Goal: Information Seeking & Learning: Learn about a topic

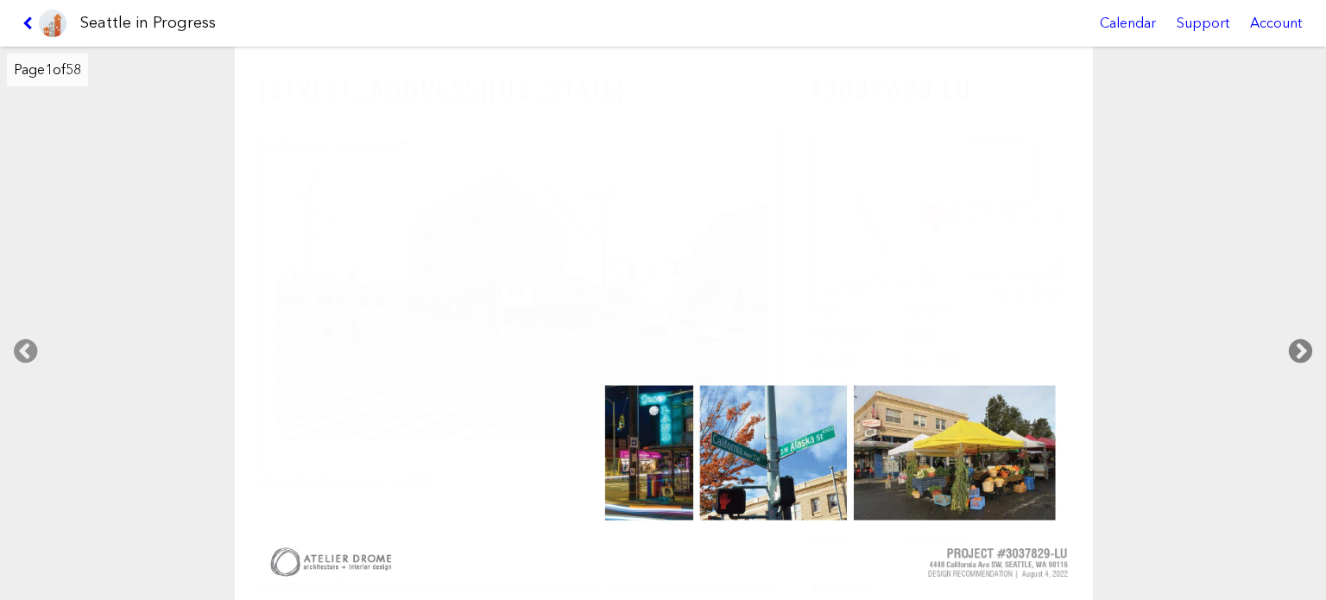
click at [1288, 341] on icon at bounding box center [1300, 351] width 51 height 55
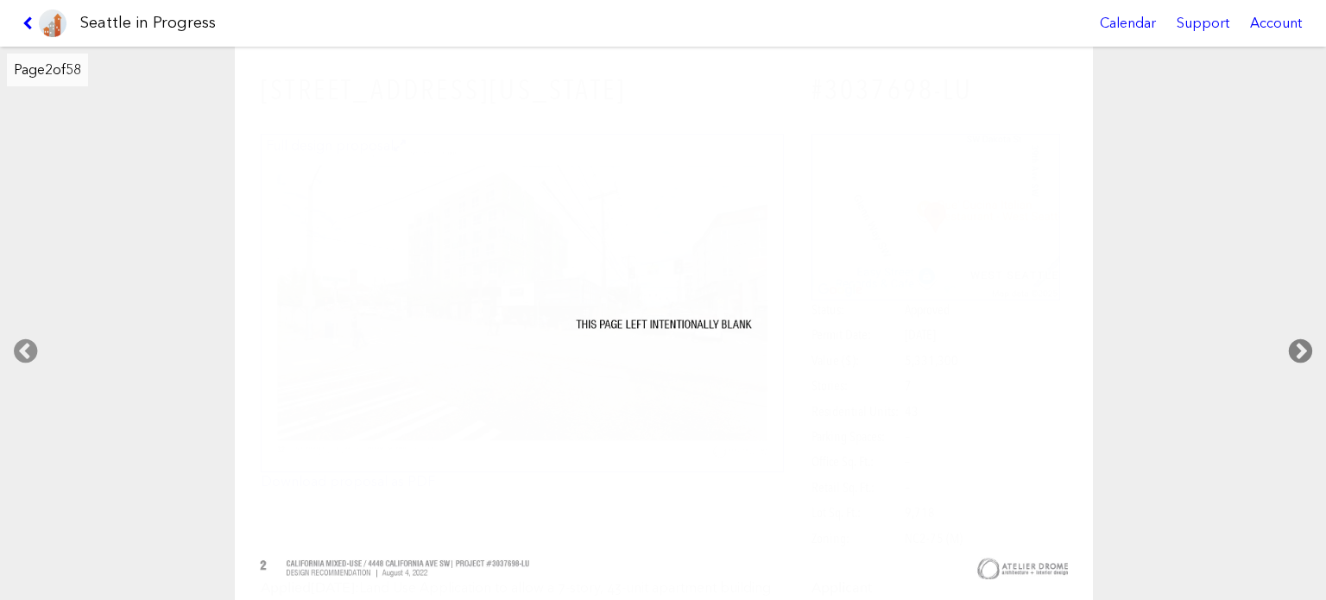
click at [1288, 341] on icon at bounding box center [1300, 351] width 51 height 55
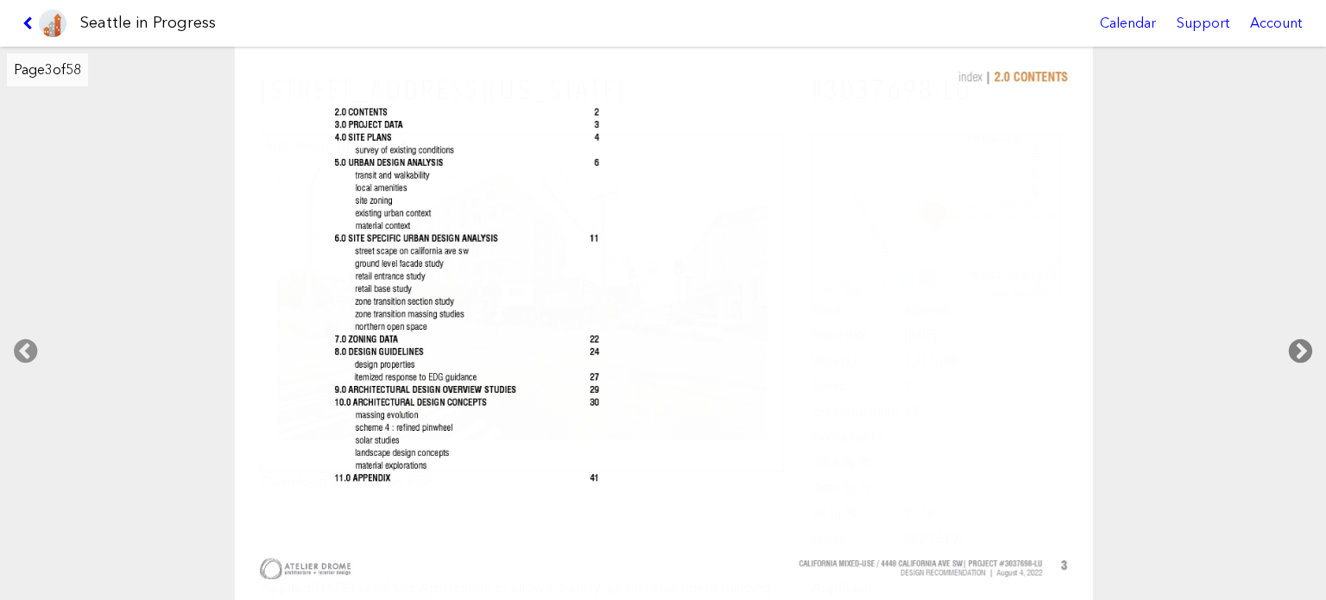
click at [1288, 341] on icon at bounding box center [1300, 351] width 51 height 55
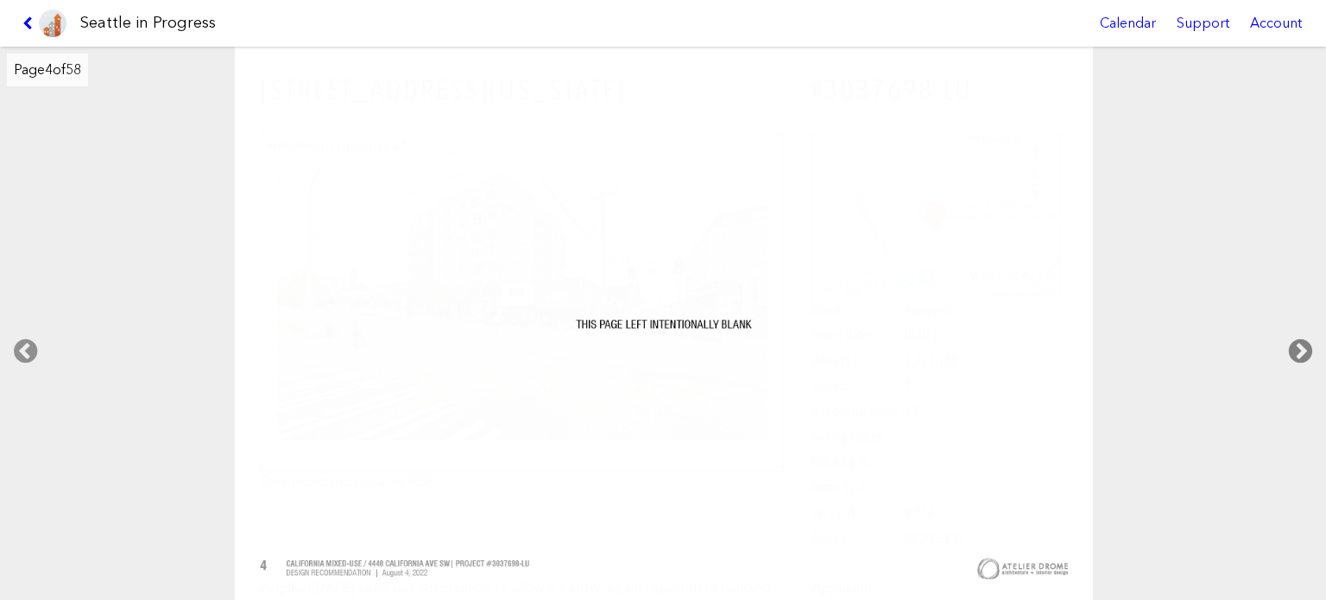
click at [1288, 341] on icon at bounding box center [1300, 351] width 51 height 55
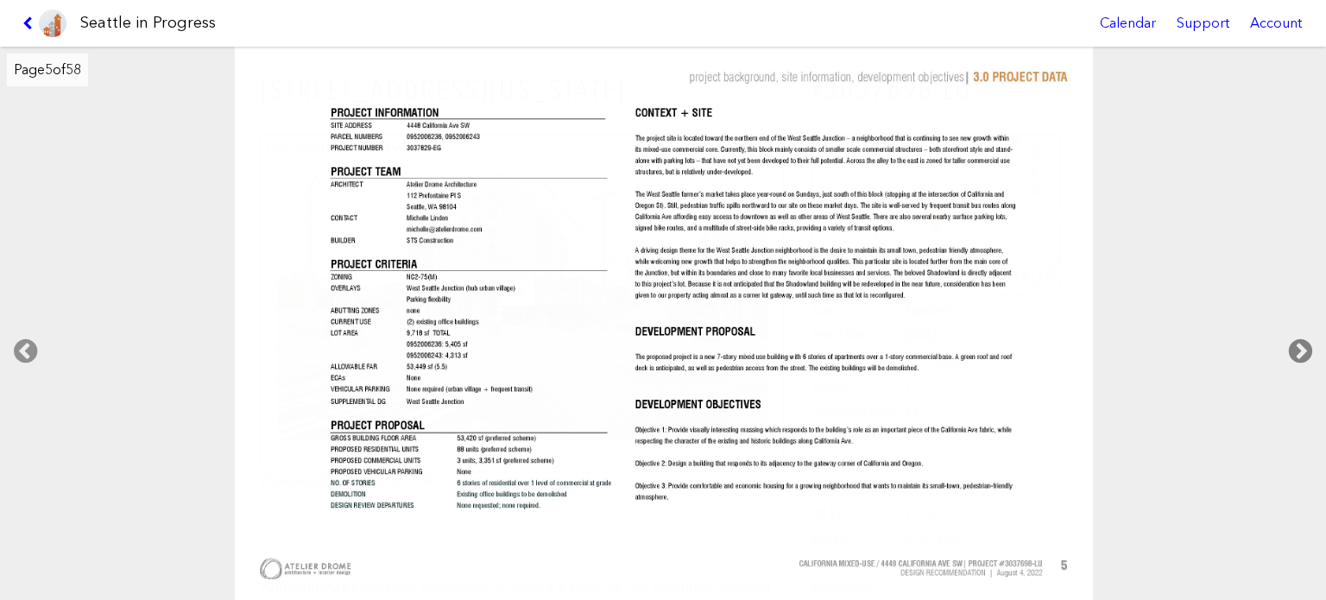
click at [1292, 340] on icon at bounding box center [1300, 351] width 51 height 55
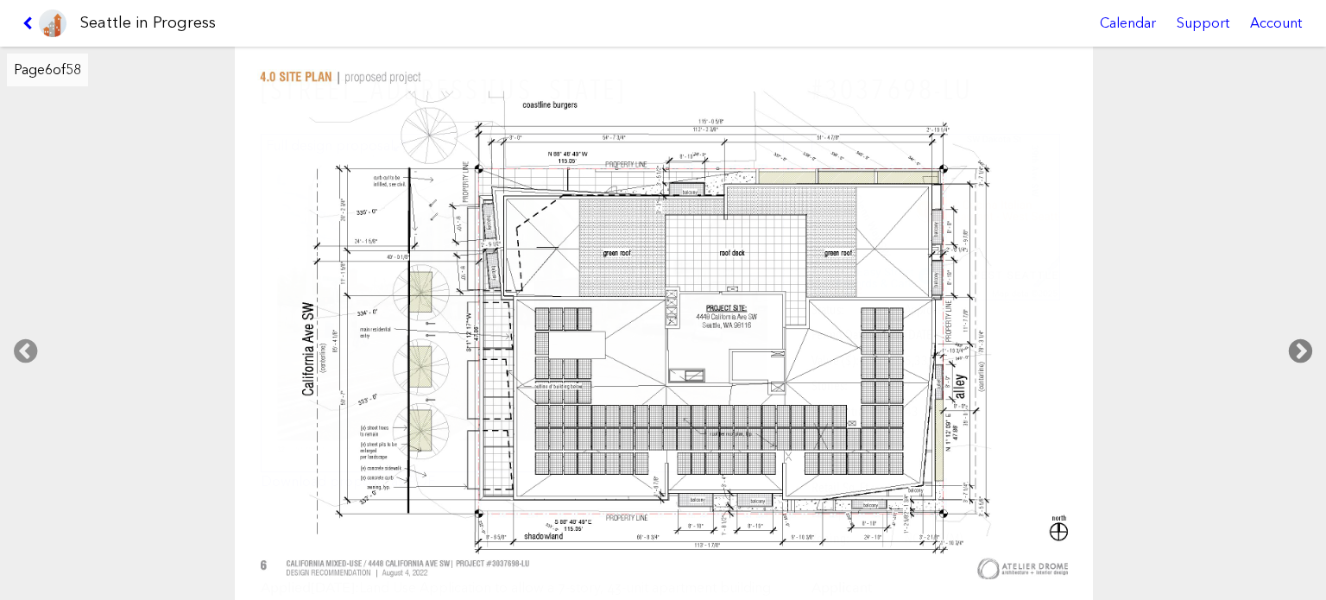
click at [1292, 338] on icon at bounding box center [1300, 351] width 51 height 55
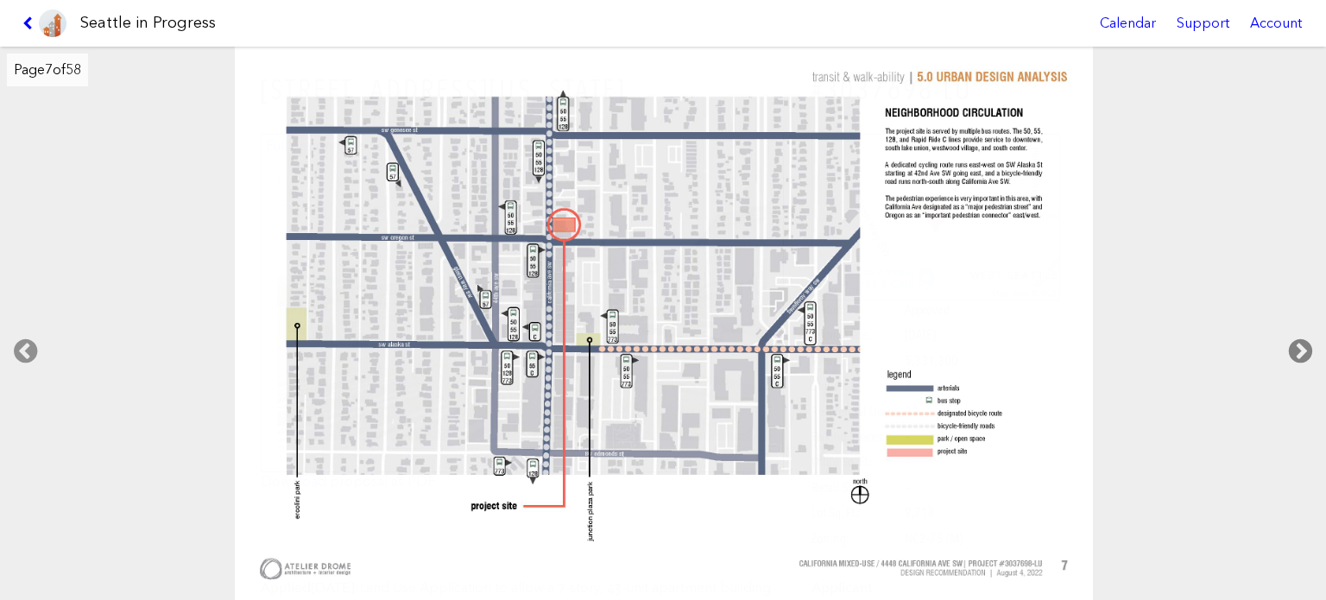
click at [1292, 338] on icon at bounding box center [1300, 351] width 51 height 55
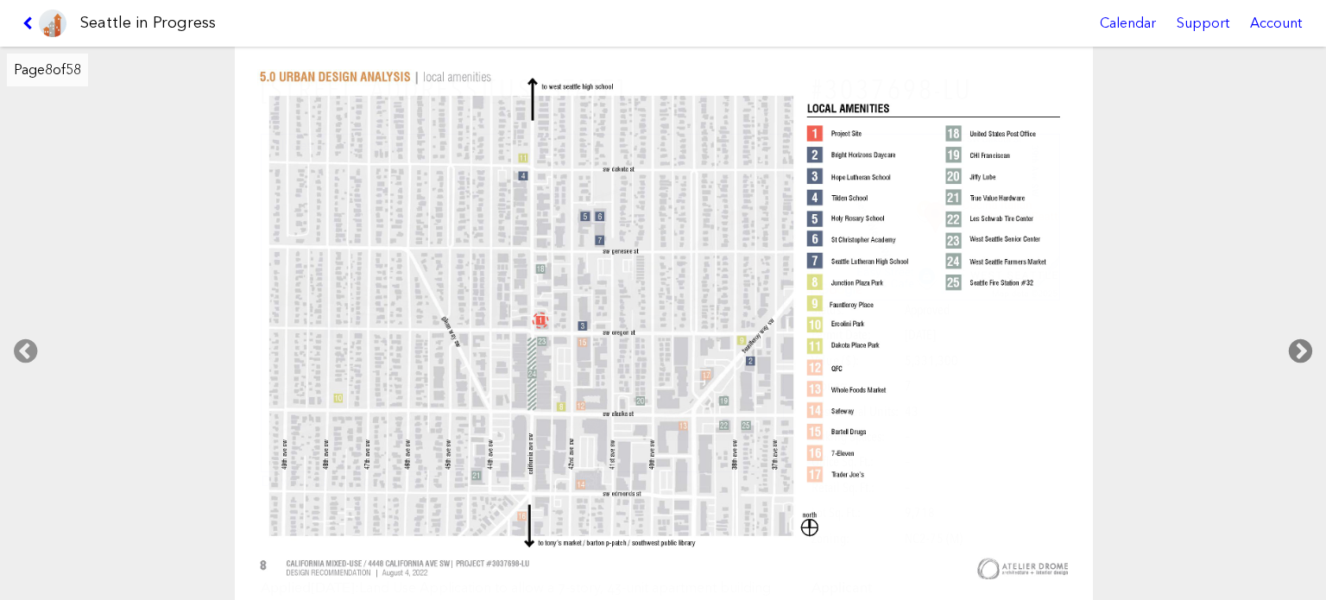
click at [1292, 338] on icon at bounding box center [1300, 351] width 51 height 55
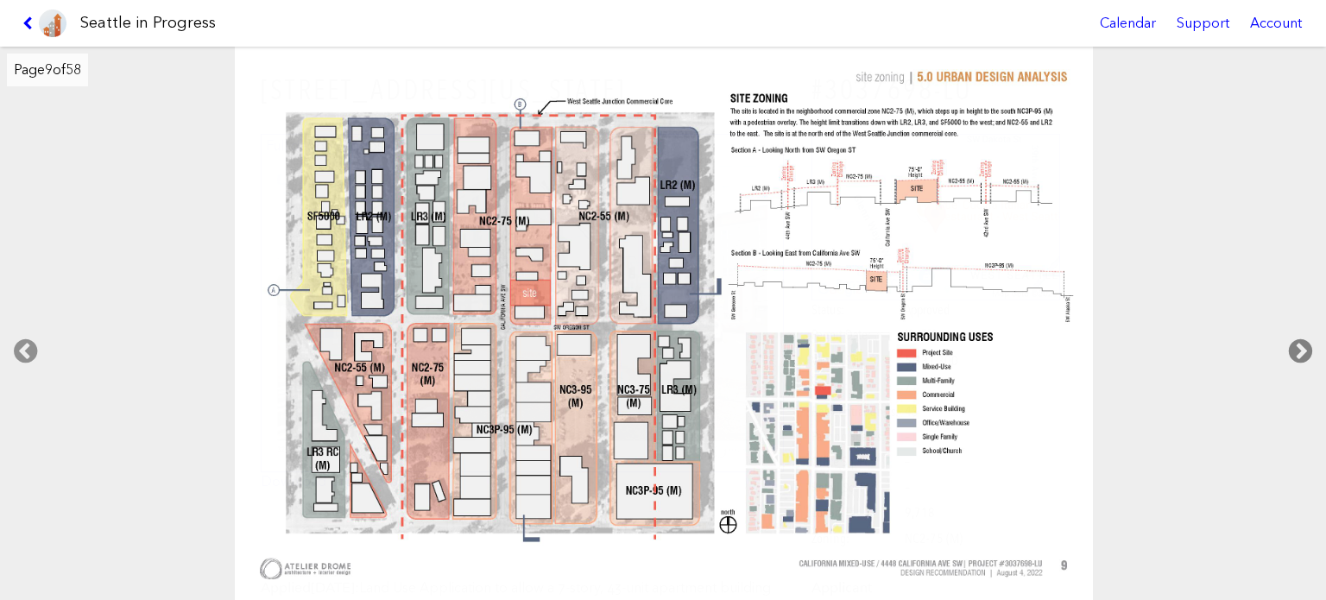
click at [1290, 337] on icon at bounding box center [1300, 351] width 51 height 55
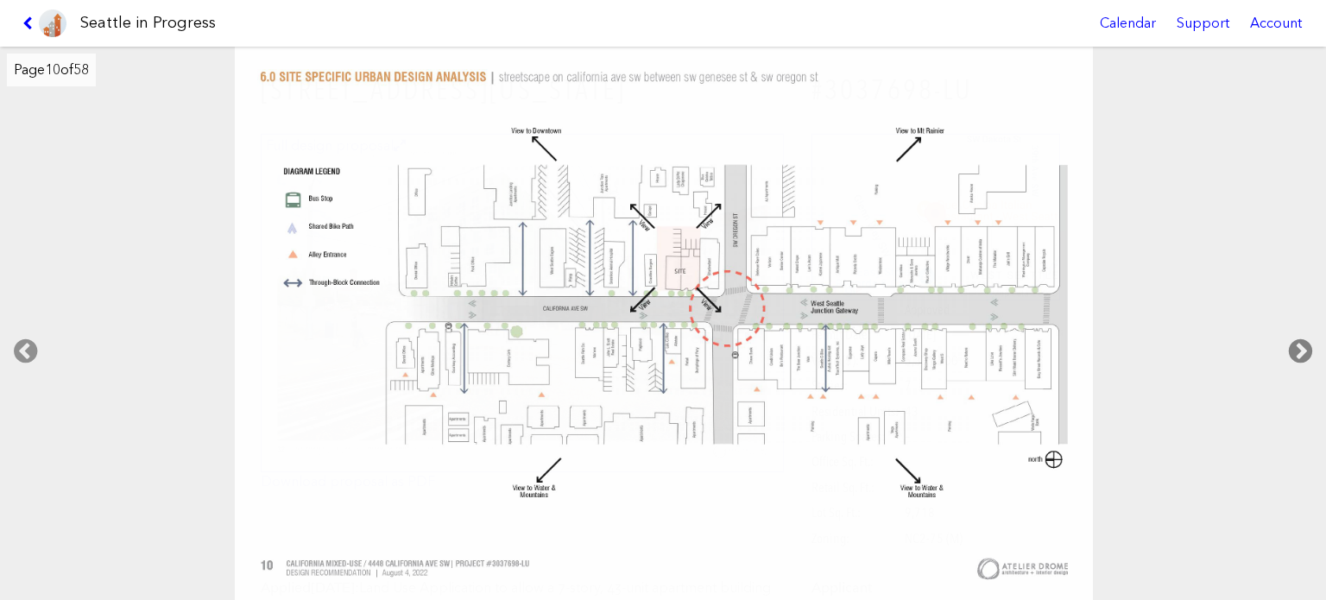
click at [1288, 334] on icon at bounding box center [1300, 351] width 51 height 55
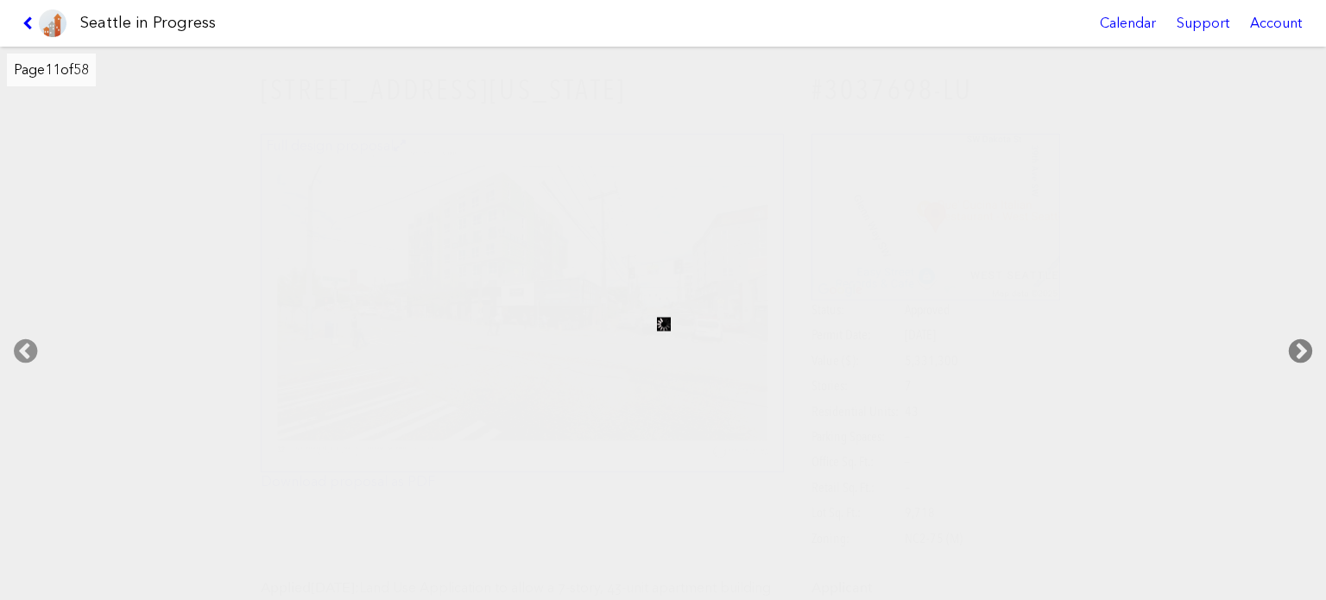
click at [1288, 334] on icon at bounding box center [1300, 351] width 51 height 55
click at [1286, 332] on icon at bounding box center [1300, 351] width 51 height 55
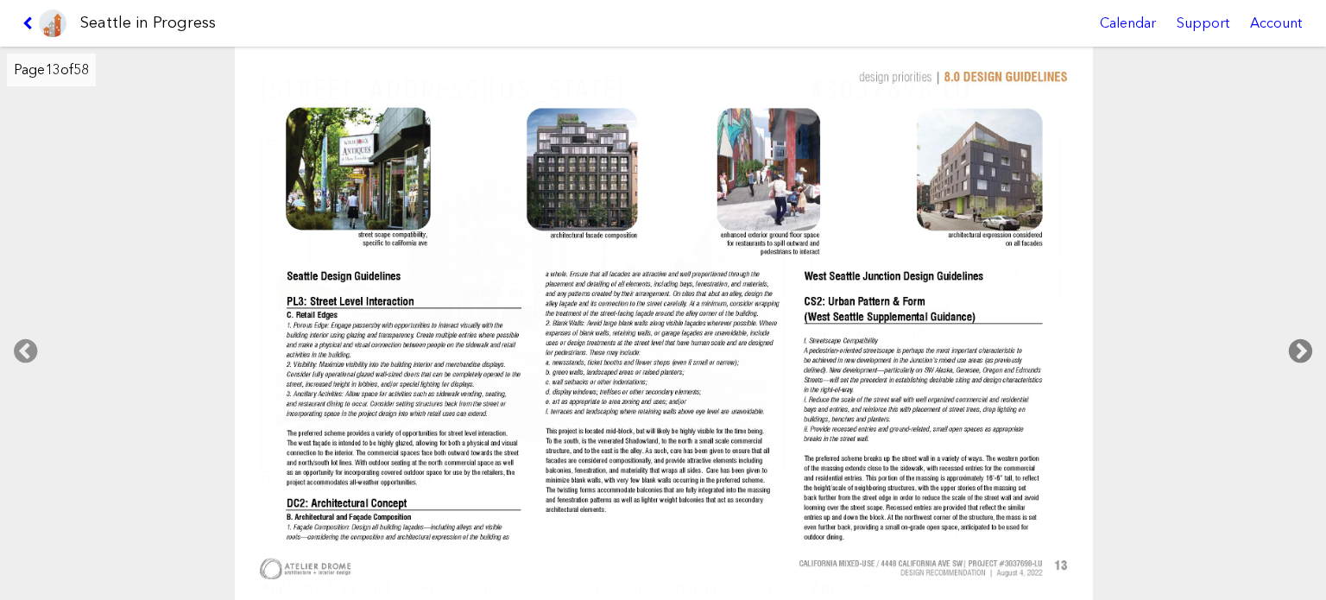
click at [1295, 345] on icon at bounding box center [1300, 351] width 51 height 55
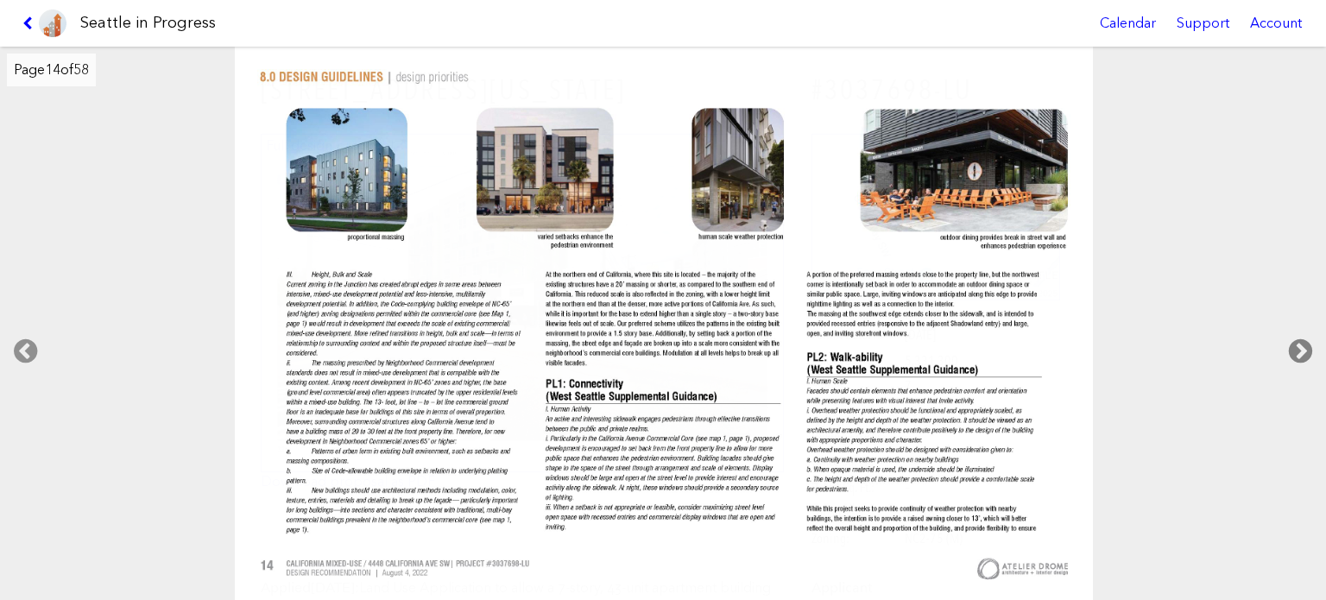
click at [1295, 345] on icon at bounding box center [1300, 351] width 51 height 55
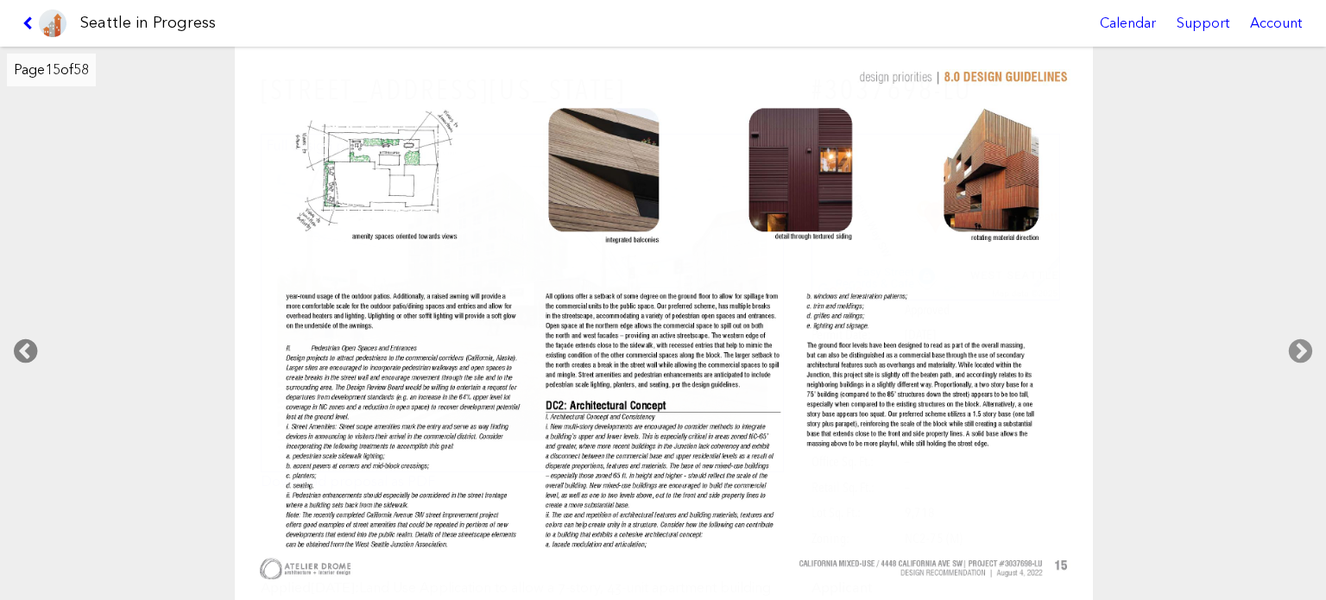
click at [29, 338] on icon at bounding box center [25, 351] width 51 height 55
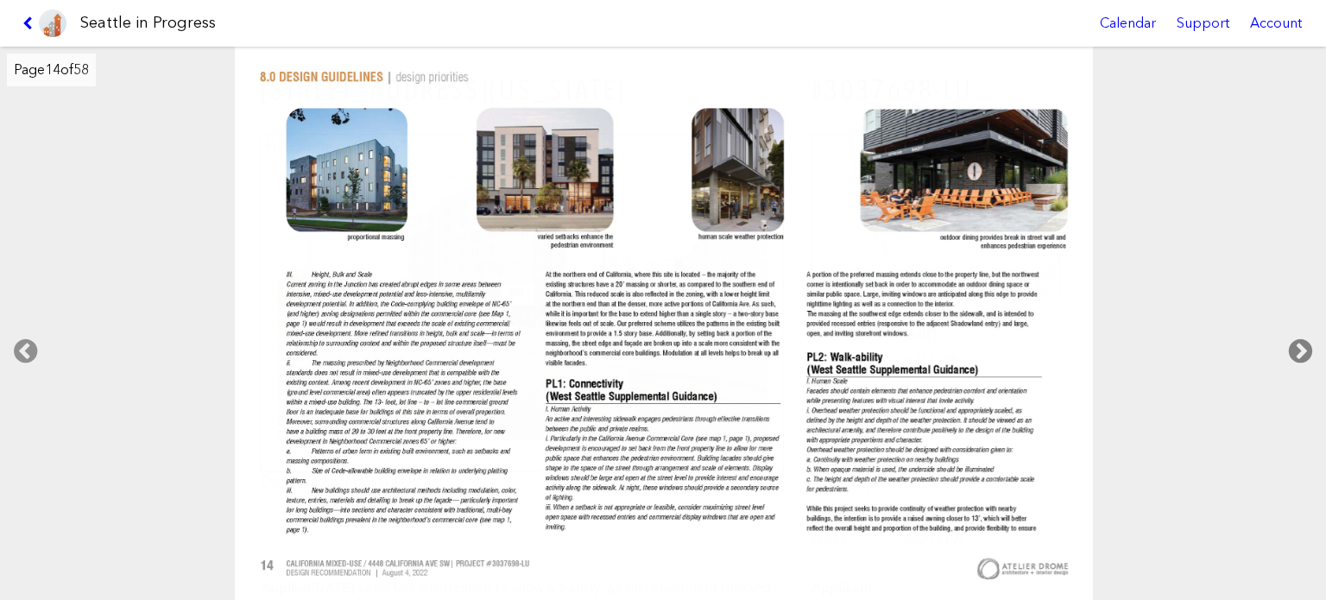
click at [1299, 344] on icon at bounding box center [1300, 351] width 51 height 55
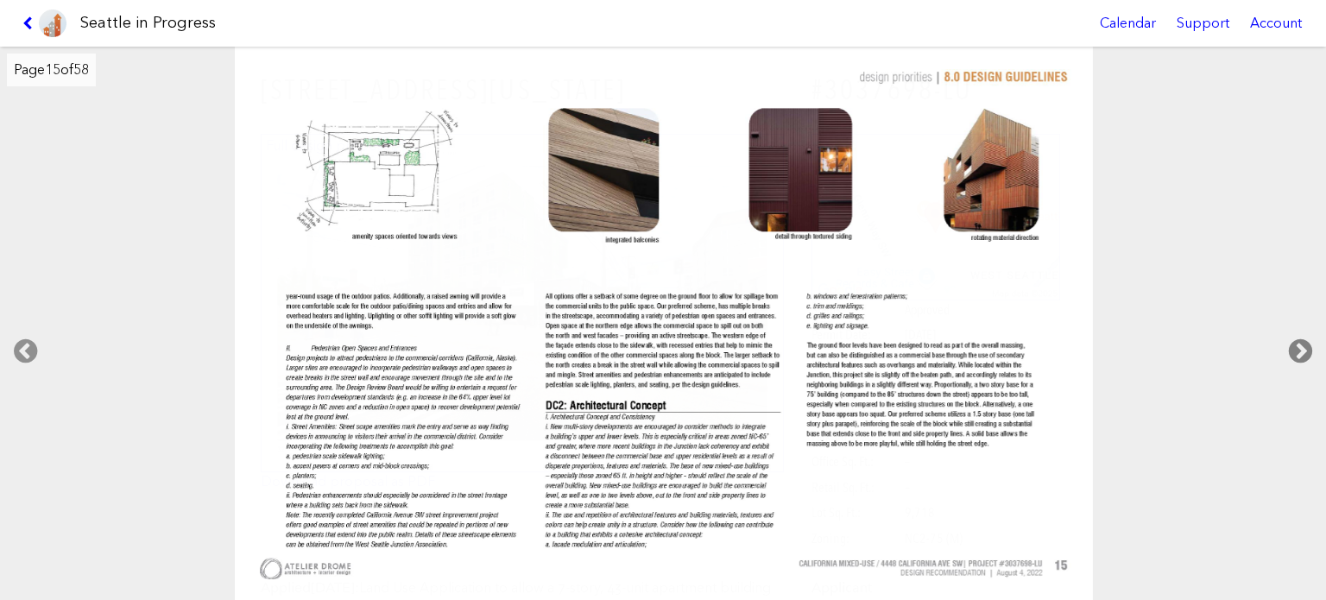
click at [1299, 344] on icon at bounding box center [1300, 351] width 51 height 55
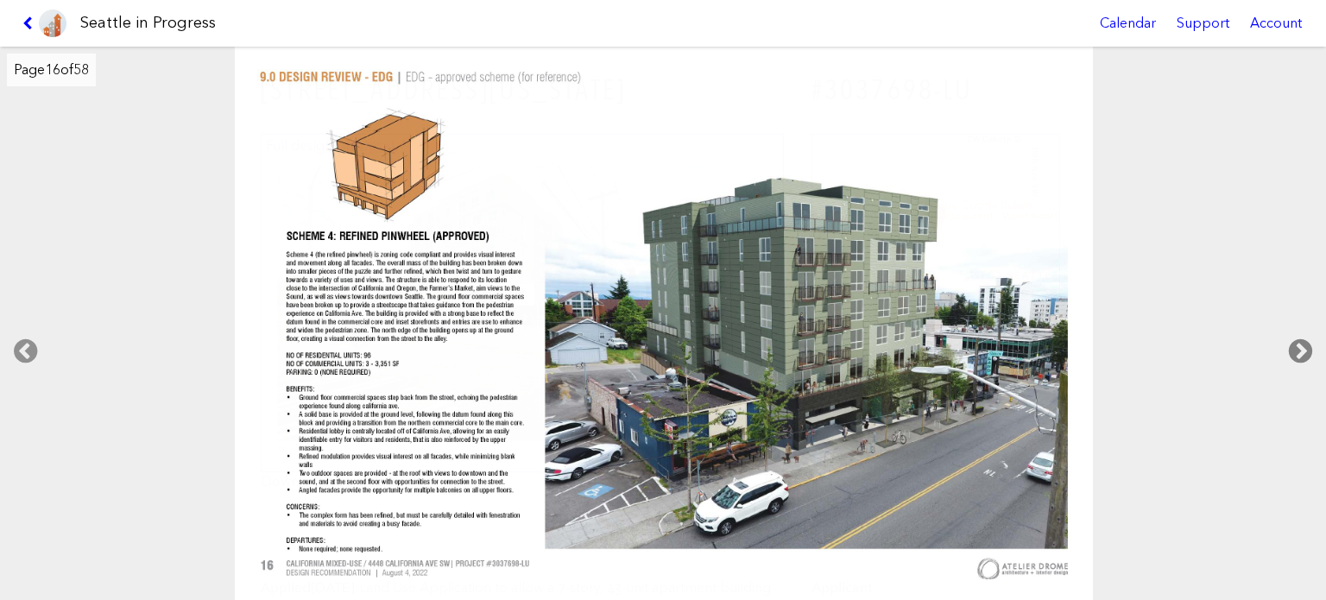
click at [1299, 344] on icon at bounding box center [1300, 351] width 51 height 55
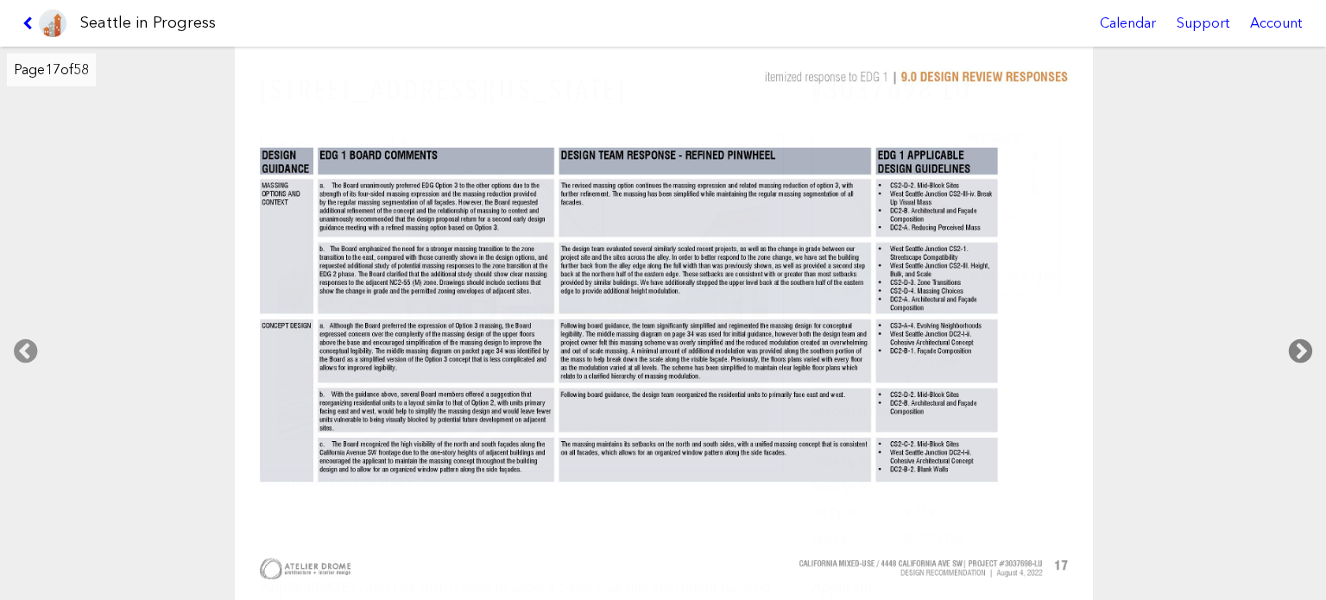
click at [1296, 346] on icon at bounding box center [1300, 351] width 51 height 55
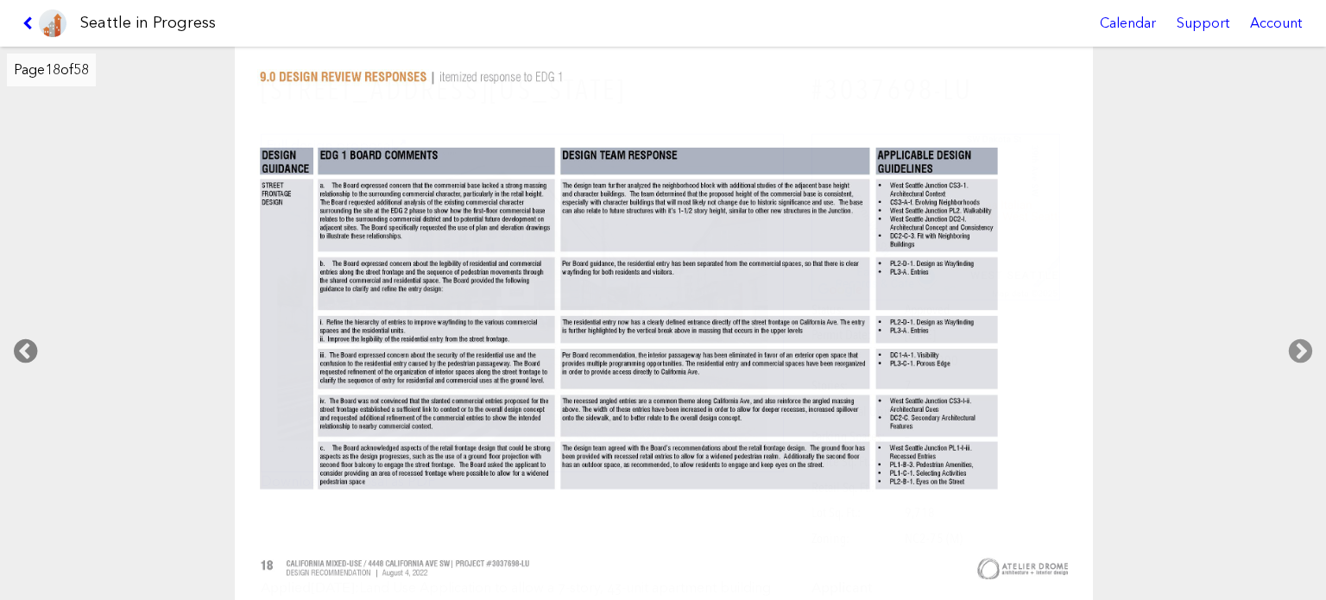
click at [13, 355] on icon at bounding box center [25, 351] width 51 height 55
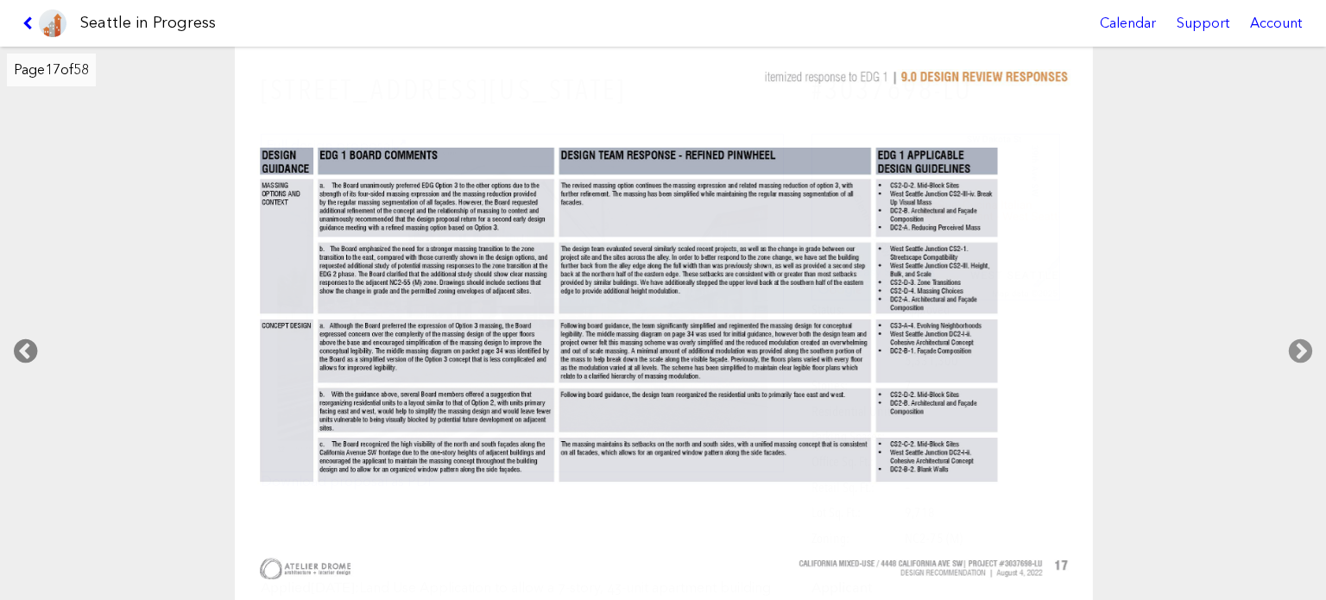
click at [33, 338] on icon at bounding box center [25, 351] width 51 height 55
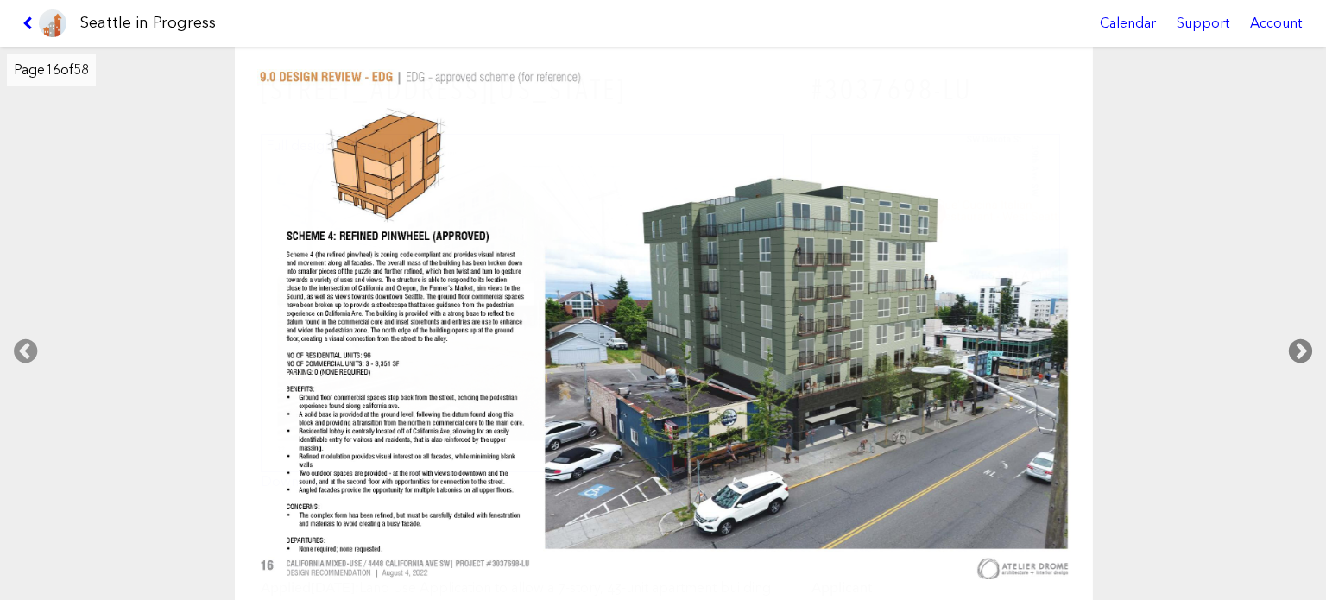
click at [1295, 344] on icon at bounding box center [1300, 351] width 51 height 55
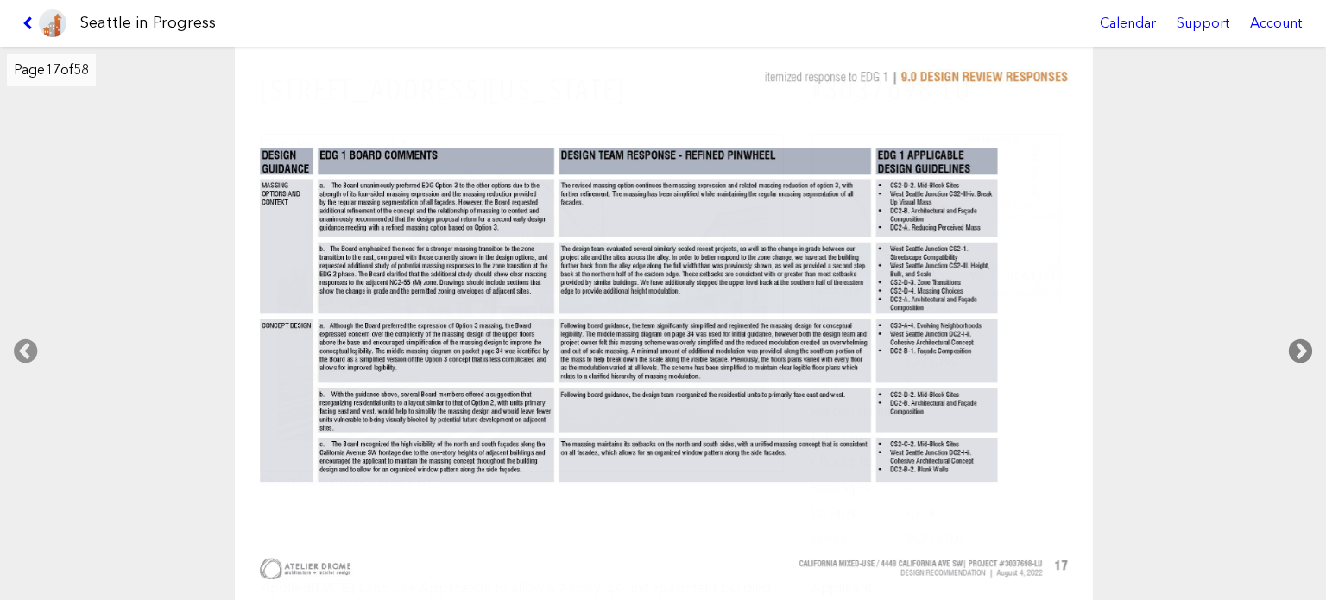
click at [1295, 344] on icon at bounding box center [1300, 351] width 51 height 55
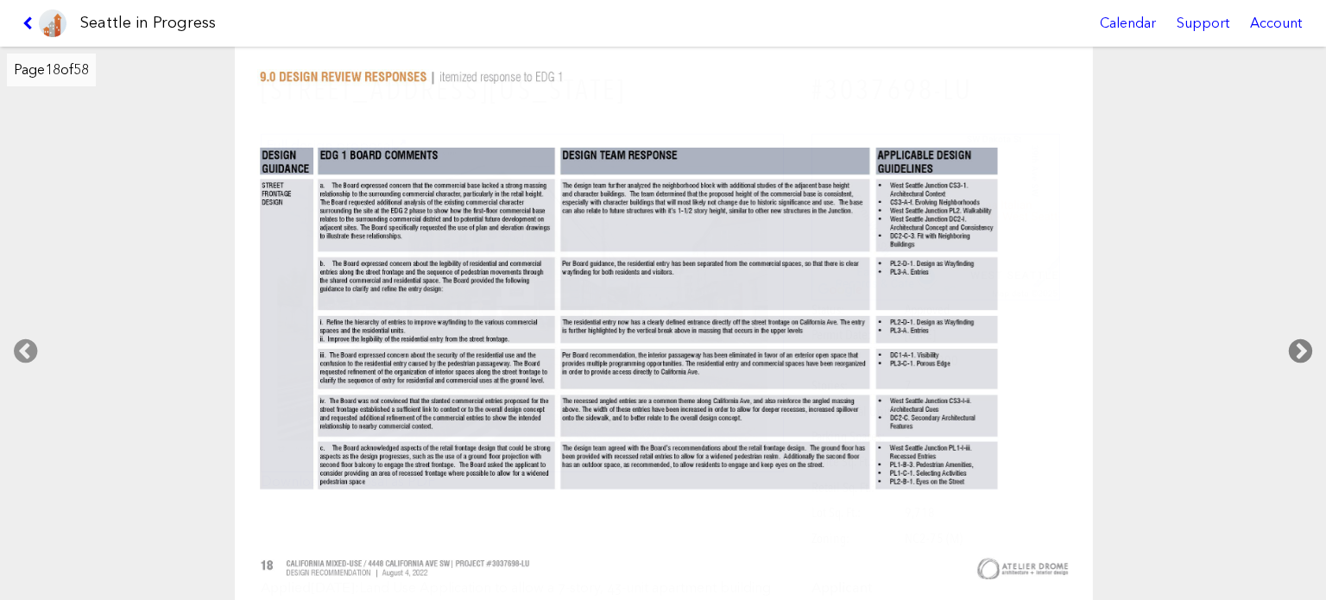
click at [1295, 344] on icon at bounding box center [1300, 351] width 51 height 55
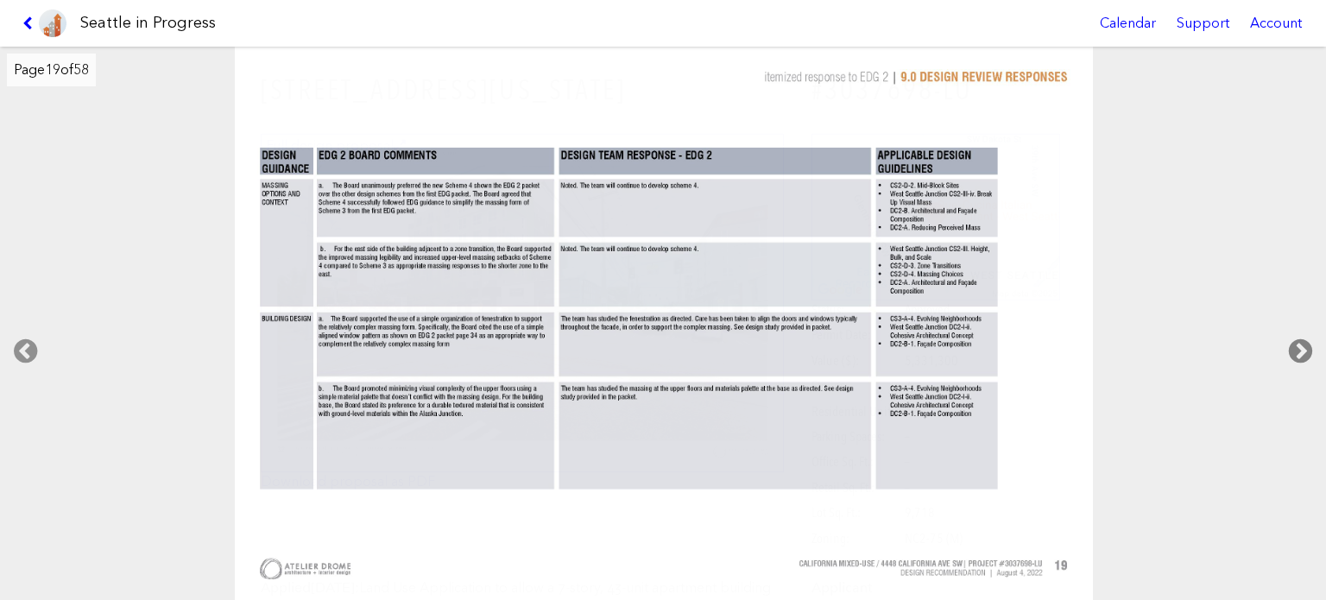
click at [1295, 344] on icon at bounding box center [1300, 351] width 51 height 55
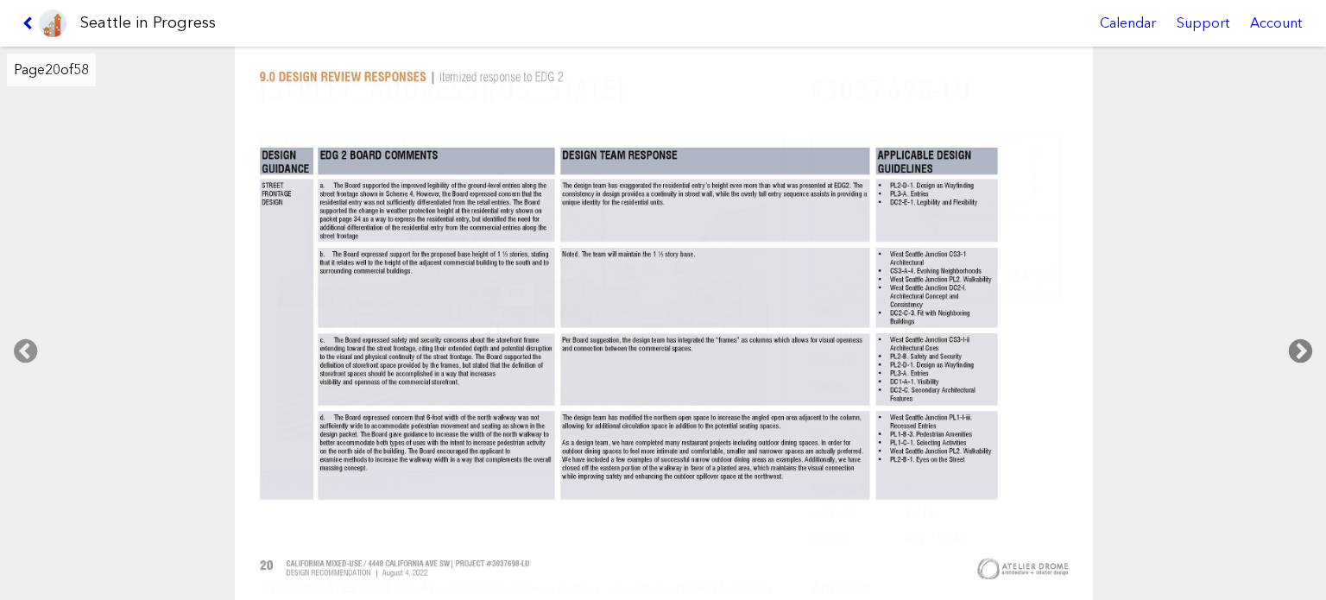
click at [1295, 344] on icon at bounding box center [1300, 351] width 51 height 55
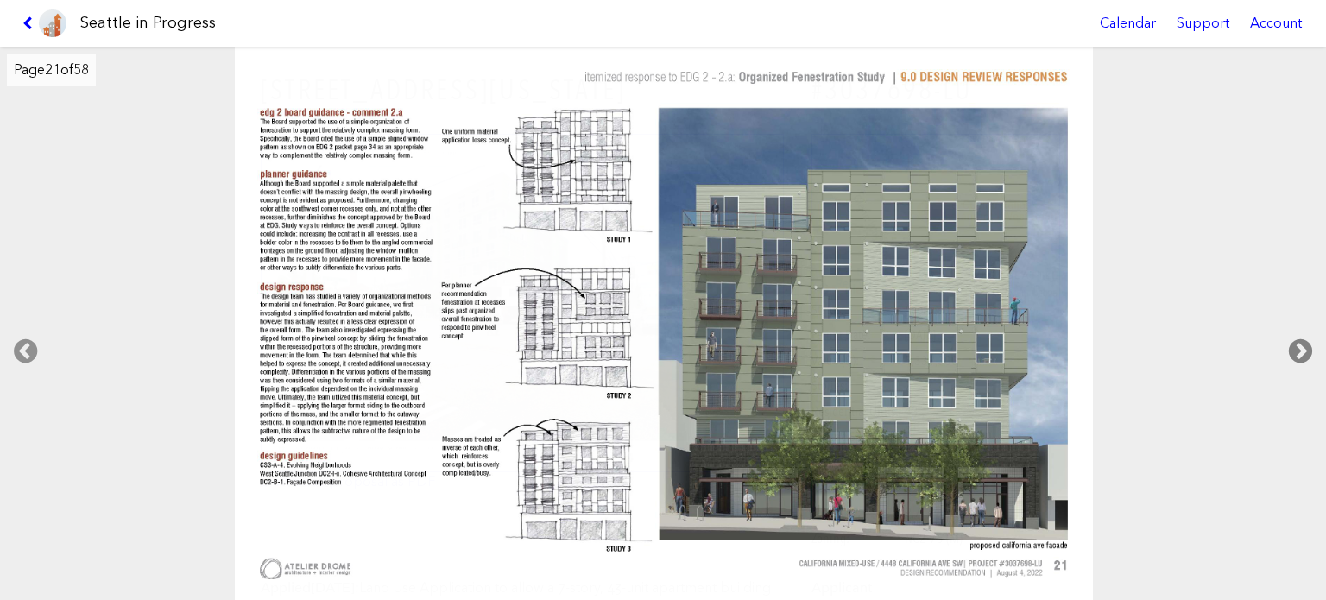
click at [1295, 344] on icon at bounding box center [1300, 351] width 51 height 55
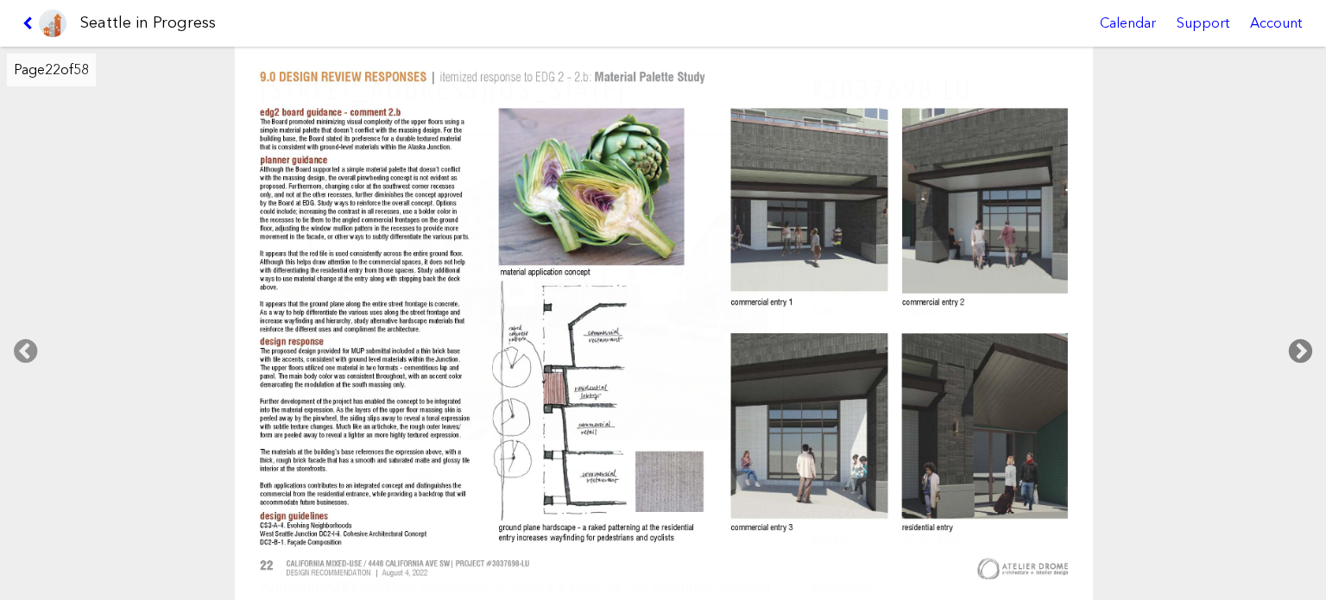
click at [1295, 344] on icon at bounding box center [1300, 351] width 51 height 55
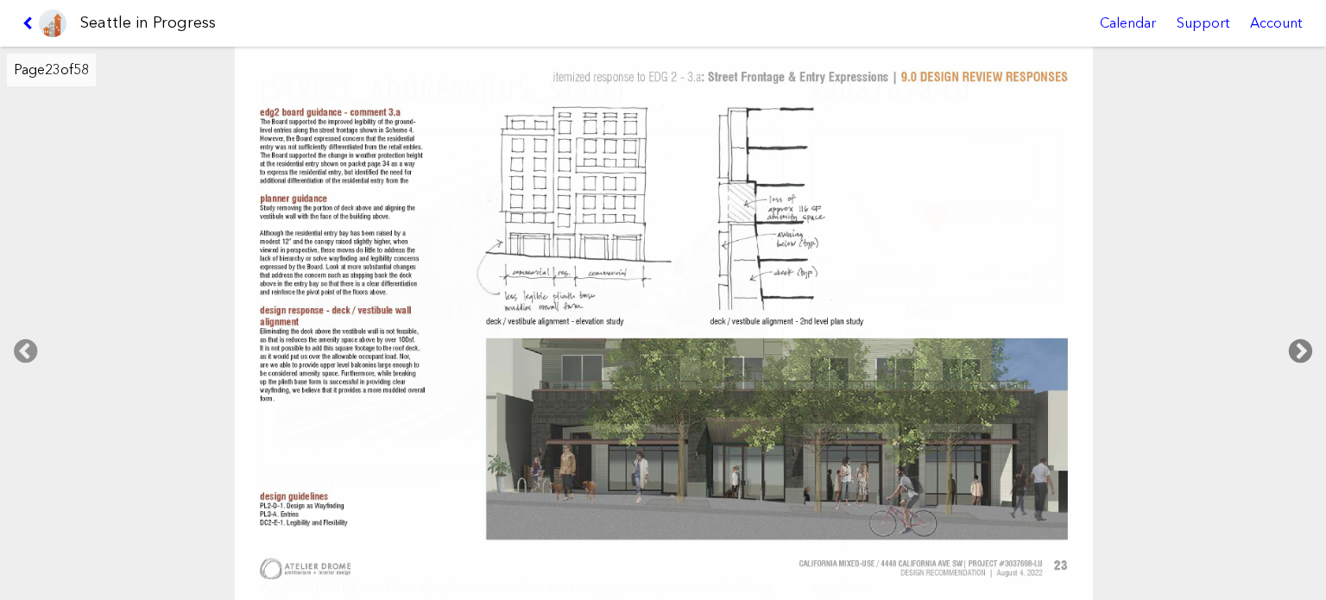
click at [1295, 343] on icon at bounding box center [1300, 351] width 51 height 55
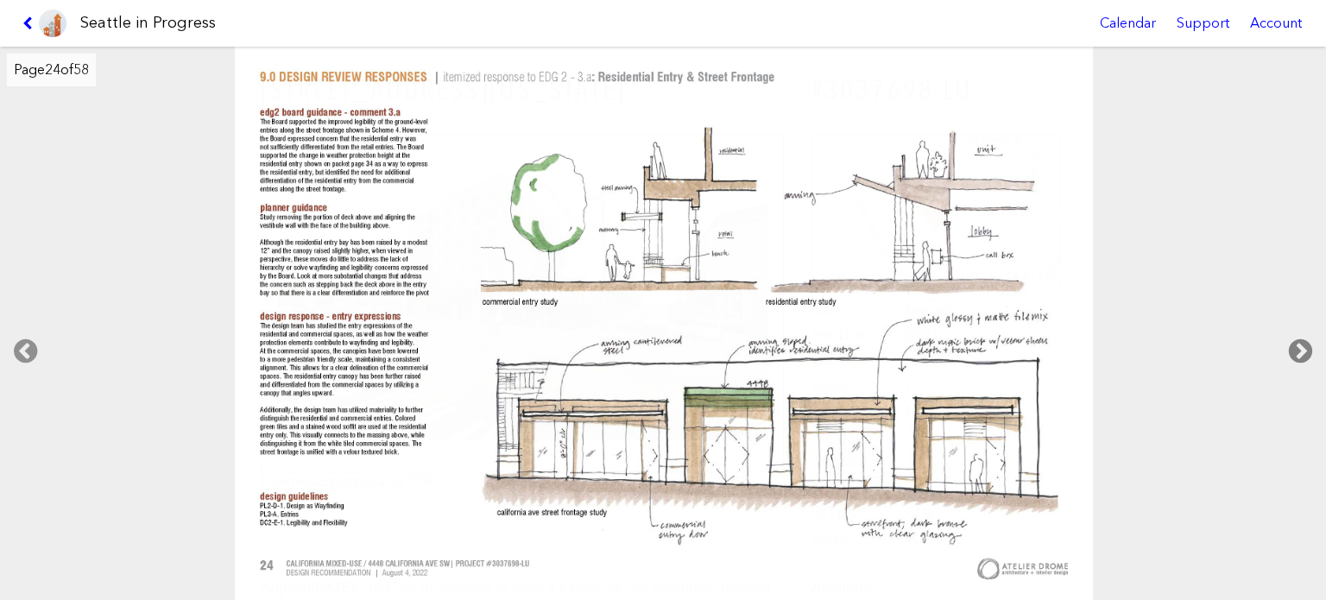
click at [1294, 342] on icon at bounding box center [1300, 351] width 51 height 55
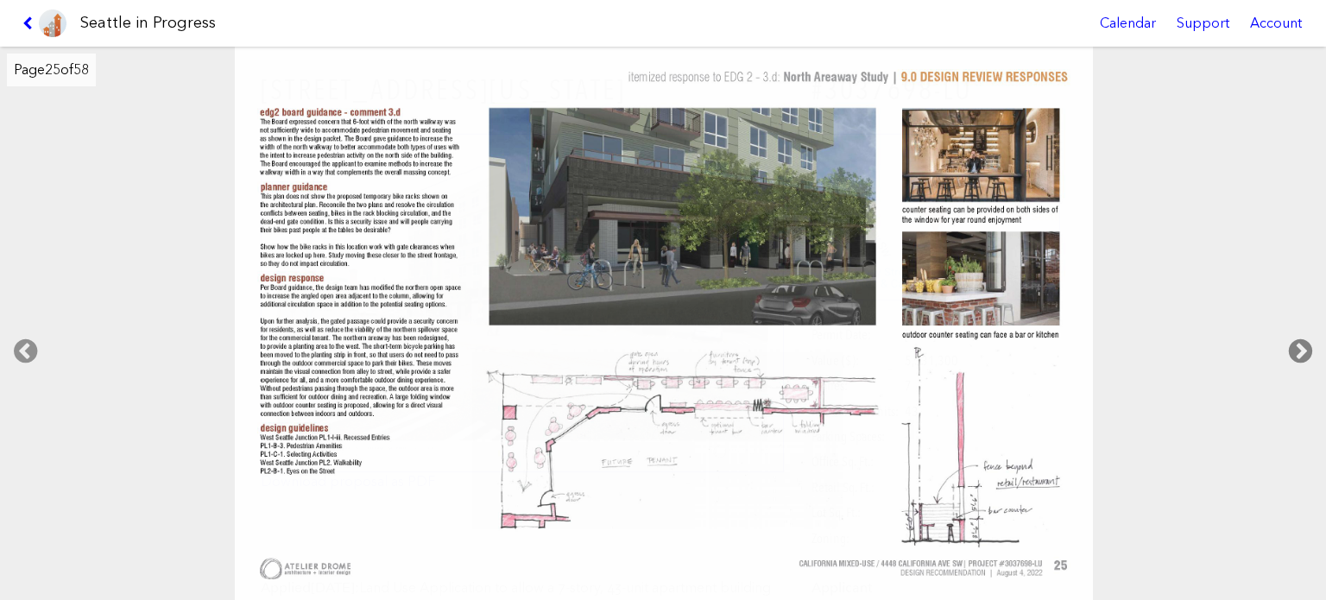
click at [1294, 341] on icon at bounding box center [1300, 351] width 51 height 55
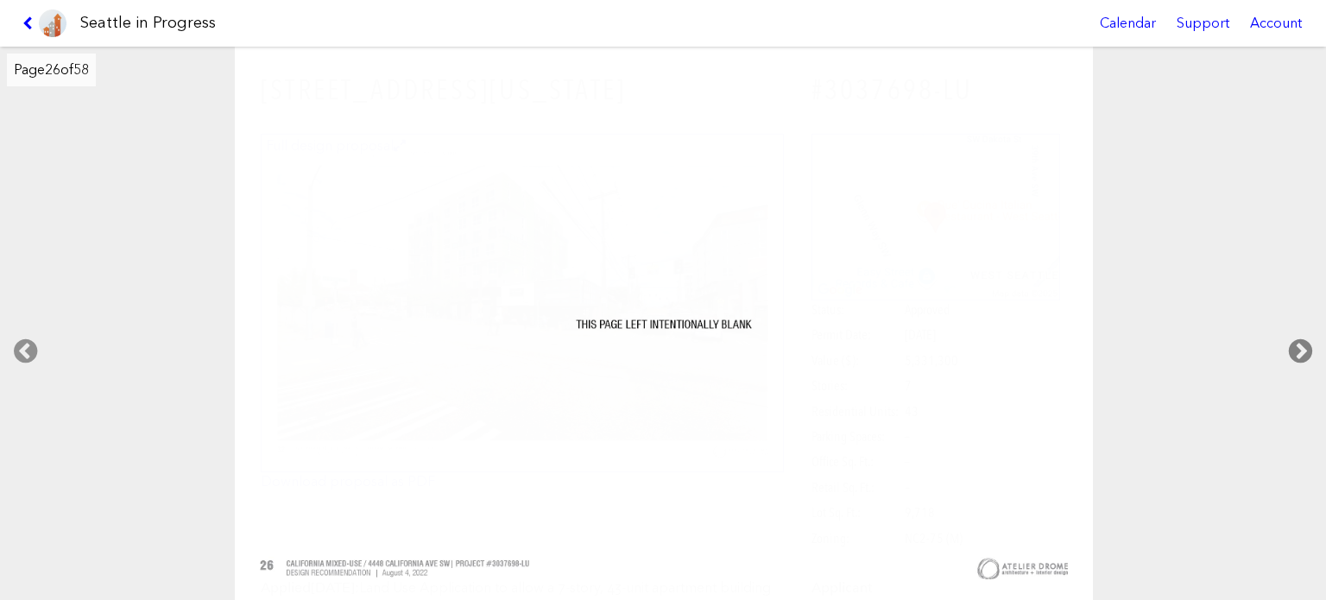
click at [1294, 341] on icon at bounding box center [1300, 351] width 51 height 55
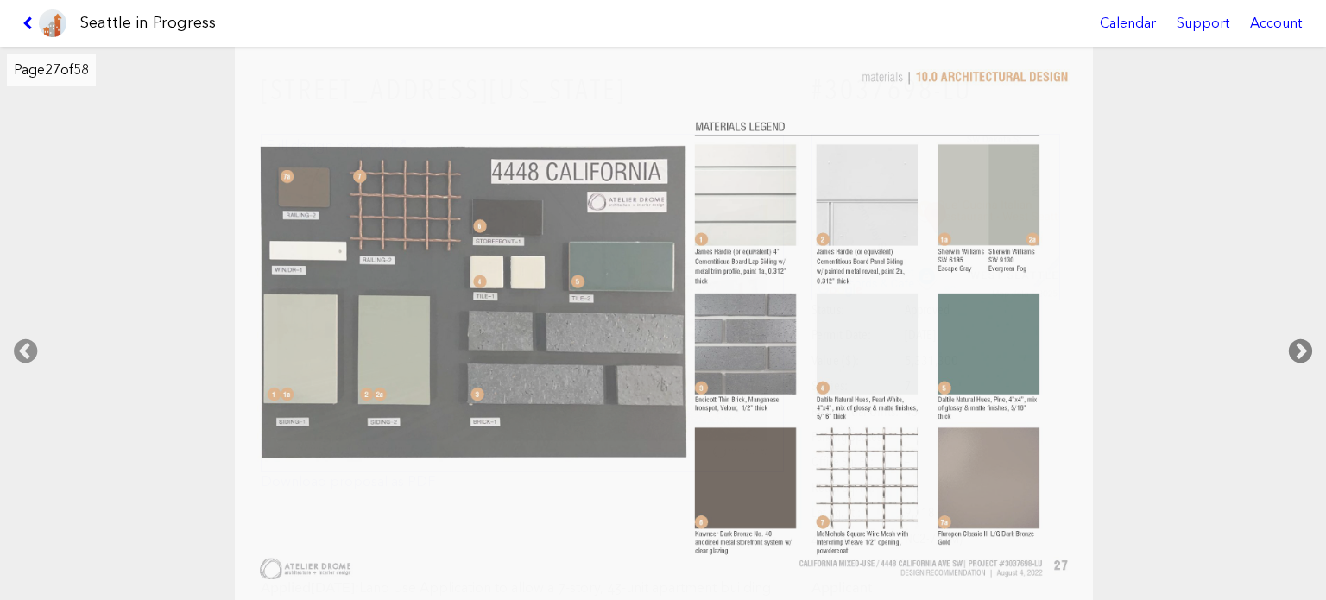
click at [1294, 341] on icon at bounding box center [1300, 351] width 51 height 55
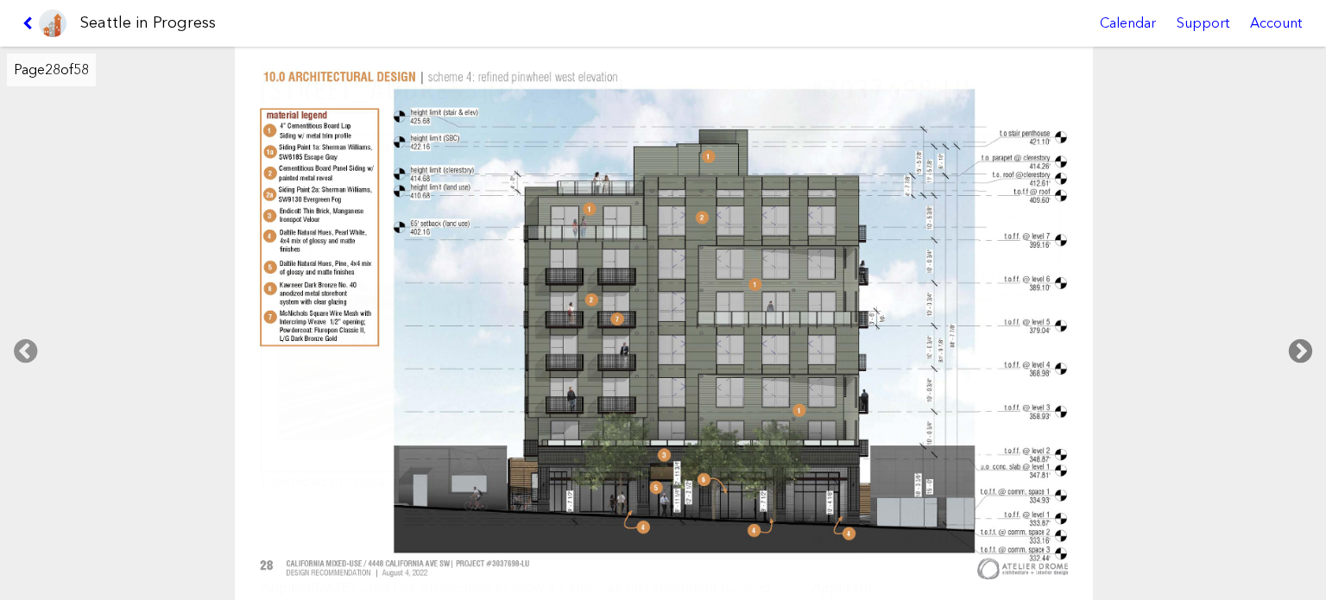
click at [1292, 340] on icon at bounding box center [1300, 351] width 51 height 55
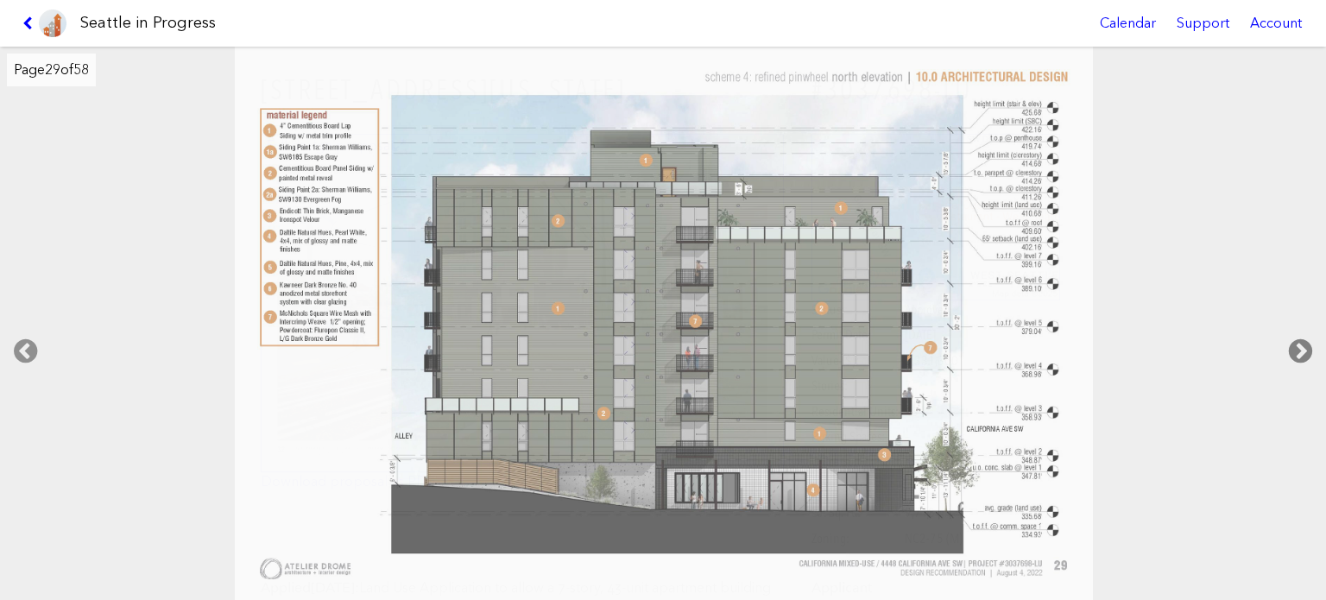
click at [1292, 340] on icon at bounding box center [1300, 351] width 51 height 55
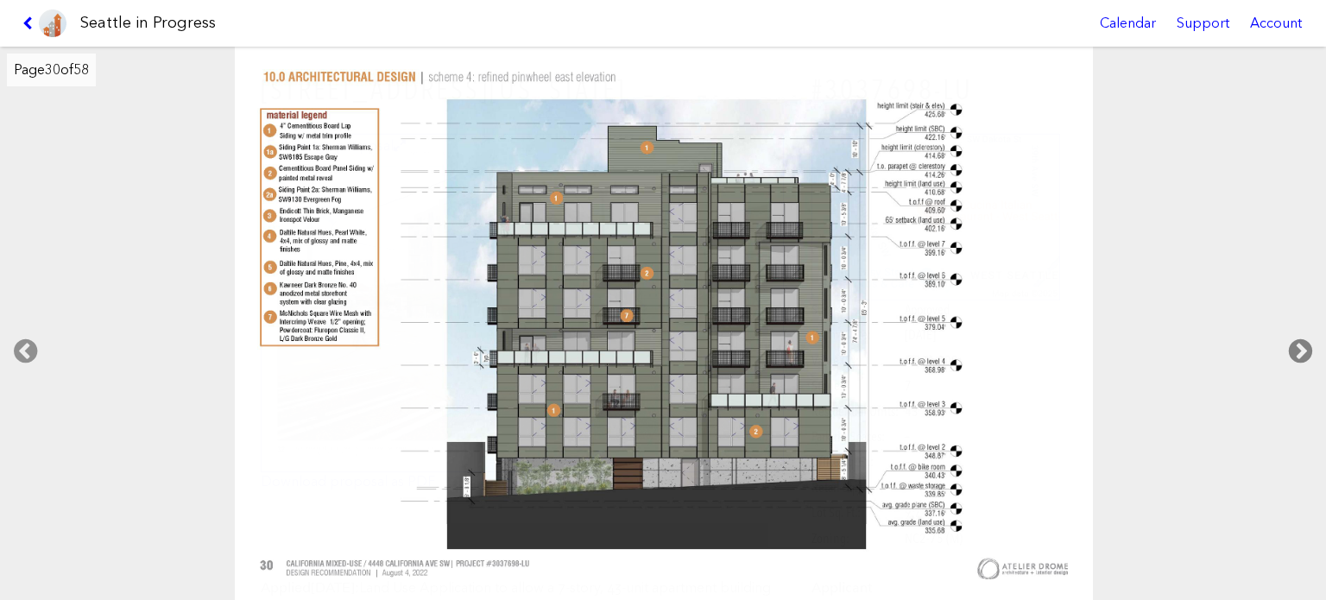
click at [1291, 339] on icon at bounding box center [1300, 351] width 51 height 55
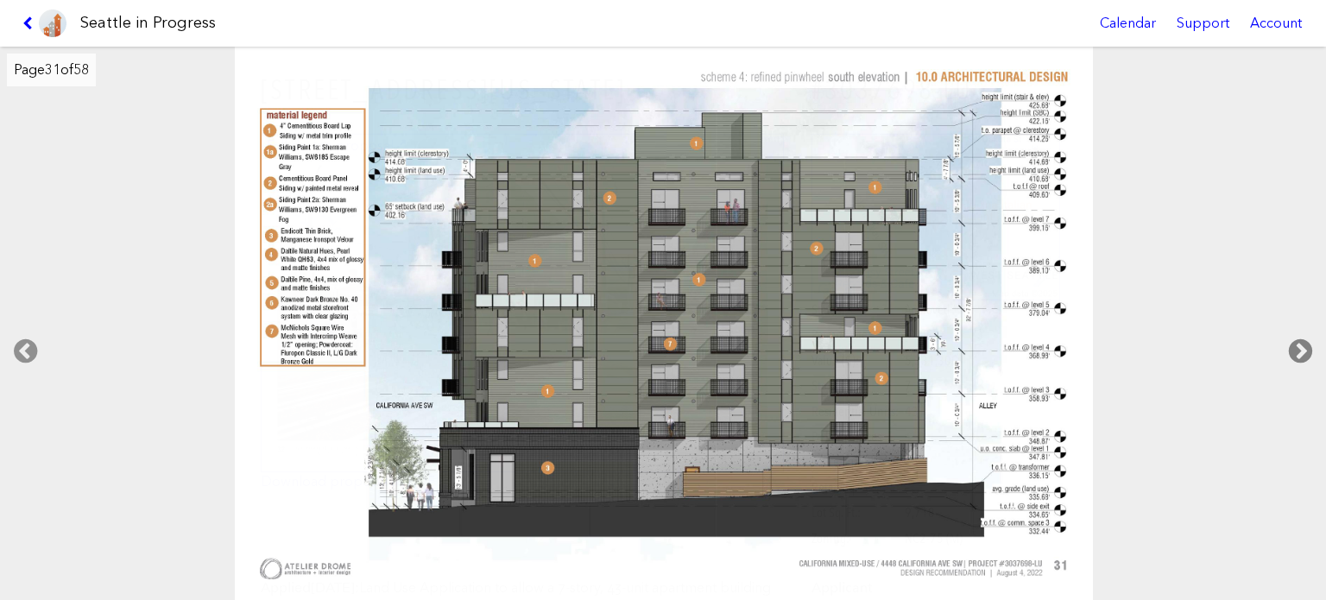
click at [1288, 338] on icon at bounding box center [1300, 351] width 51 height 55
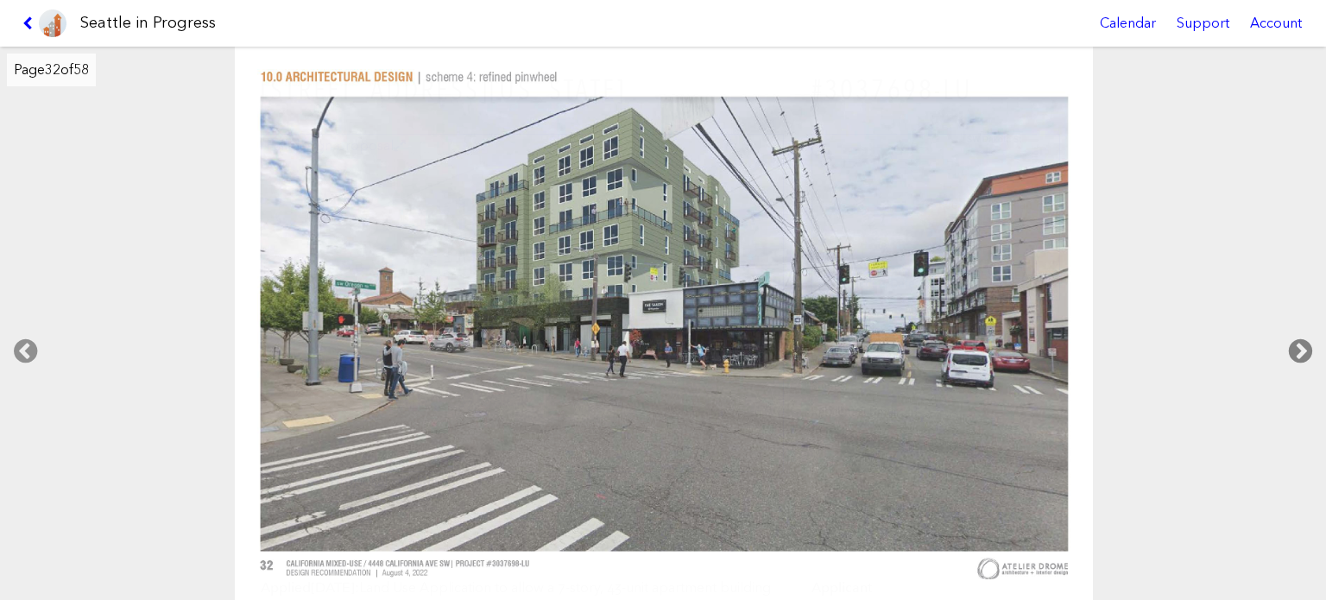
click at [1286, 337] on icon at bounding box center [1300, 351] width 51 height 55
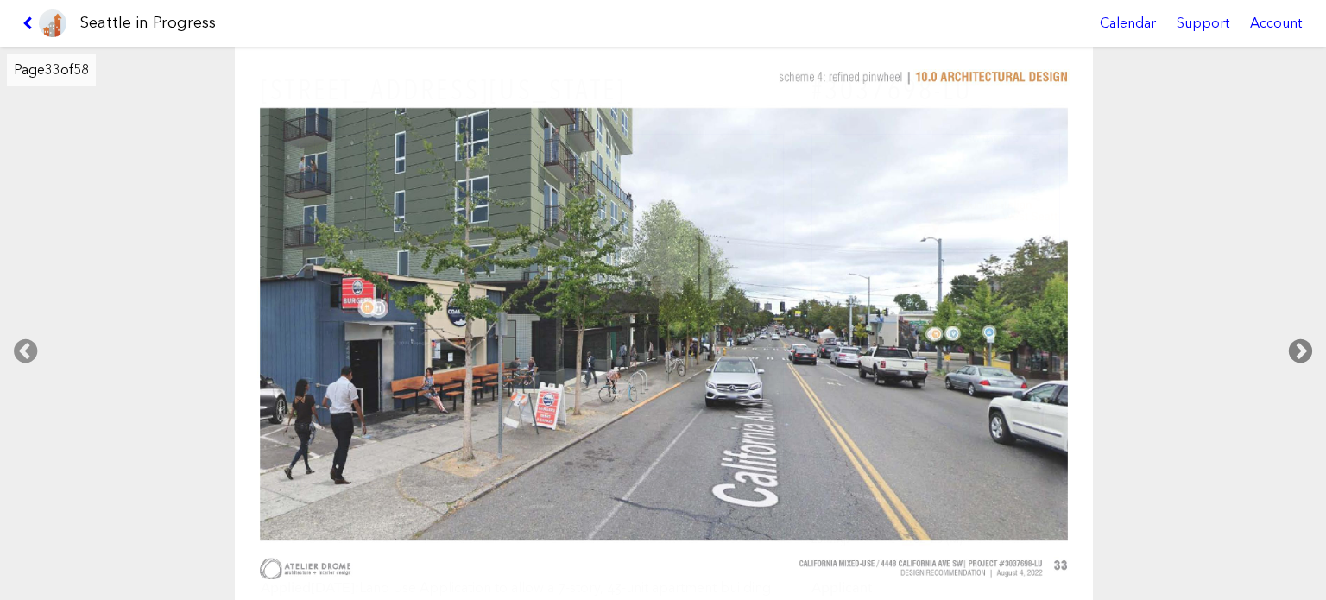
click at [1285, 335] on icon at bounding box center [1300, 351] width 51 height 55
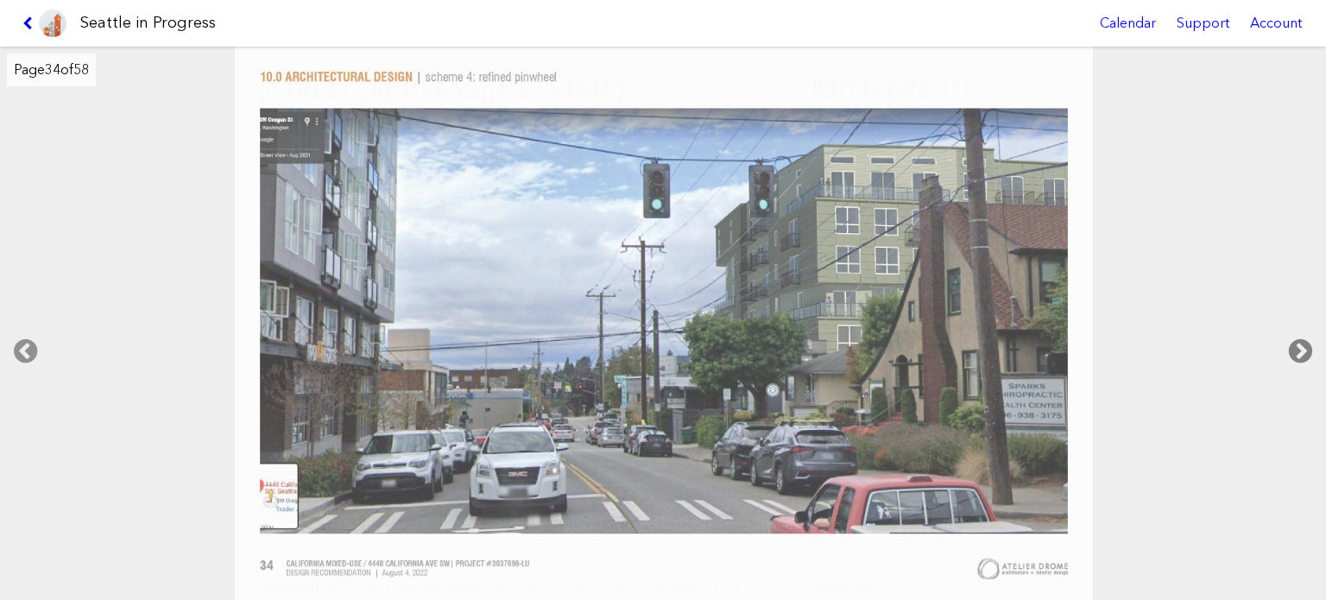
click at [1285, 335] on icon at bounding box center [1300, 351] width 51 height 55
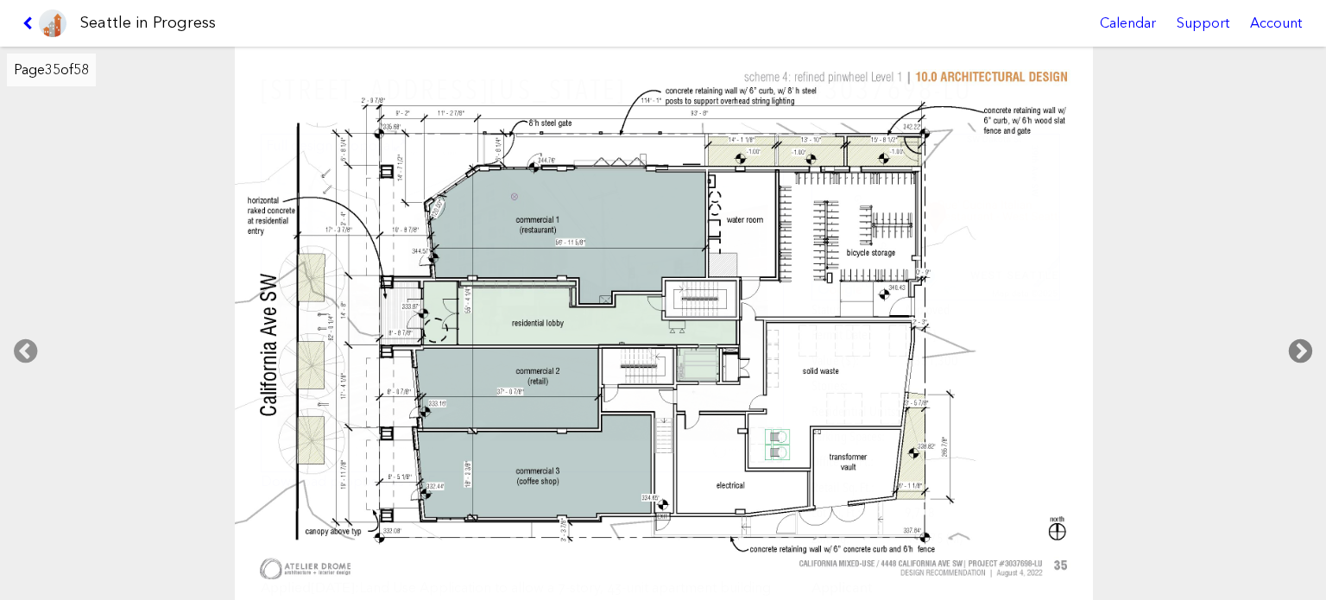
click at [1285, 334] on icon at bounding box center [1300, 351] width 51 height 55
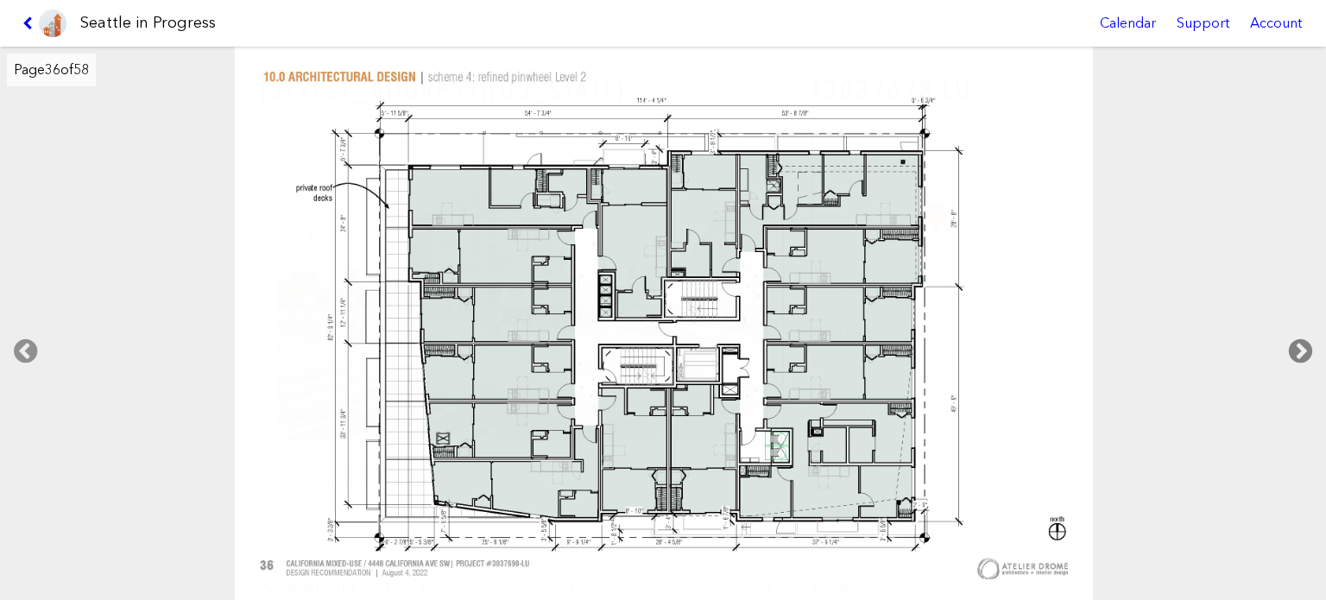
click at [1284, 332] on icon at bounding box center [1300, 351] width 51 height 55
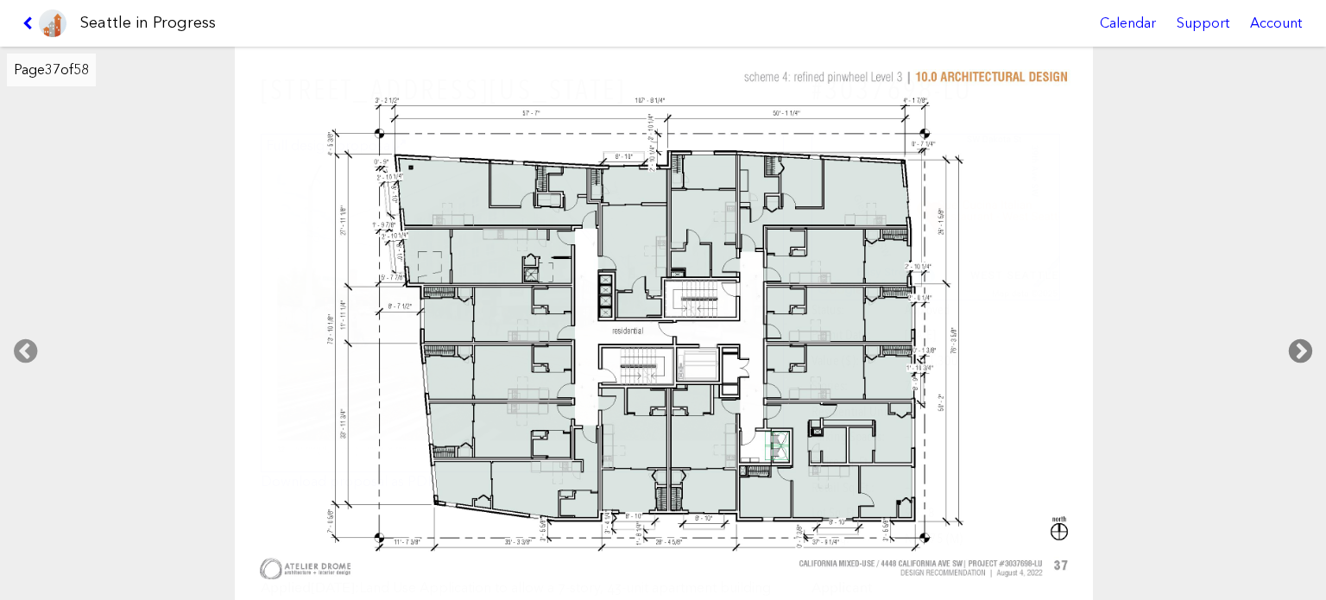
click at [1292, 338] on icon at bounding box center [1300, 351] width 51 height 55
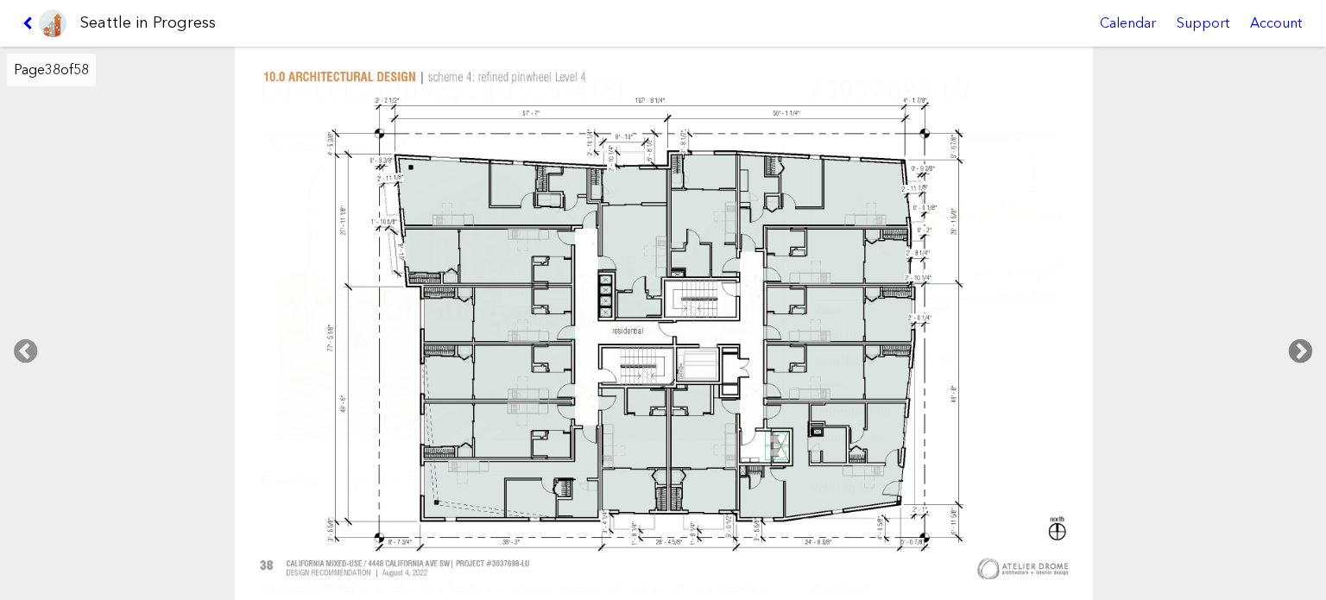
click at [1292, 338] on icon at bounding box center [1300, 351] width 51 height 55
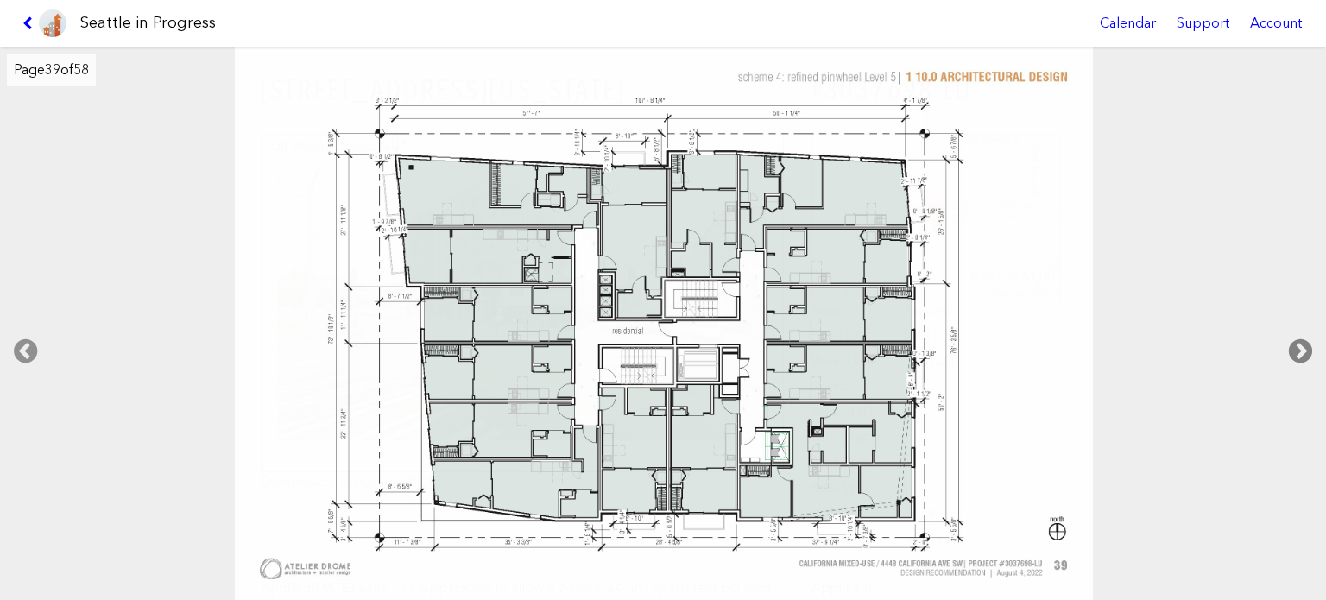
click at [1292, 338] on icon at bounding box center [1300, 351] width 51 height 55
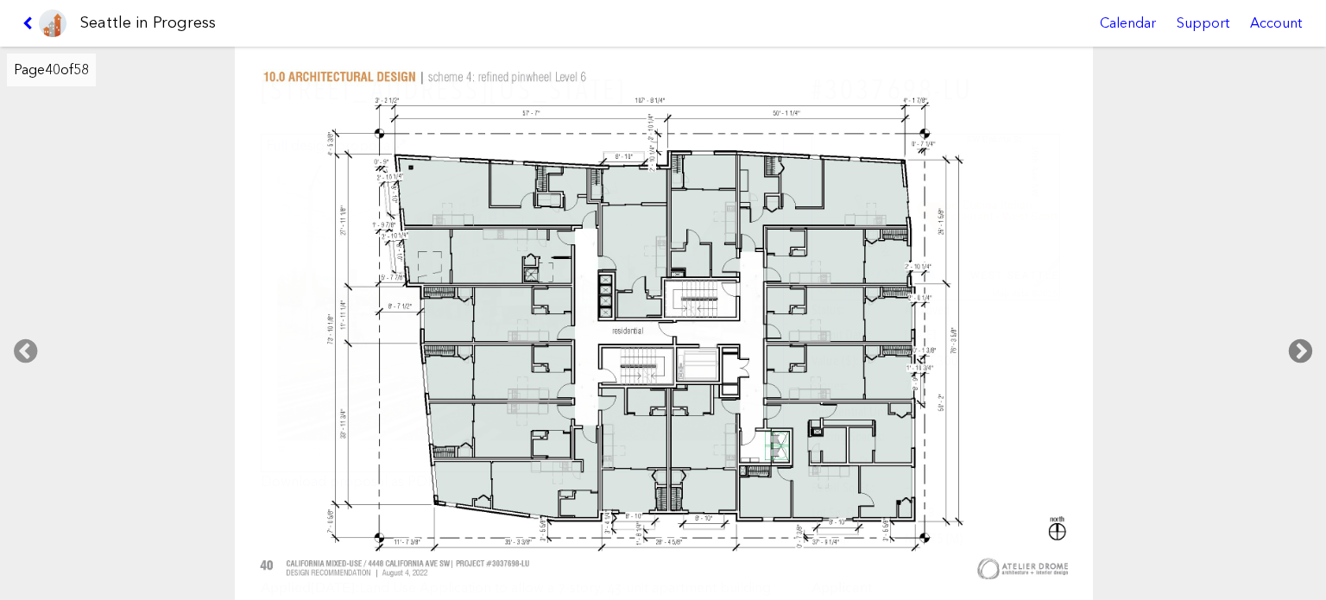
click at [1292, 338] on icon at bounding box center [1300, 351] width 51 height 55
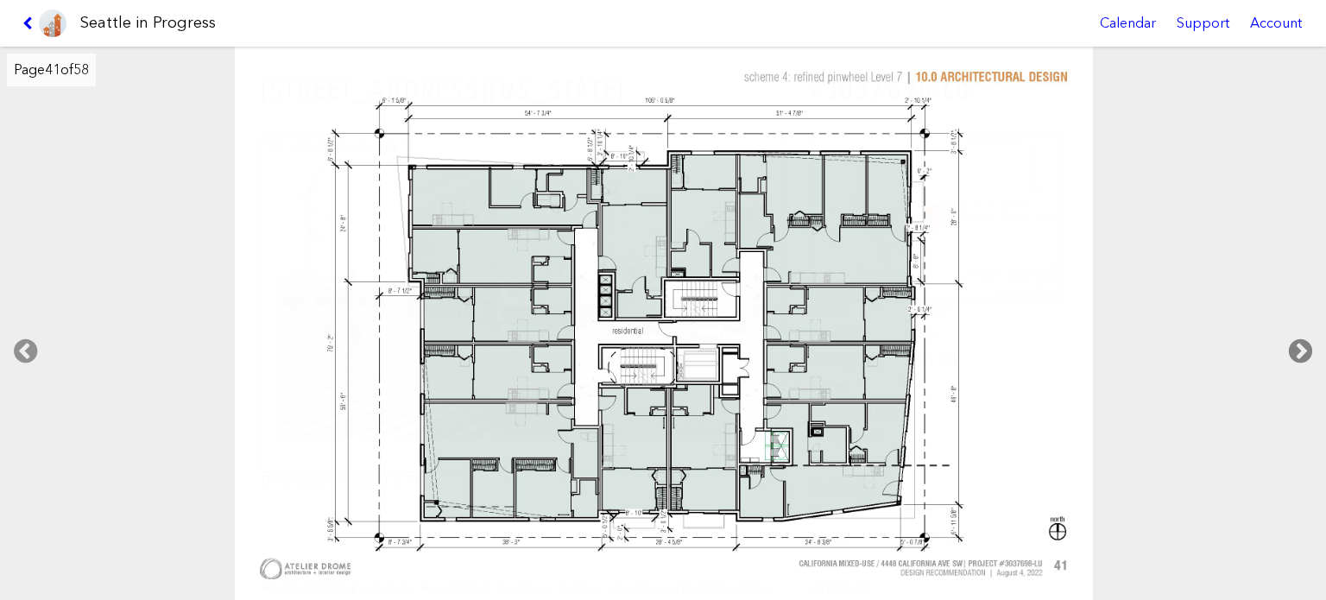
click at [1292, 337] on icon at bounding box center [1300, 351] width 51 height 55
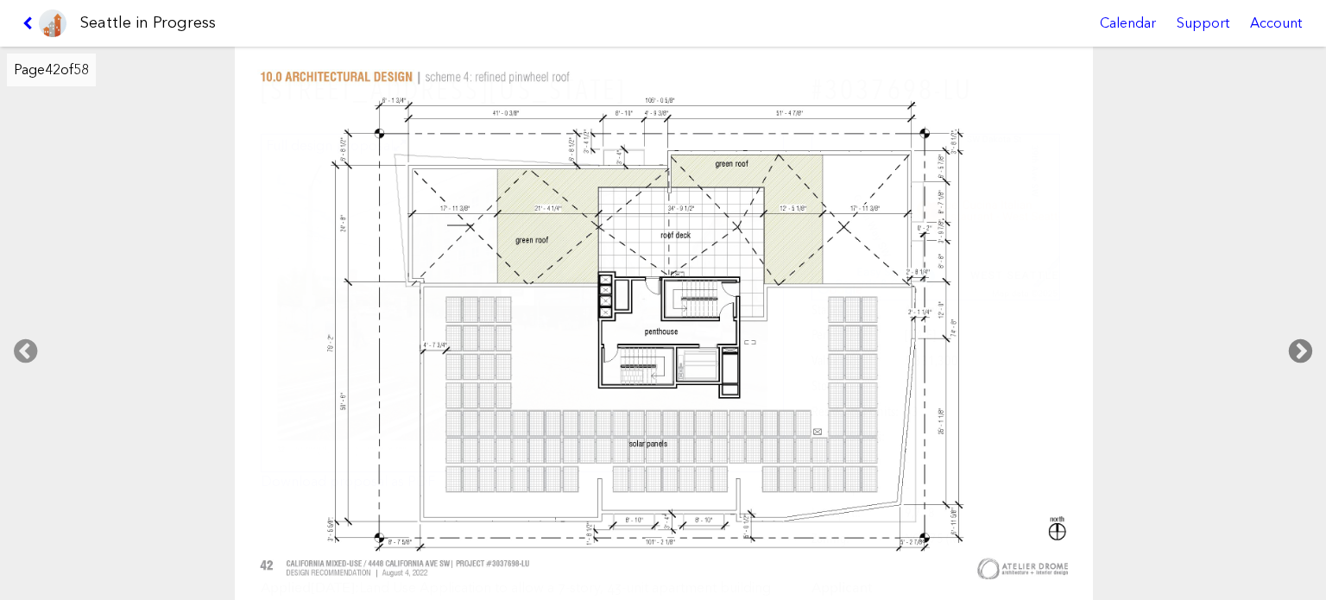
click at [1292, 337] on icon at bounding box center [1300, 351] width 51 height 55
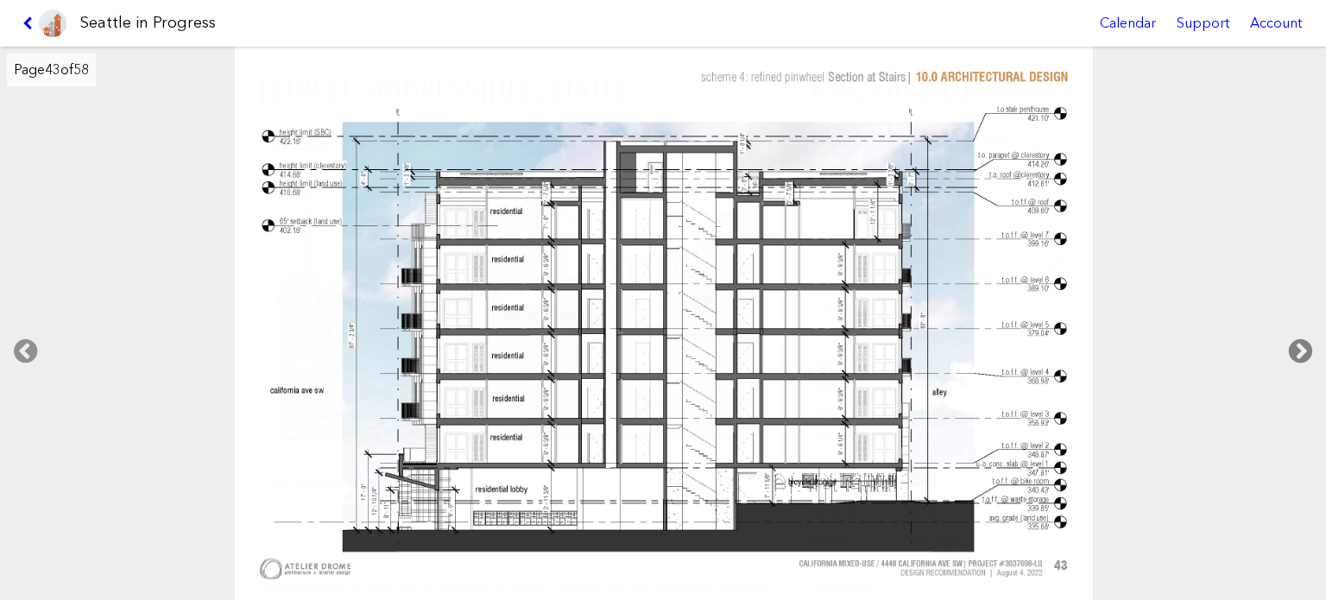
click at [1292, 337] on icon at bounding box center [1300, 351] width 51 height 55
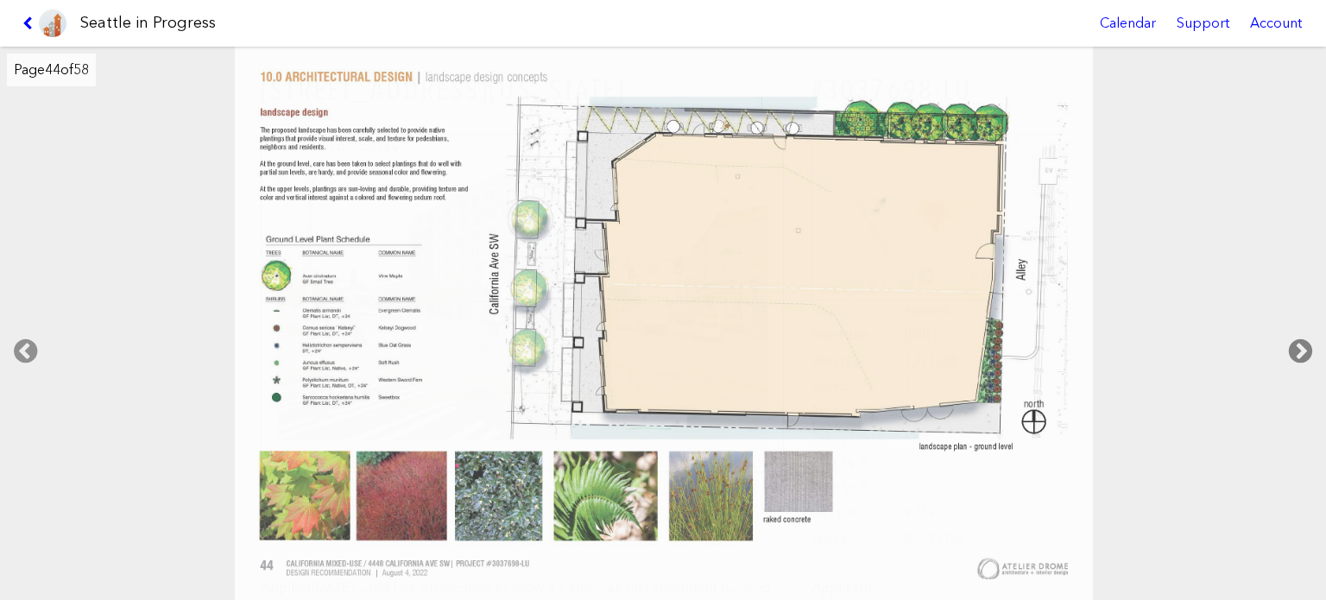
click at [1292, 337] on icon at bounding box center [1300, 351] width 51 height 55
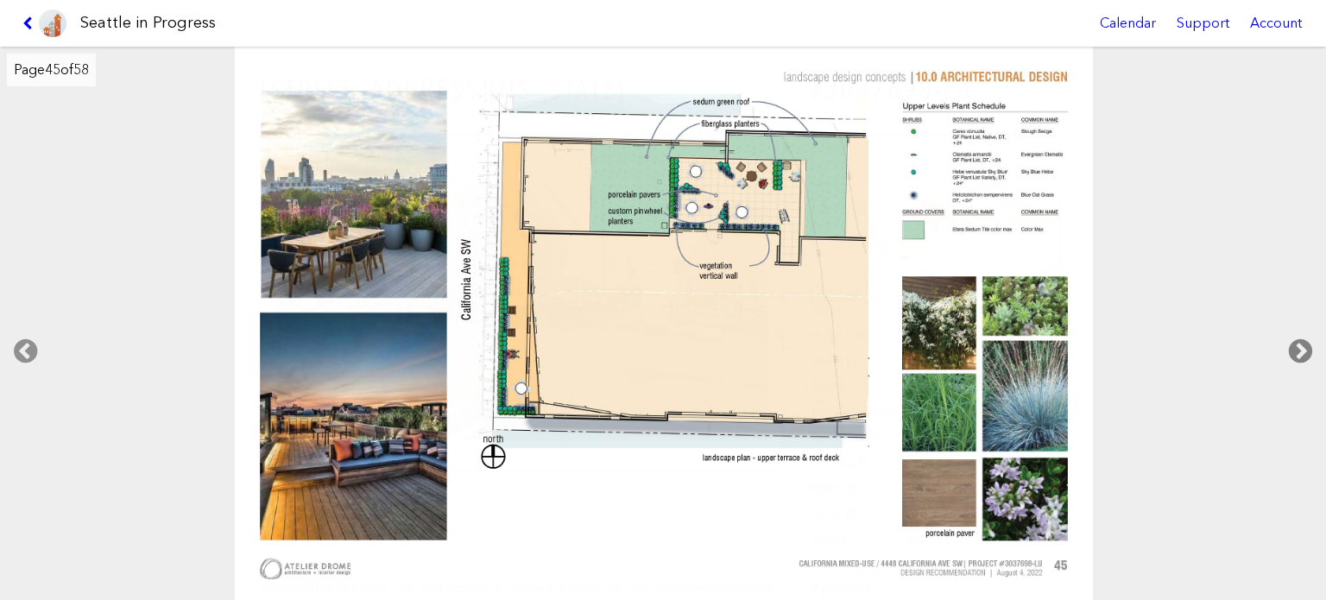
click at [1292, 337] on icon at bounding box center [1300, 351] width 51 height 55
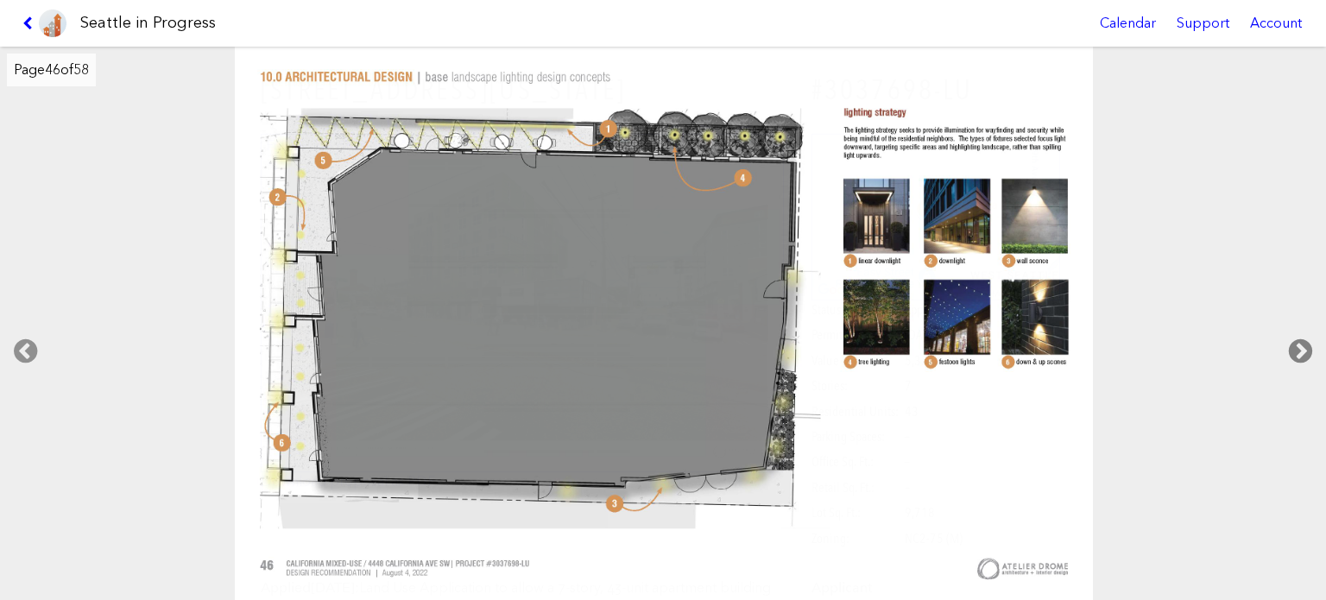
click at [1292, 337] on icon at bounding box center [1300, 351] width 51 height 55
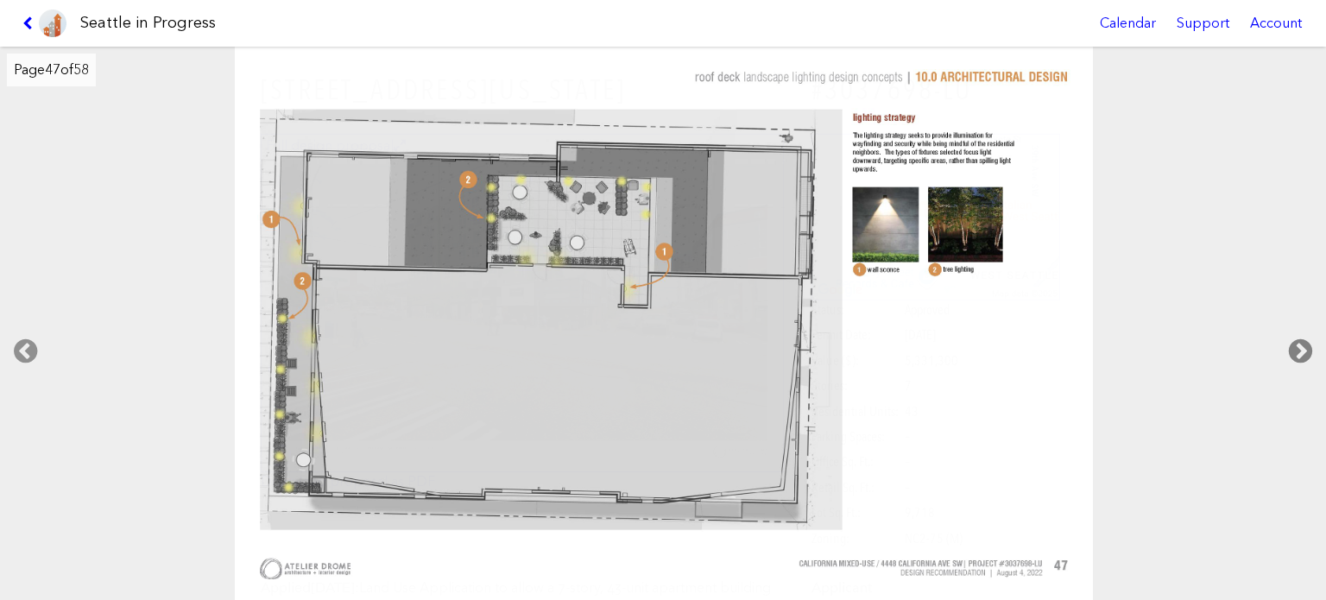
click at [1292, 337] on icon at bounding box center [1300, 351] width 51 height 55
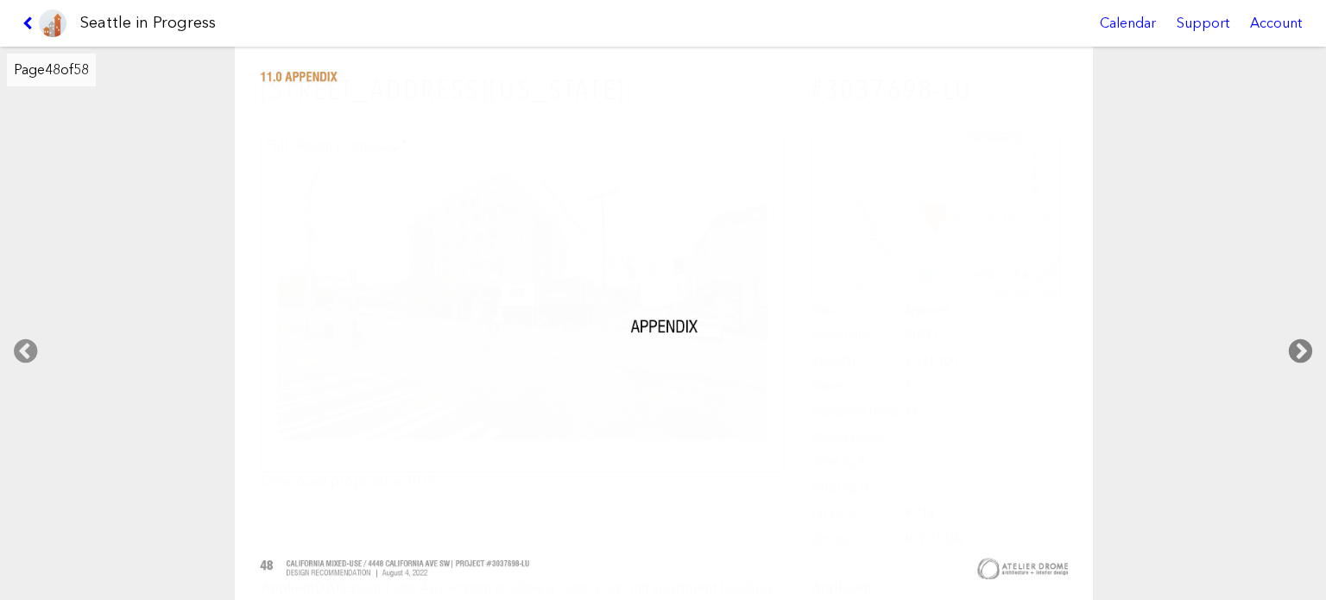
click at [1292, 337] on icon at bounding box center [1300, 351] width 51 height 55
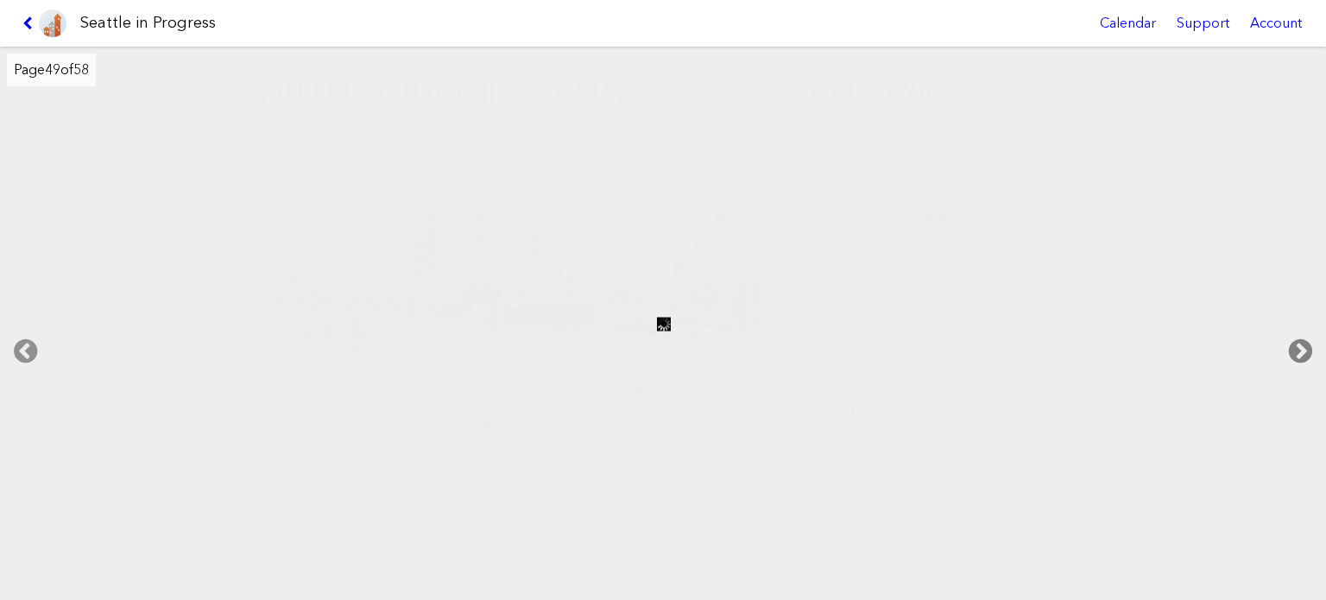
click at [1292, 337] on icon at bounding box center [1300, 351] width 51 height 55
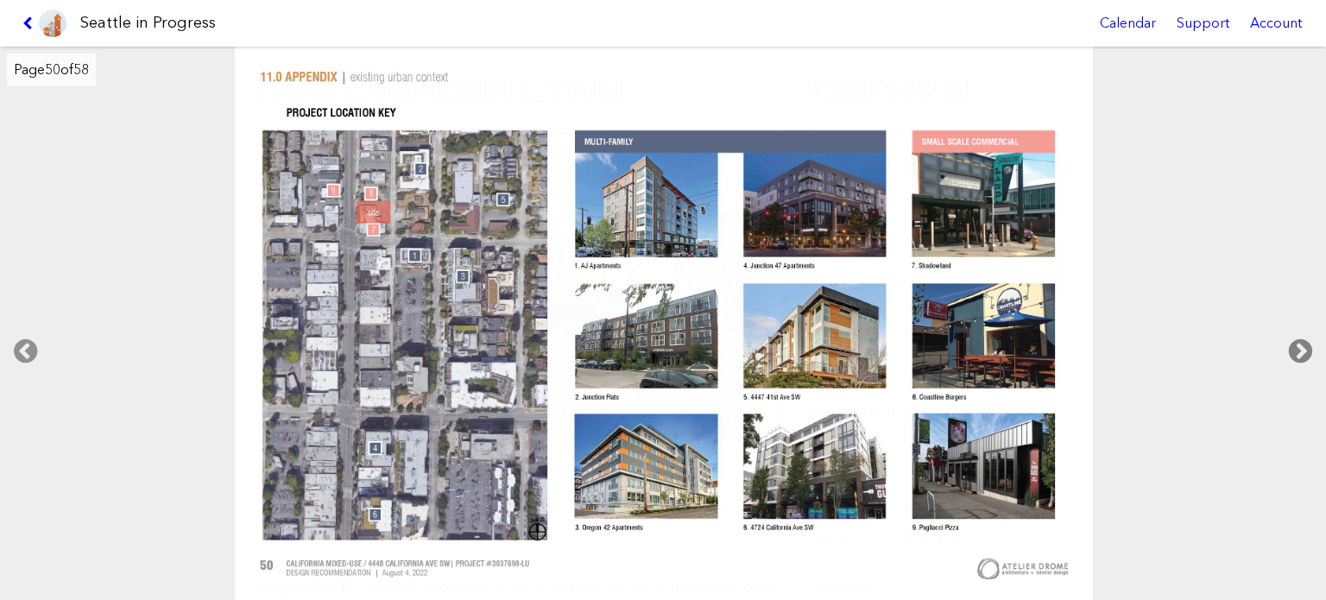
click at [1303, 344] on icon at bounding box center [1300, 351] width 51 height 55
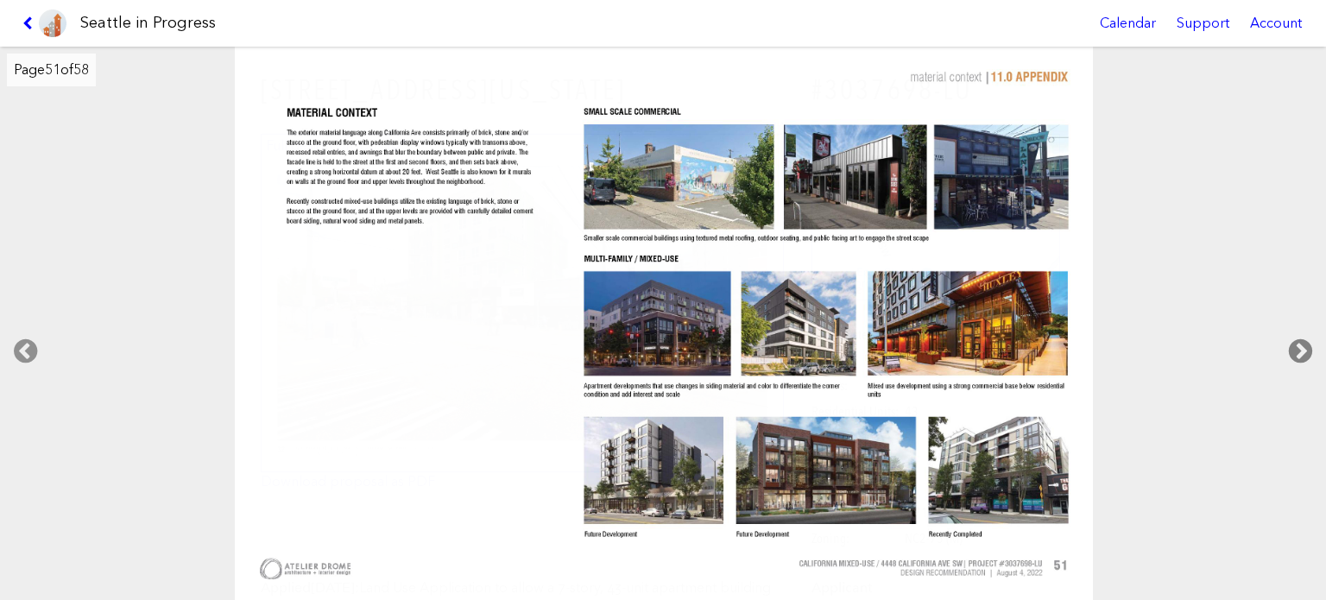
click at [1302, 344] on icon at bounding box center [1300, 351] width 51 height 55
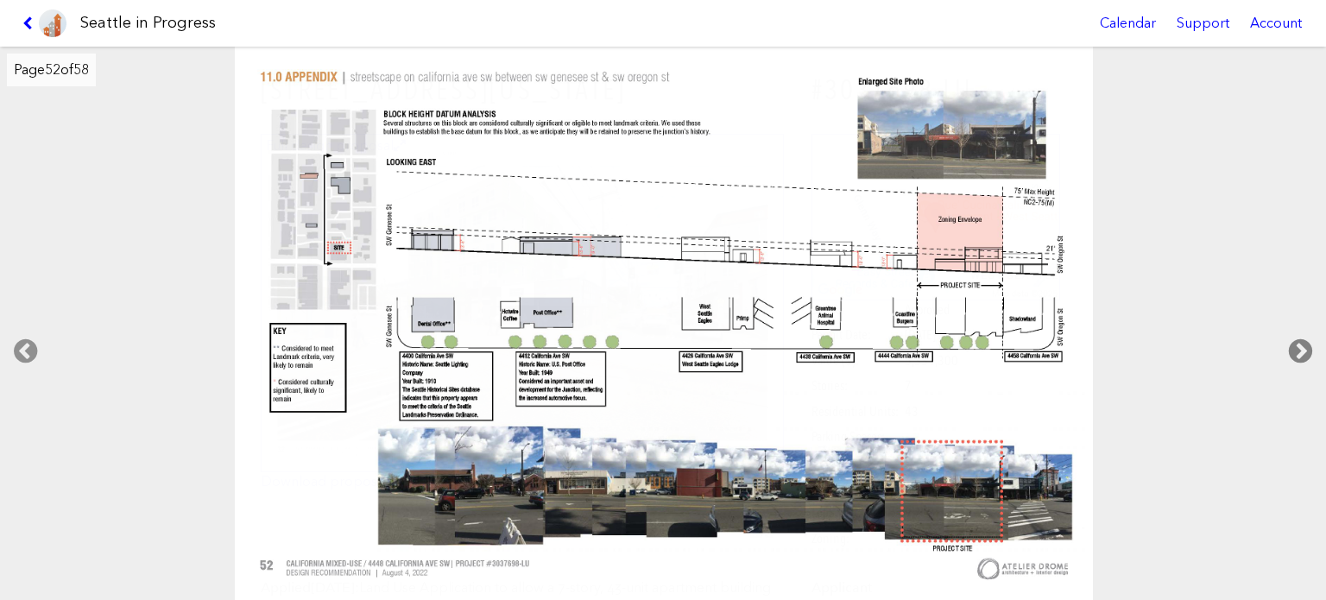
click at [1302, 344] on icon at bounding box center [1300, 351] width 51 height 55
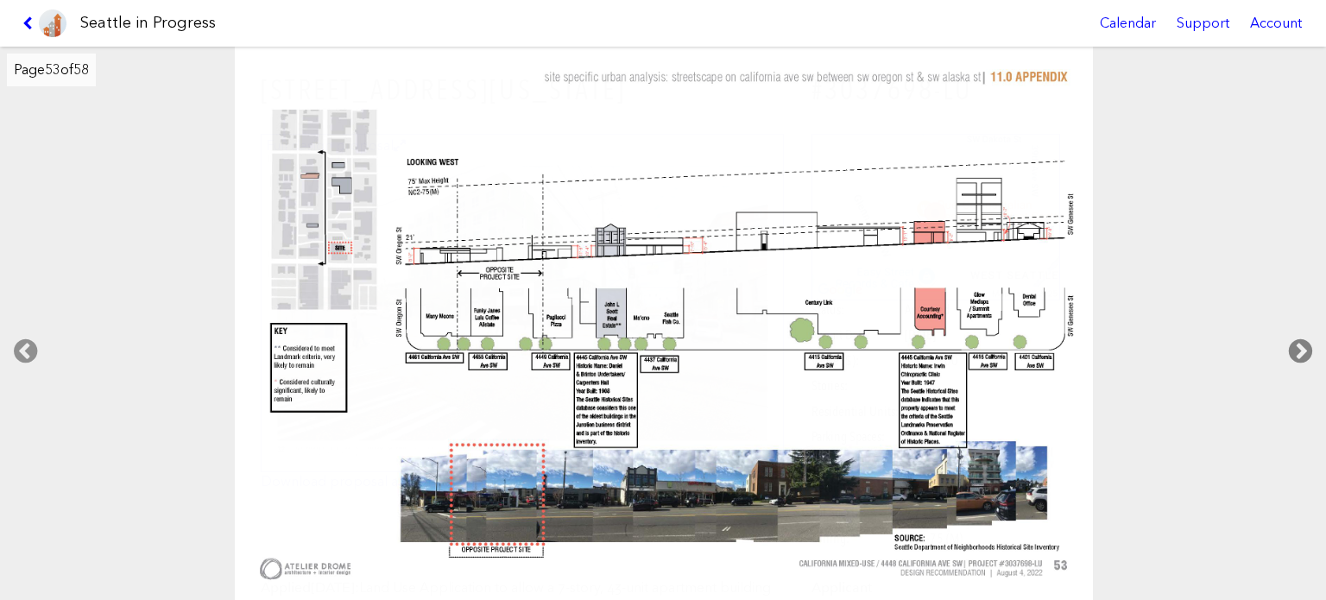
click at [1302, 344] on icon at bounding box center [1300, 351] width 51 height 55
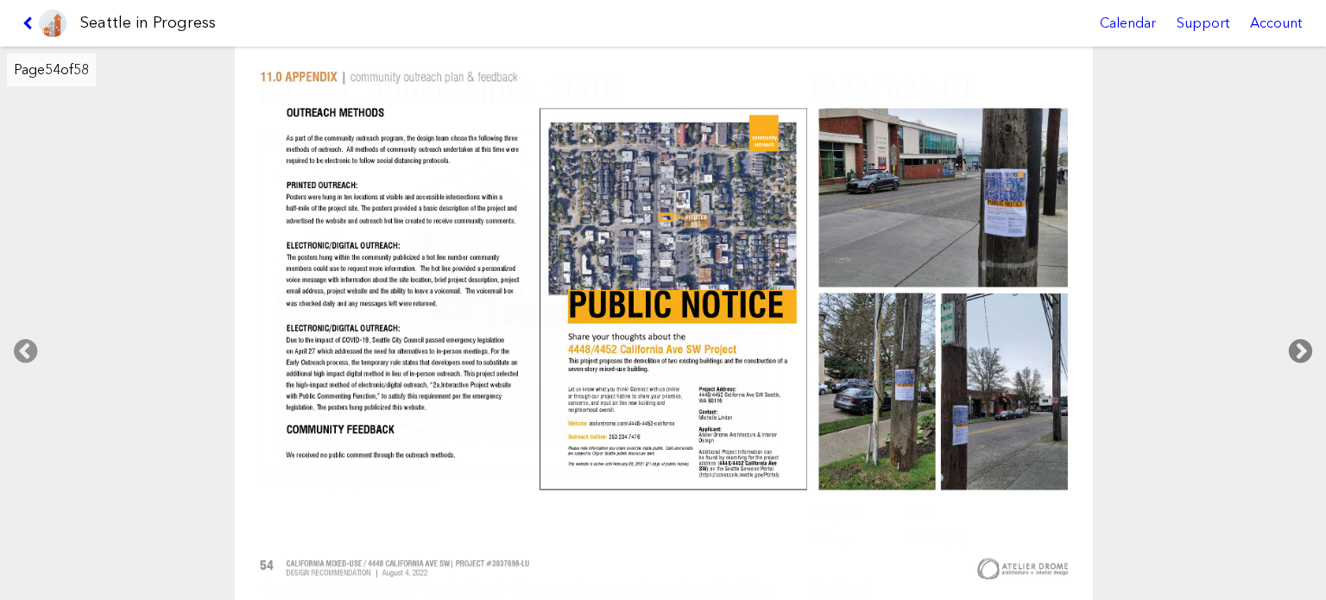
click at [1298, 342] on icon at bounding box center [1300, 351] width 51 height 55
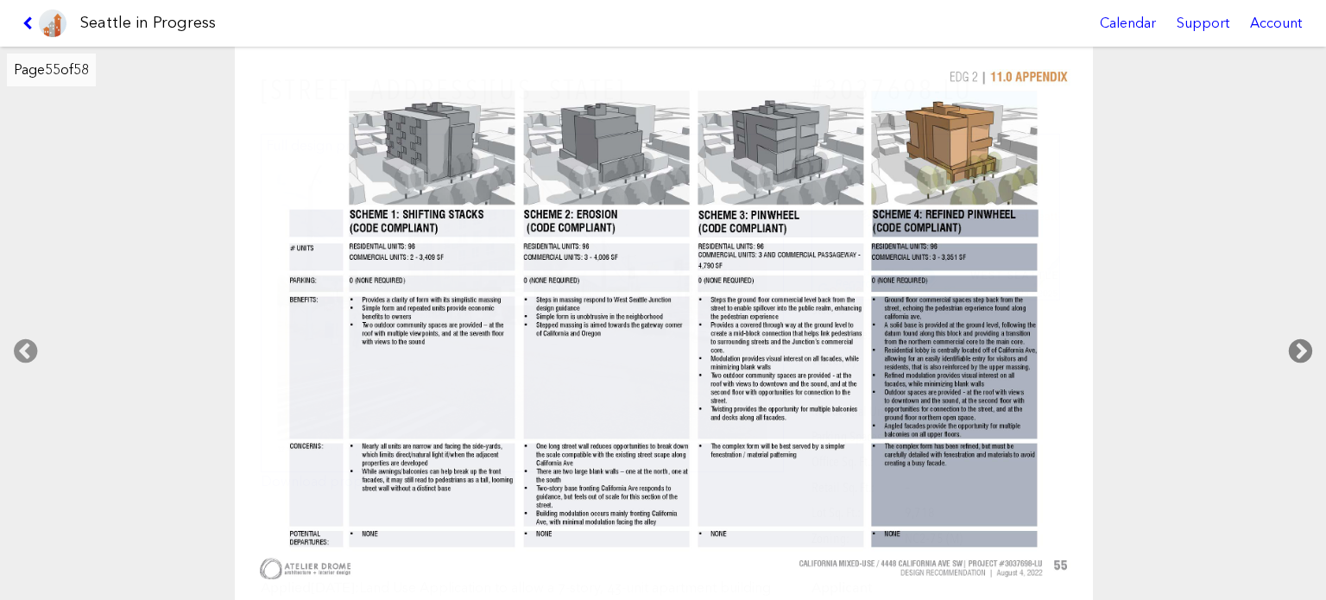
click at [1297, 342] on icon at bounding box center [1300, 351] width 51 height 55
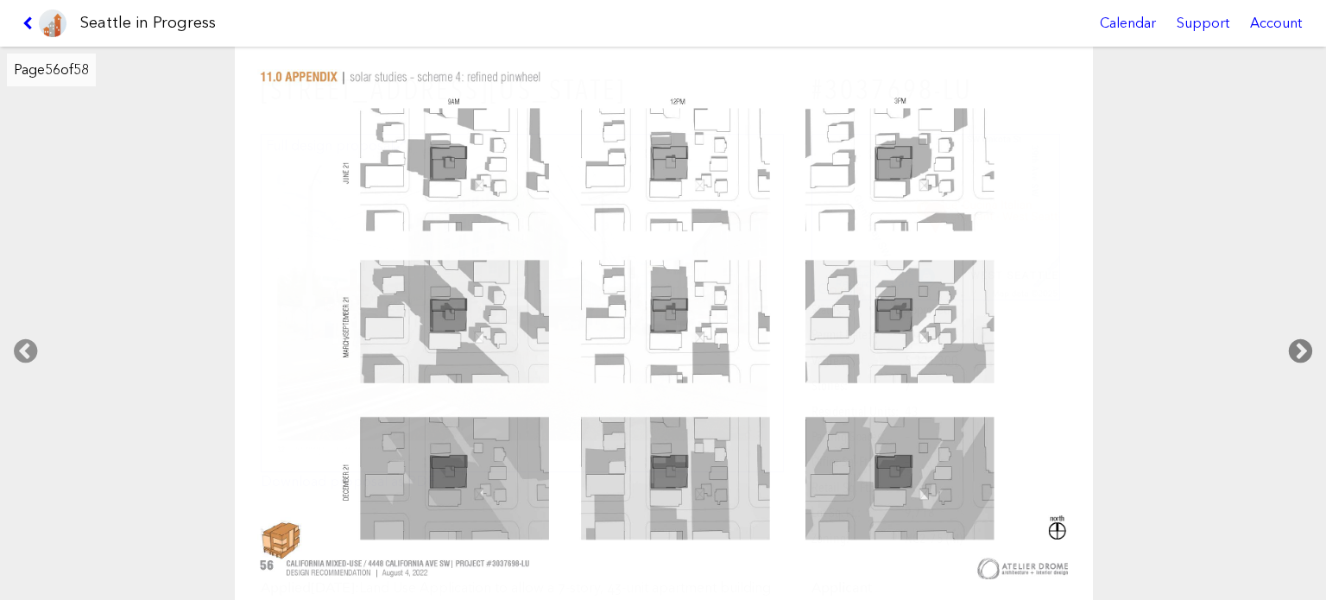
click at [1297, 342] on icon at bounding box center [1300, 351] width 51 height 55
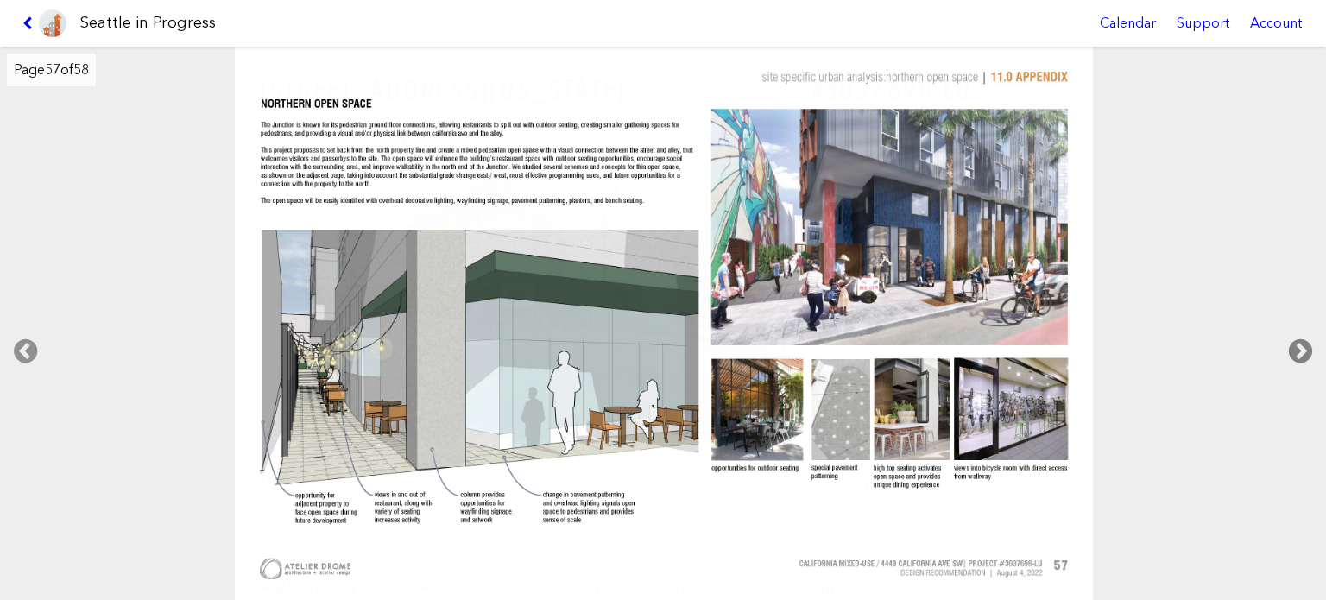
click at [1295, 341] on icon at bounding box center [1300, 351] width 51 height 55
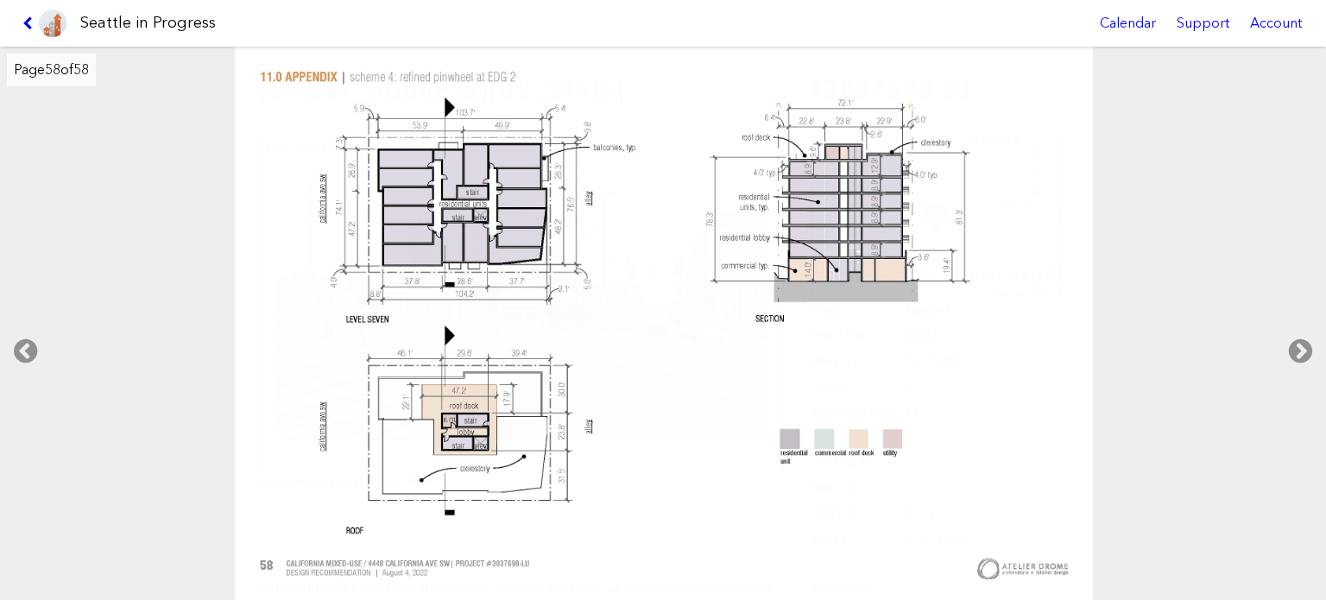
click at [23, 17] on icon at bounding box center [30, 23] width 16 height 14
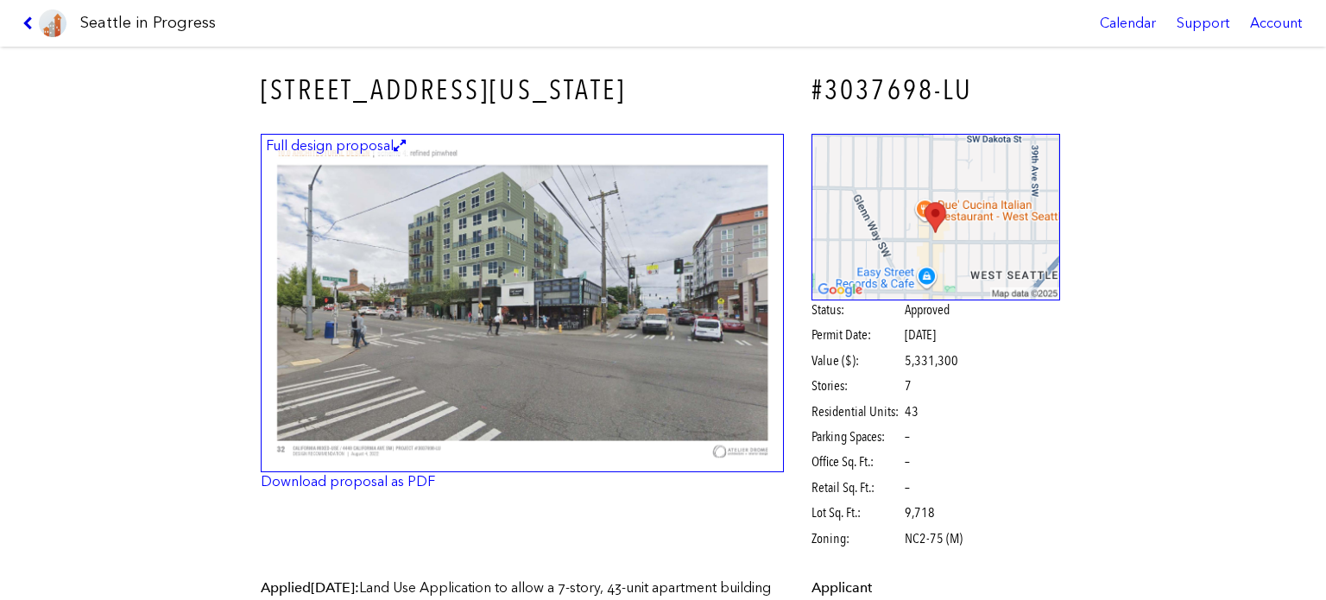
click at [23, 16] on icon at bounding box center [30, 23] width 16 height 14
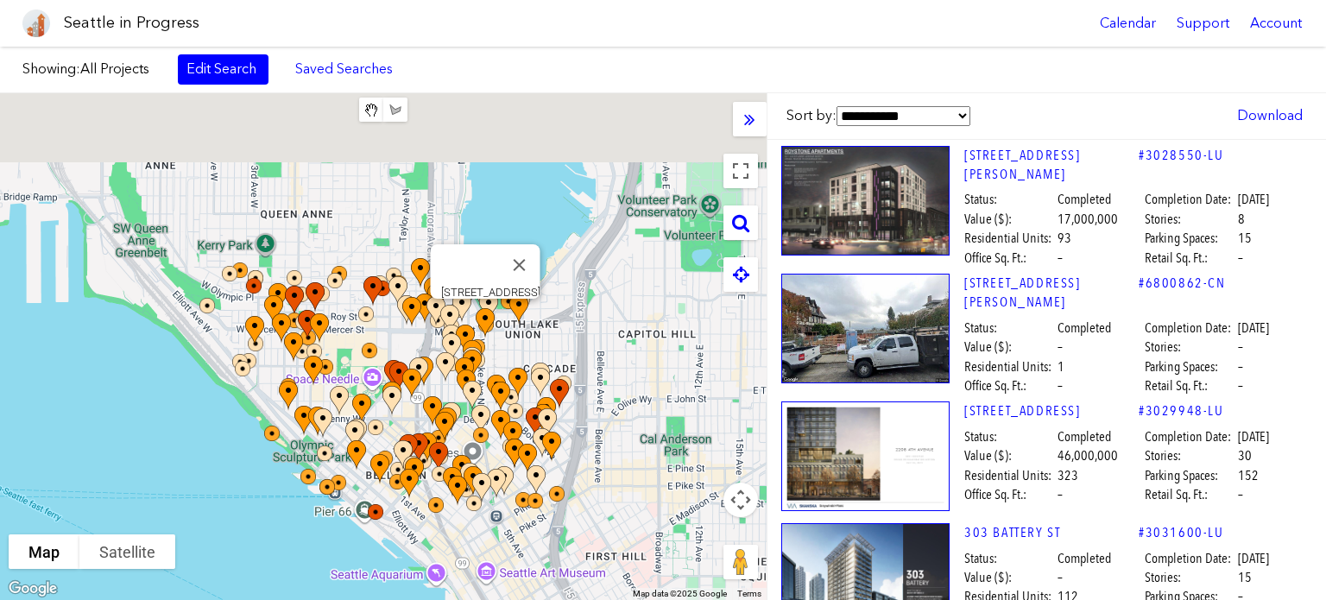
drag, startPoint x: 548, startPoint y: 241, endPoint x: 516, endPoint y: 325, distance: 89.6
click at [516, 325] on img at bounding box center [495, 338] width 52 height 74
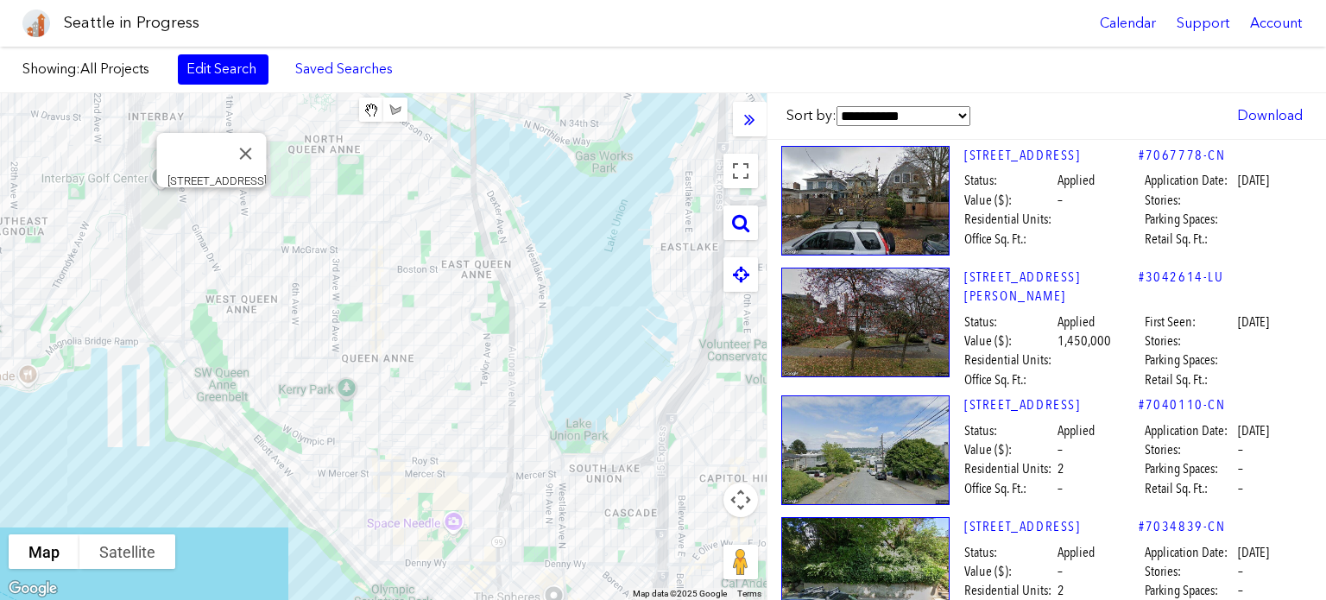
scroll to position [16355, 0]
click at [1295, 117] on link "Download" at bounding box center [1270, 115] width 83 height 29
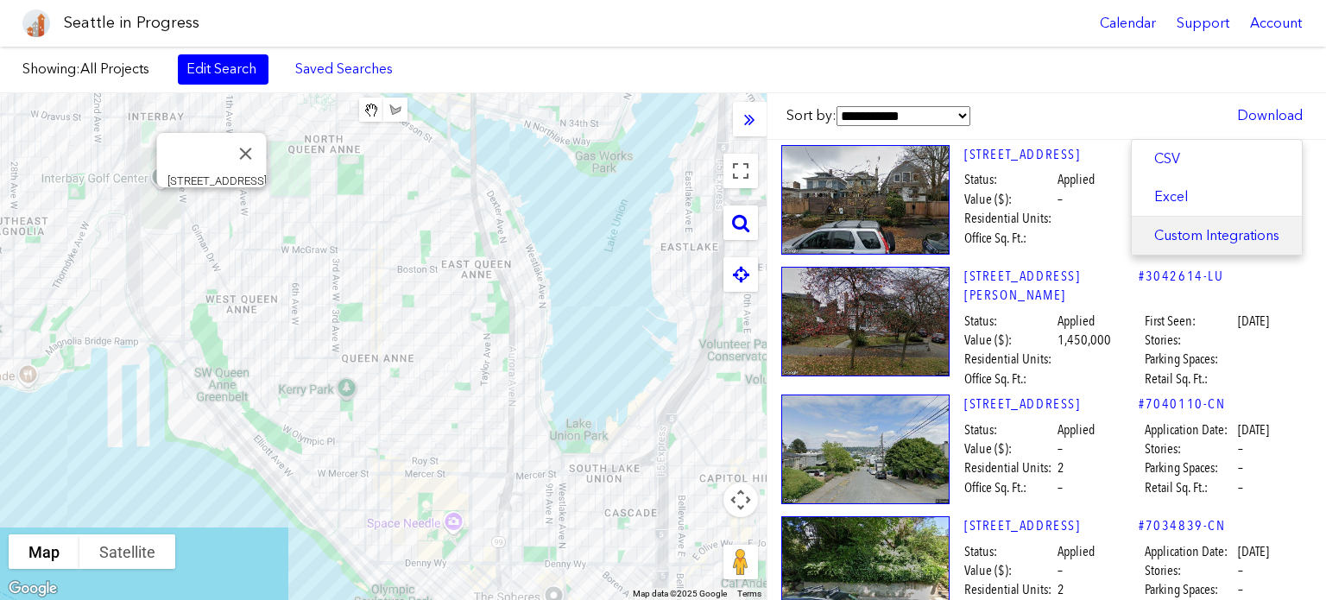
click at [1208, 241] on link "Custom Integrations" at bounding box center [1217, 236] width 170 height 38
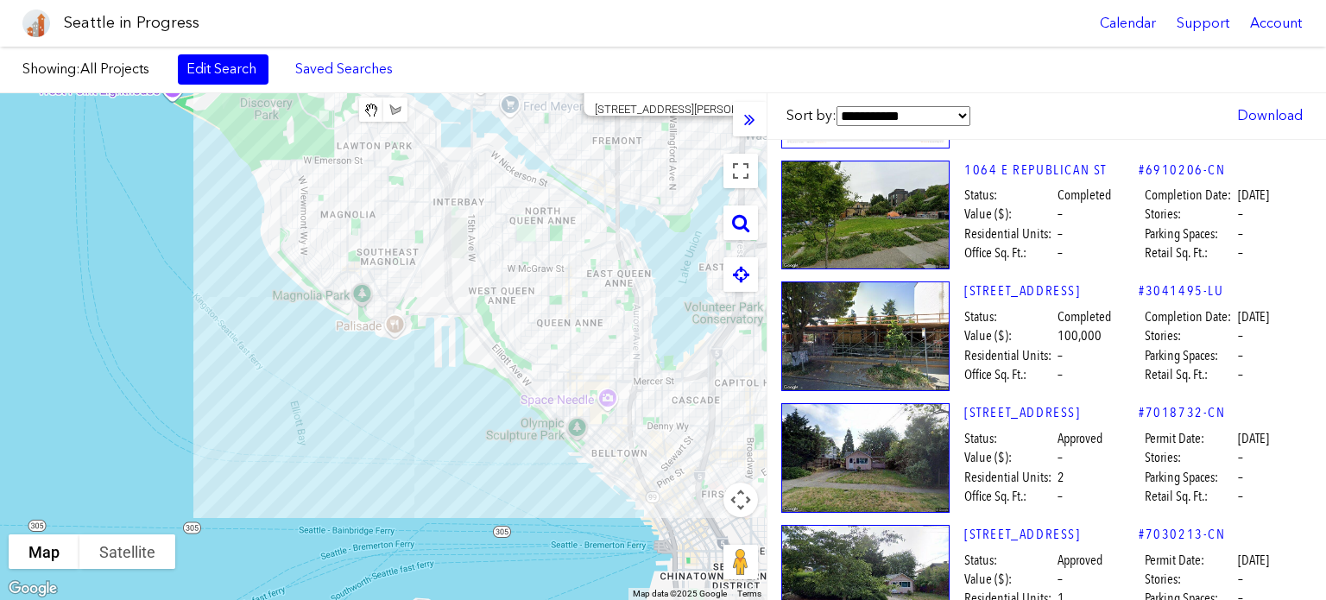
scroll to position [18514, 0]
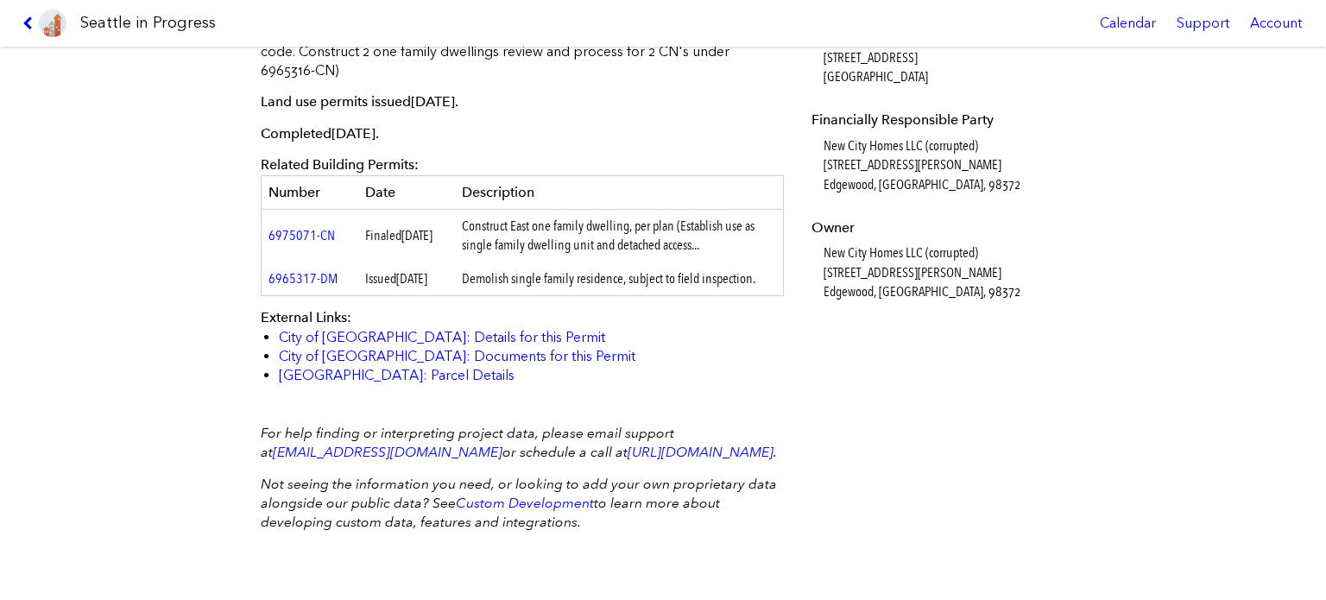
scroll to position [604, 0]
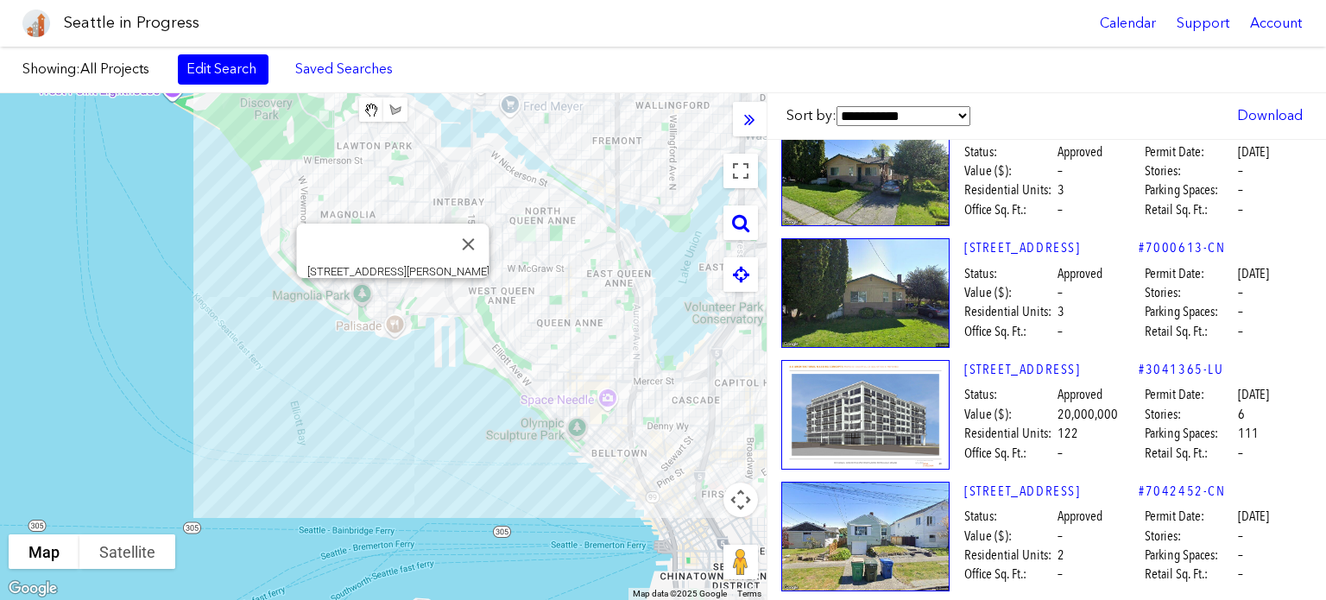
scroll to position [21055, 0]
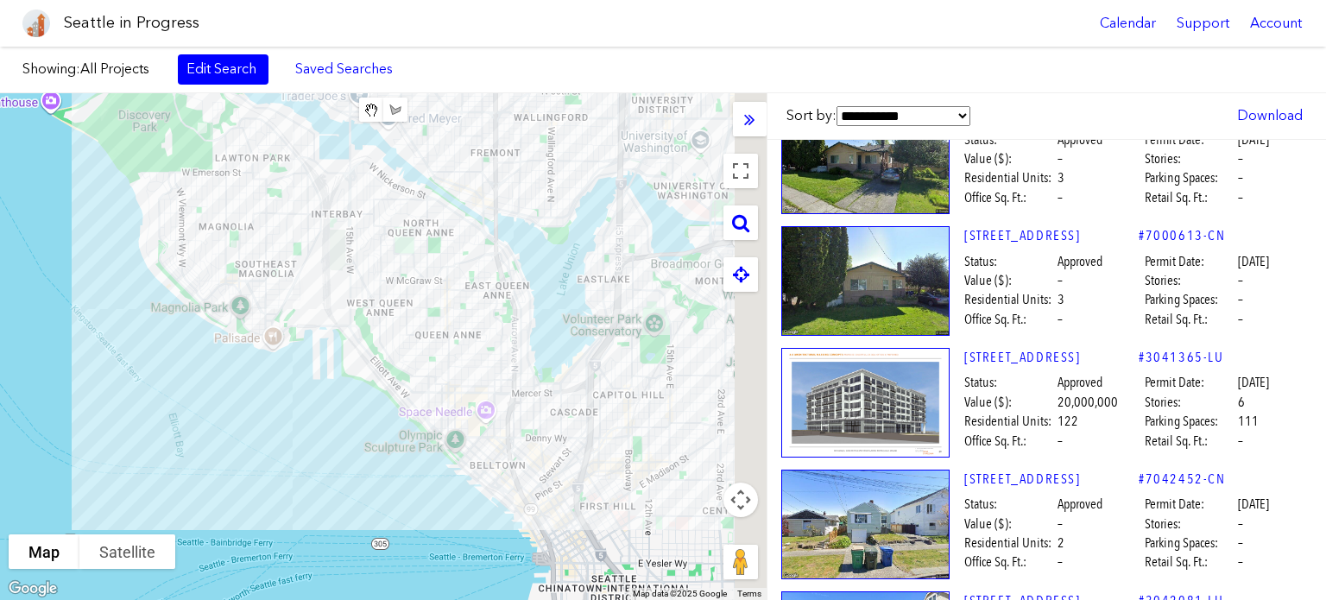
drag, startPoint x: 528, startPoint y: 275, endPoint x: 487, endPoint y: 415, distance: 146.7
click at [487, 415] on div "To navigate, press the arrow keys." at bounding box center [383, 346] width 767 height 507
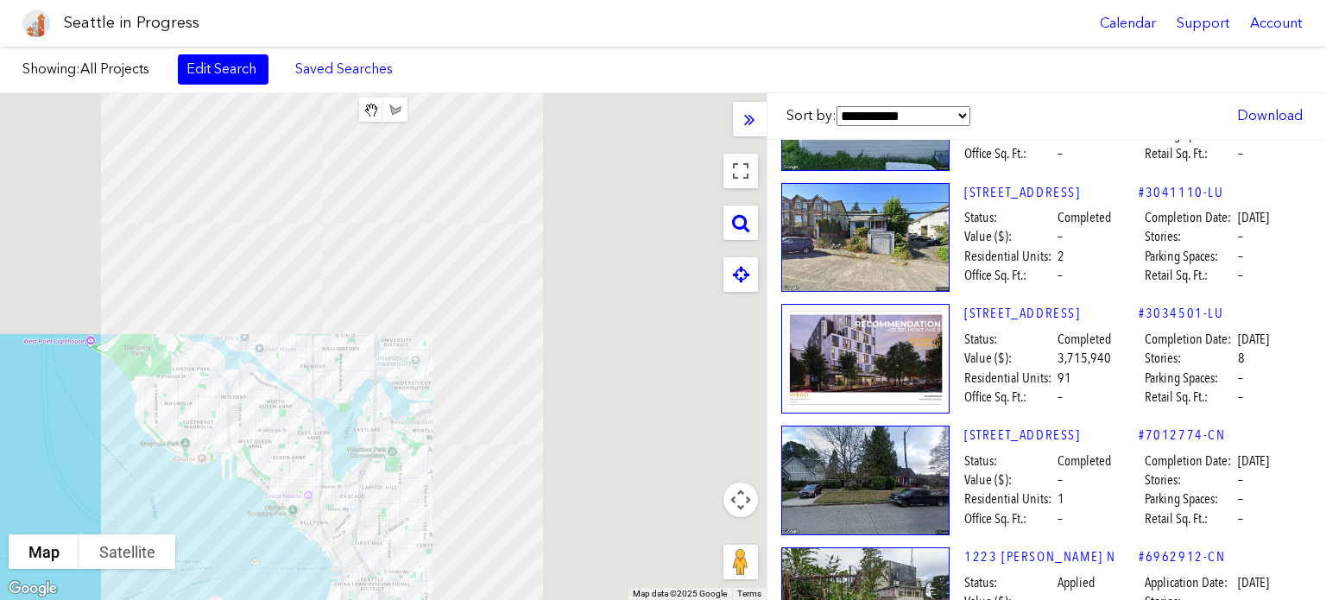
drag, startPoint x: 556, startPoint y: 331, endPoint x: 308, endPoint y: 341, distance: 248.0
click at [308, 341] on div "To navigate, press the arrow keys." at bounding box center [383, 346] width 767 height 507
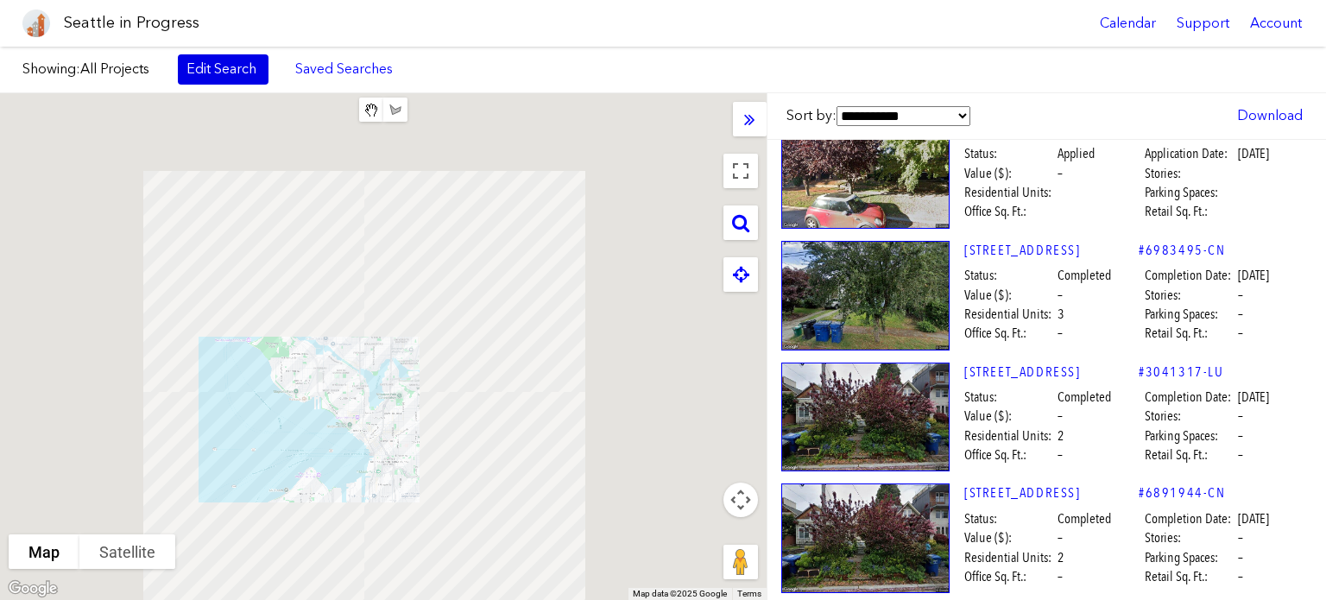
click at [219, 68] on link "Edit Search" at bounding box center [223, 68] width 91 height 29
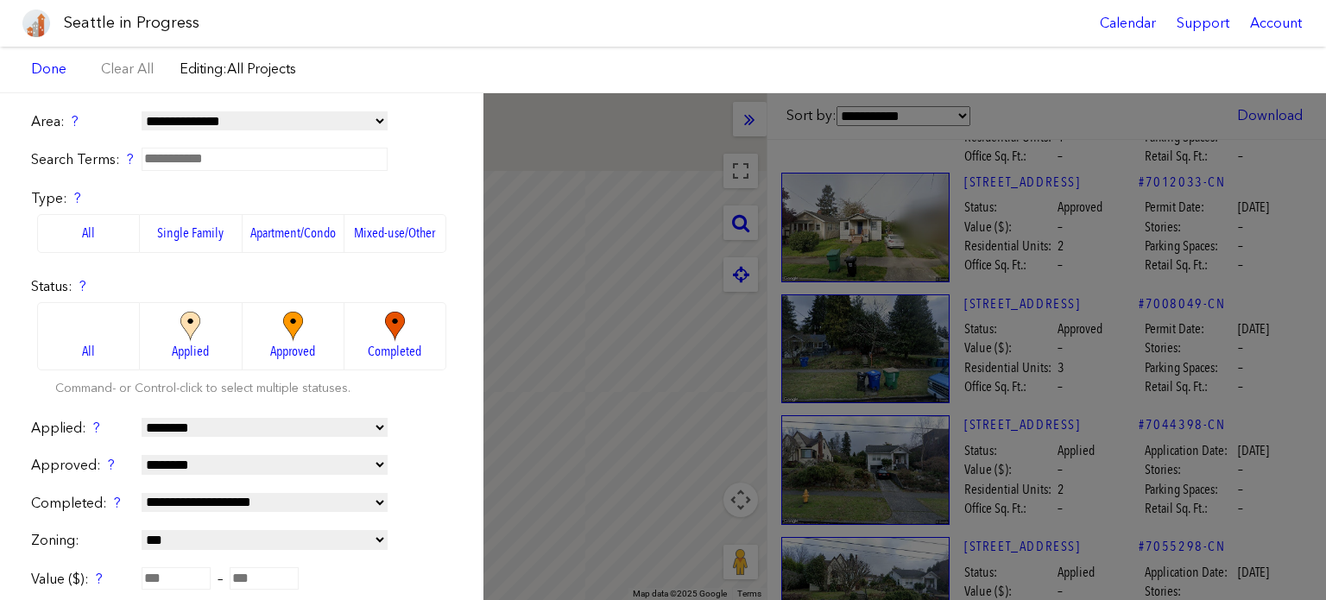
click at [193, 222] on label "Single Family" at bounding box center [191, 233] width 102 height 38
click at [190, 335] on img at bounding box center [190, 327] width 47 height 30
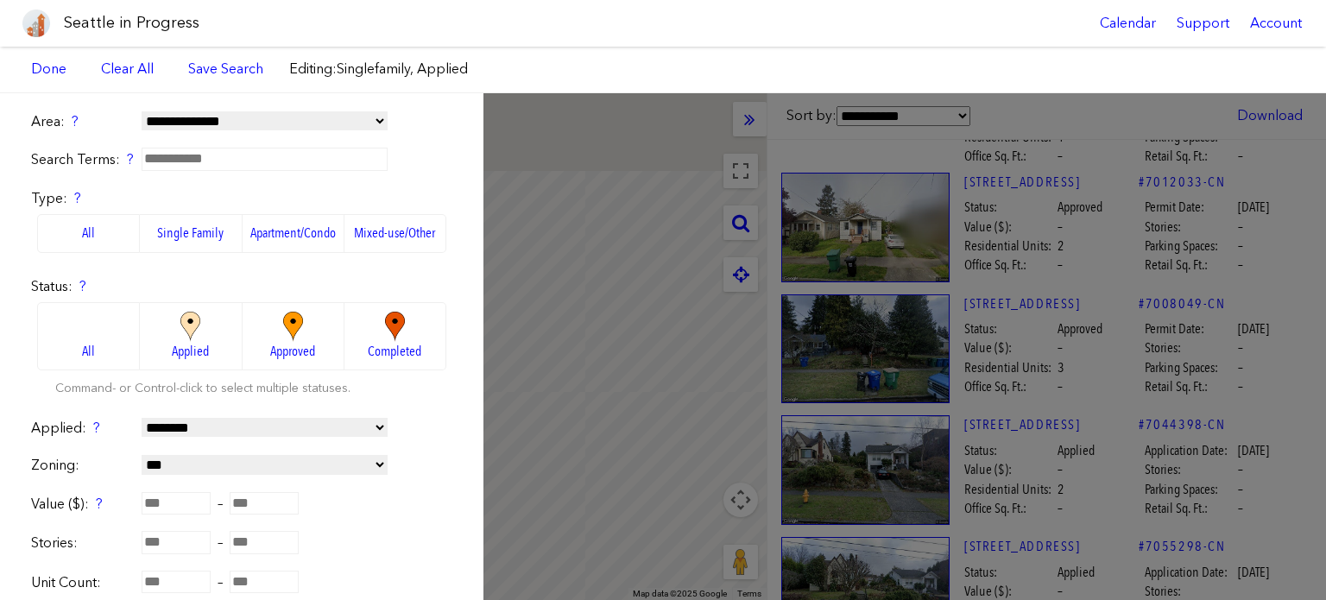
click at [588, 142] on div "**********" at bounding box center [663, 346] width 1326 height 507
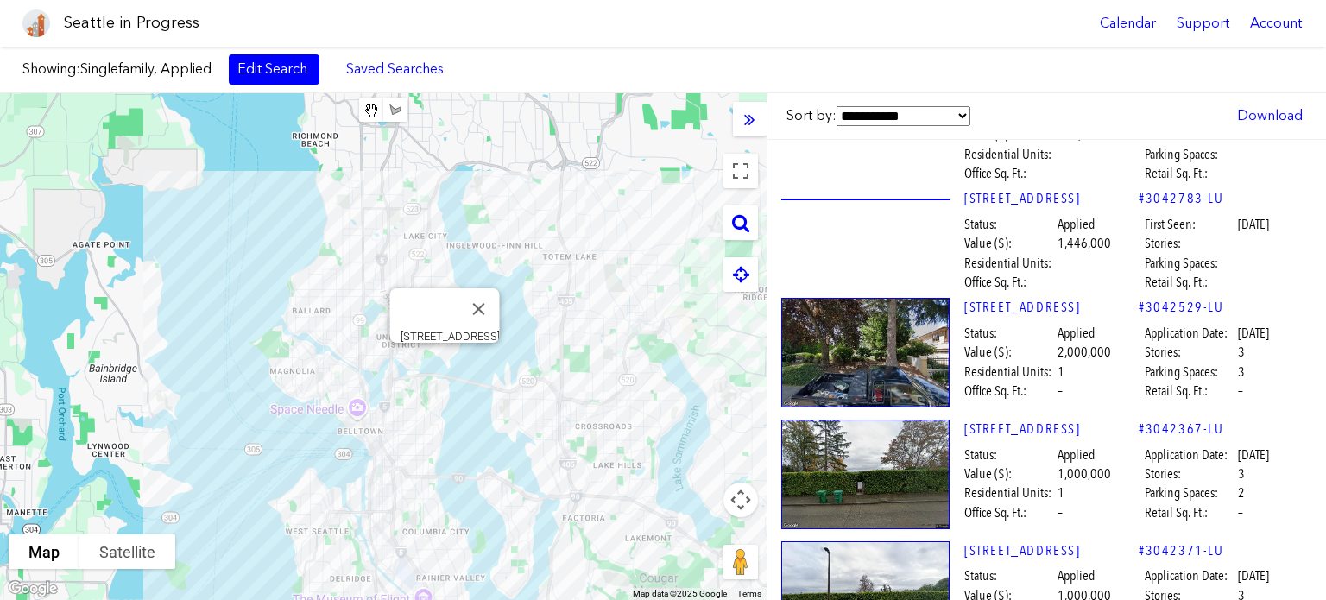
scroll to position [4230, 0]
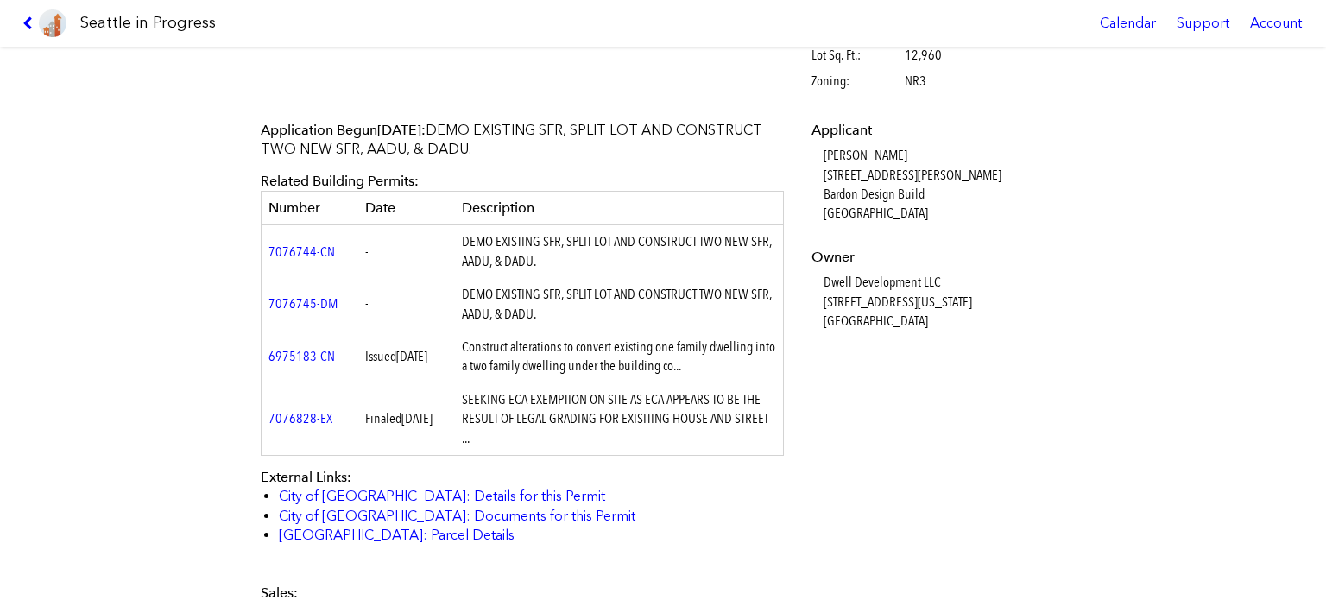
scroll to position [518, 0]
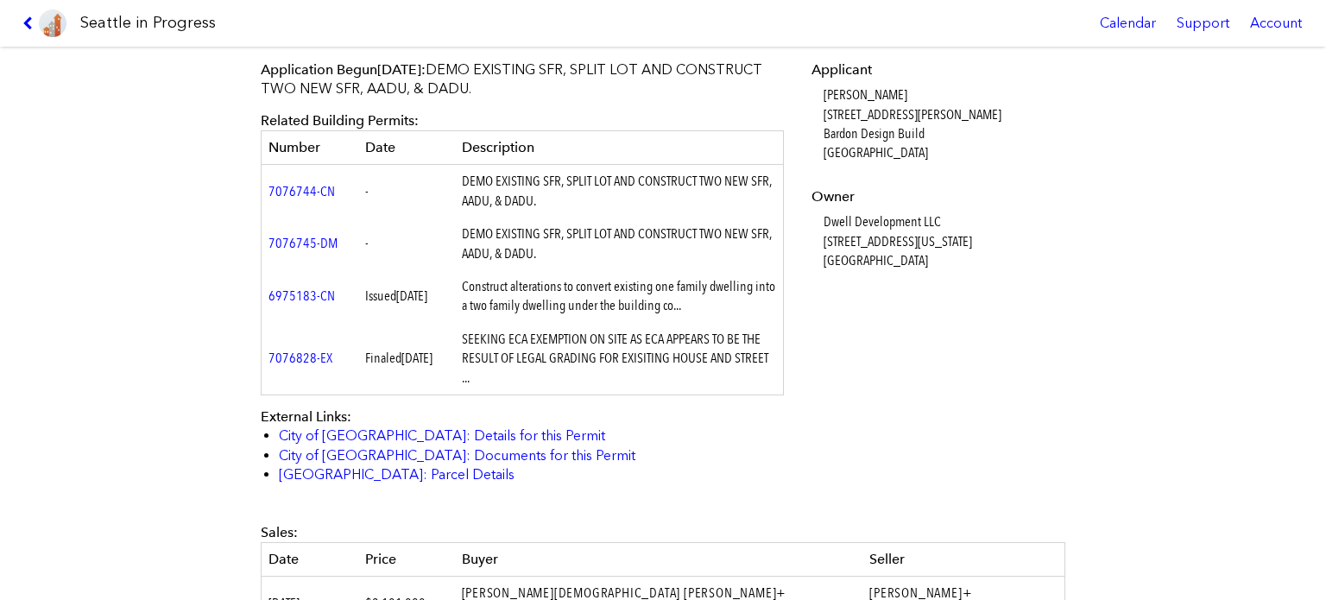
click at [541, 196] on td "DEMO EXISTING SFR, SPLIT LOT AND CONSTRUCT TWO NEW SFR, AADU, & DADU." at bounding box center [619, 191] width 329 height 53
click at [33, 16] on icon at bounding box center [30, 23] width 16 height 14
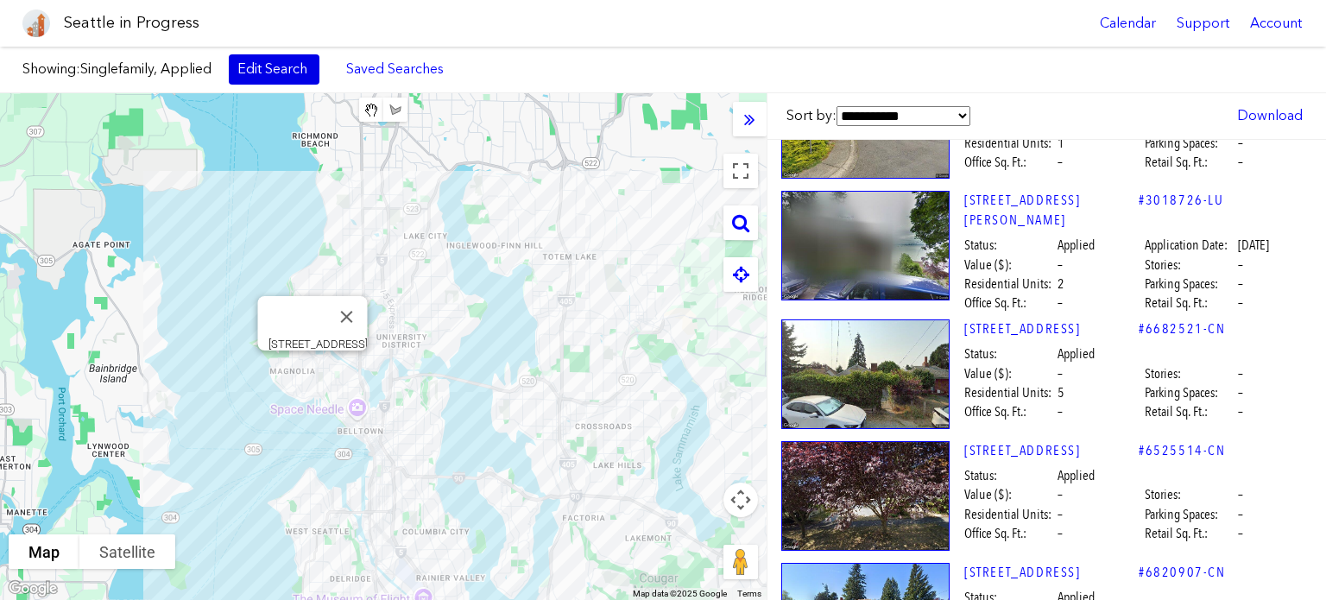
scroll to position [54939, 0]
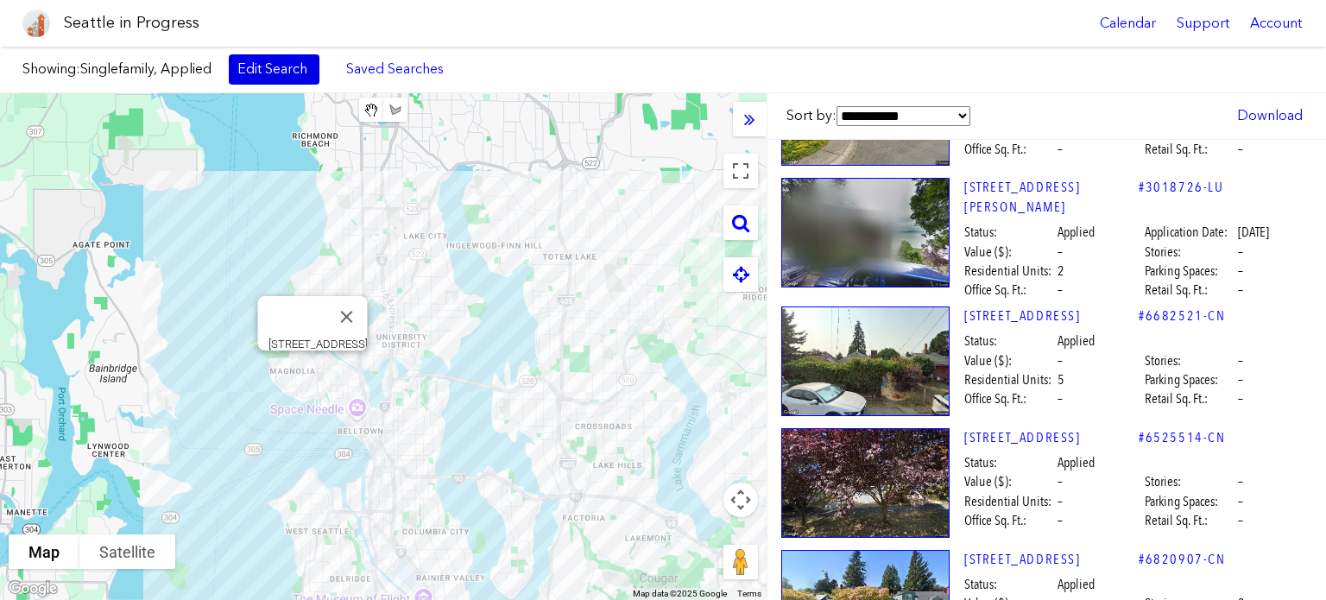
click at [275, 61] on link "Edit Search" at bounding box center [274, 68] width 91 height 29
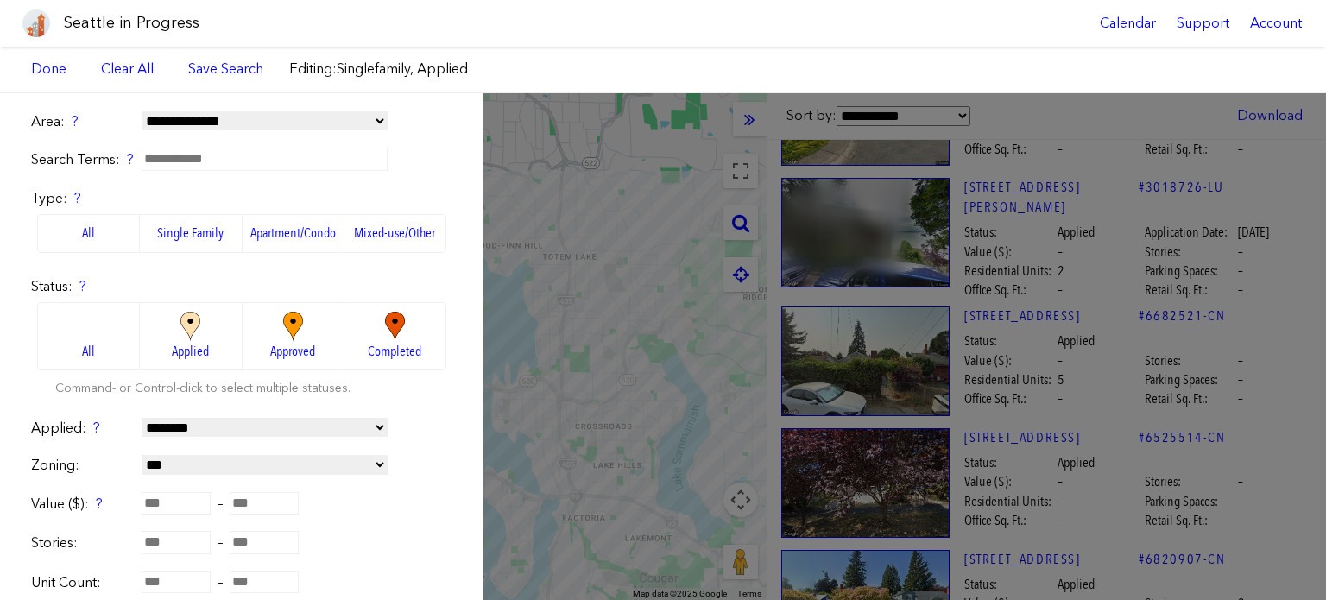
scroll to position [54952, 0]
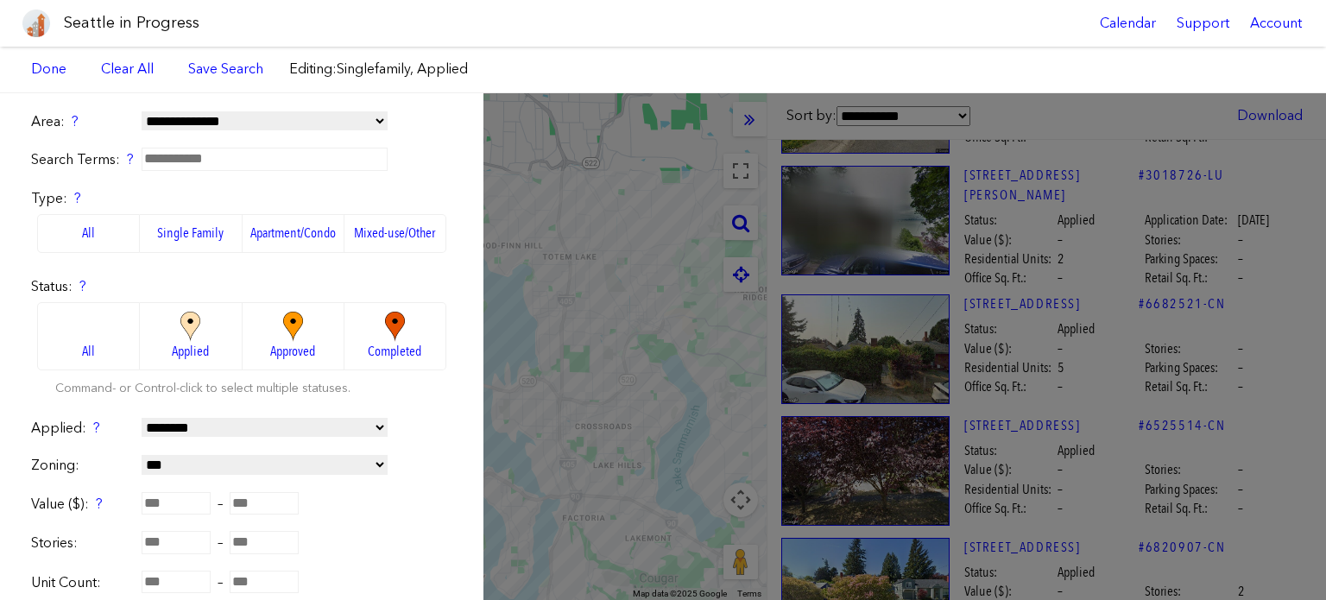
click at [270, 320] on img at bounding box center [292, 327] width 47 height 30
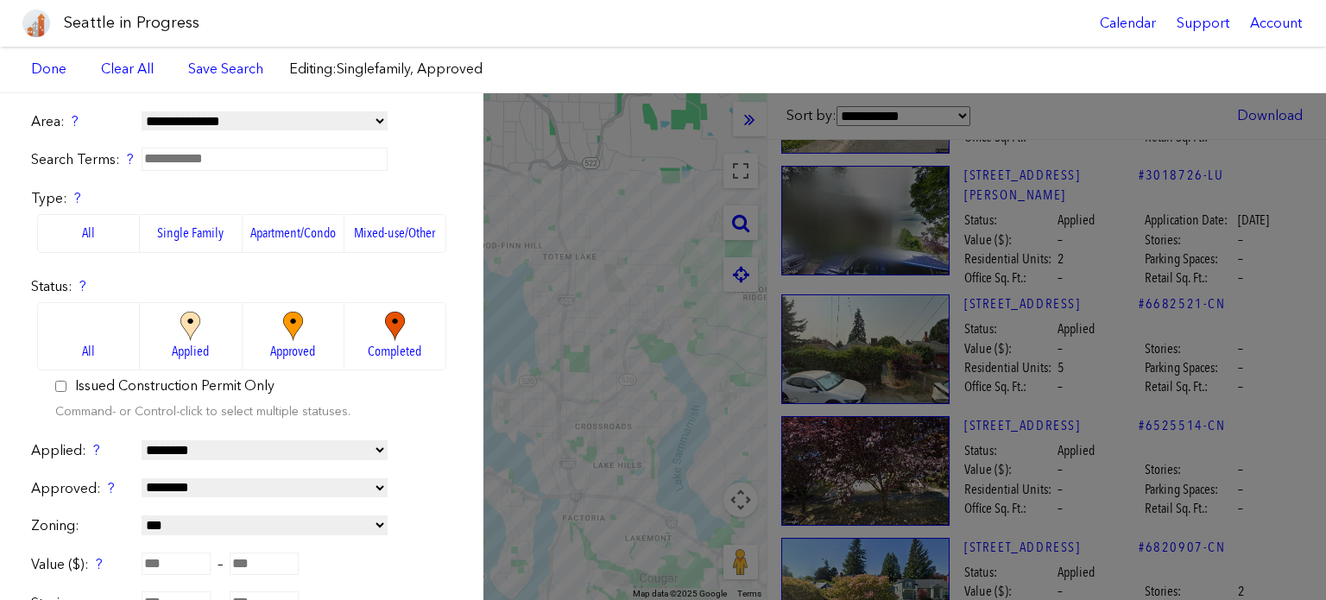
click at [626, 209] on div "**********" at bounding box center [663, 346] width 1326 height 507
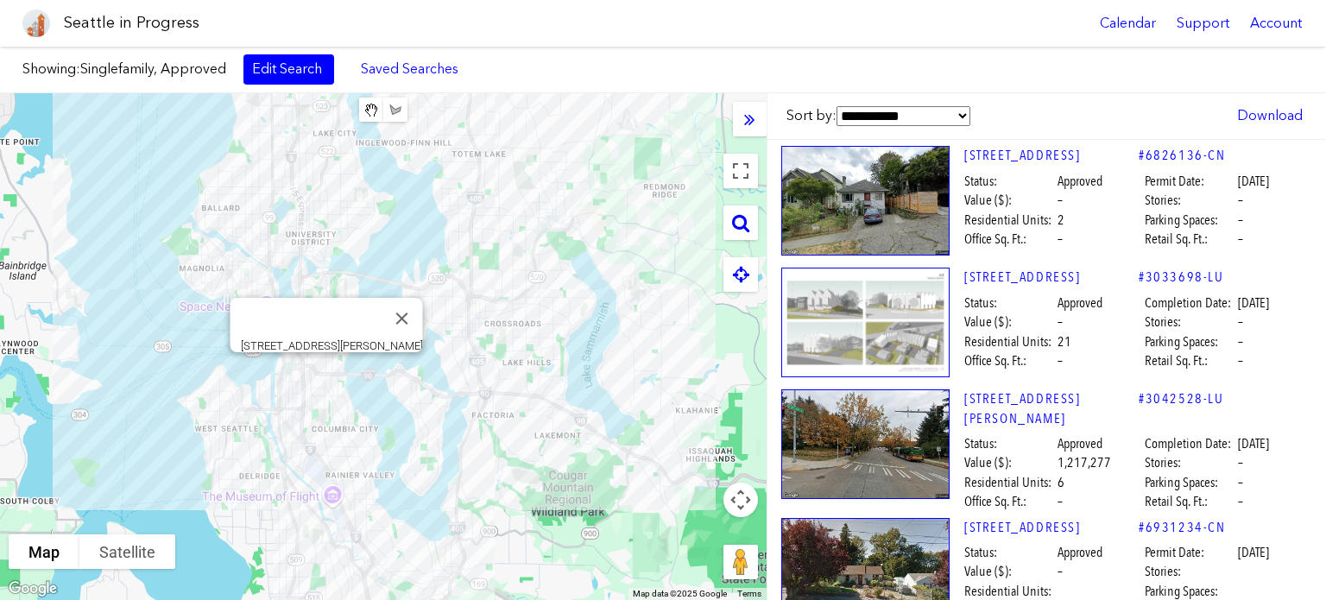
scroll to position [518, 0]
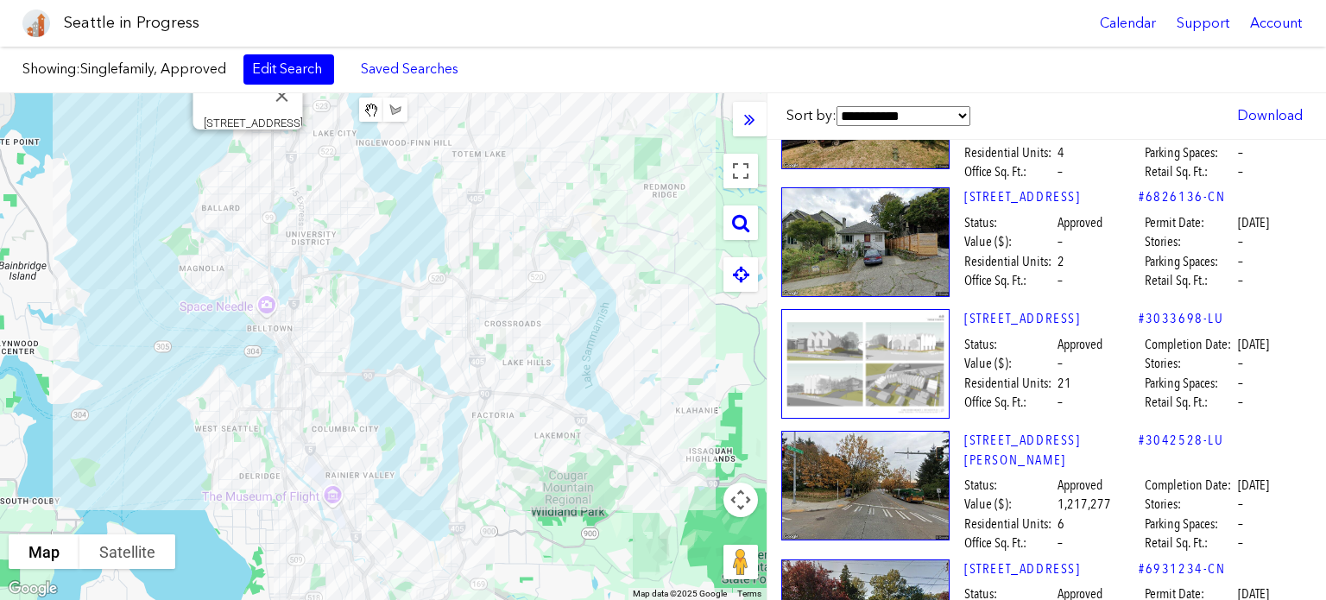
click at [877, 344] on img at bounding box center [865, 364] width 168 height 110
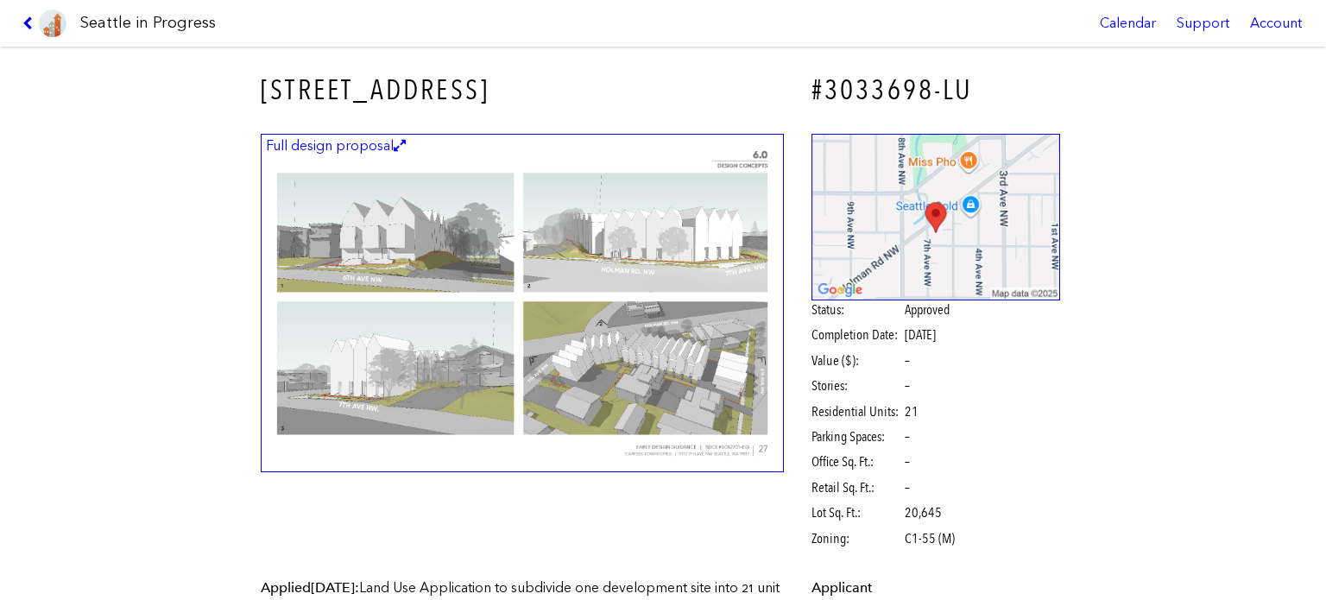
click at [652, 339] on img at bounding box center [522, 303] width 523 height 339
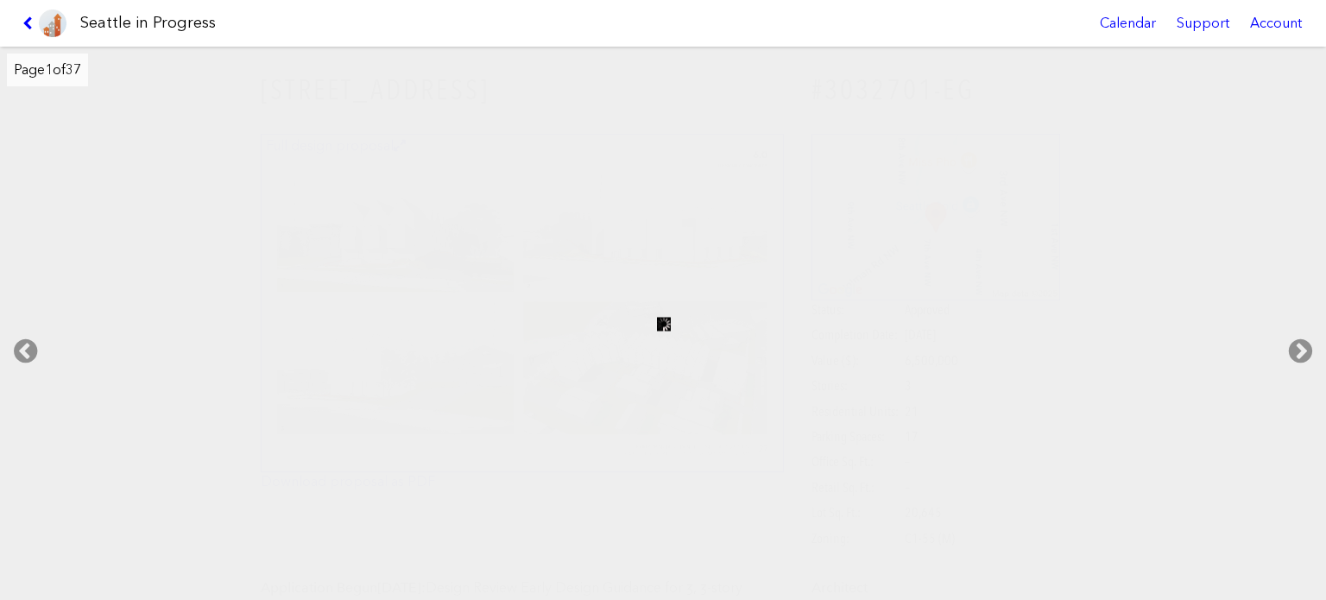
click at [1050, 150] on div at bounding box center [663, 323] width 1328 height 555
click at [28, 17] on icon at bounding box center [30, 23] width 16 height 14
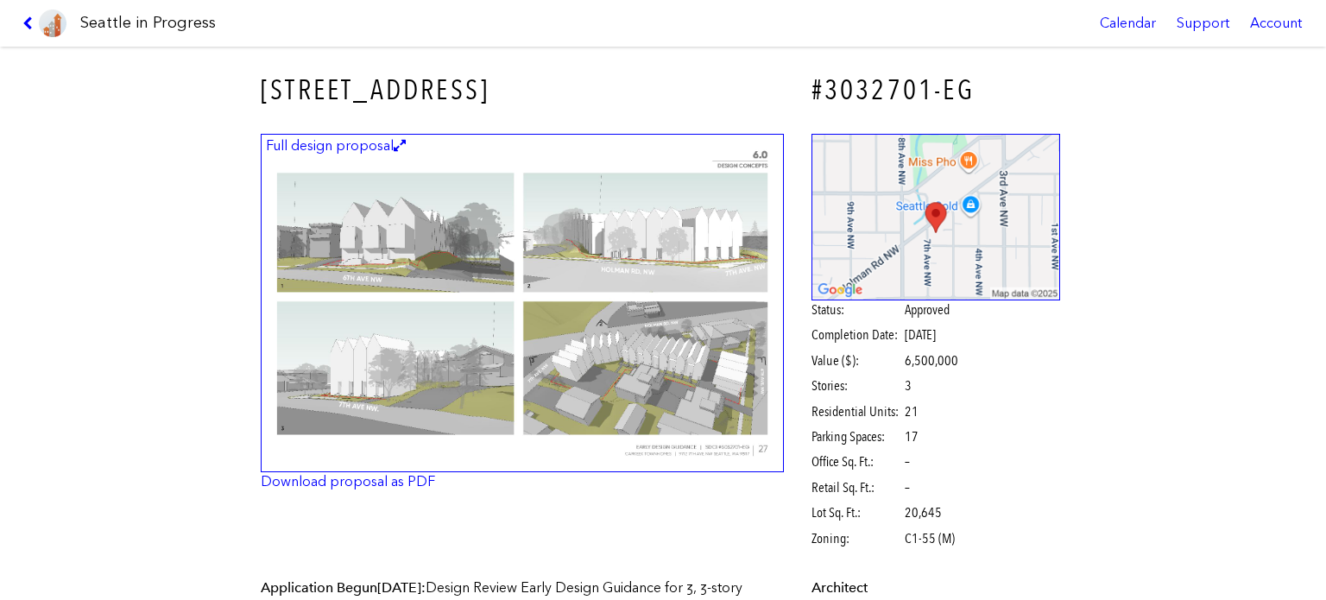
click at [20, 17] on link at bounding box center [45, 23] width 58 height 47
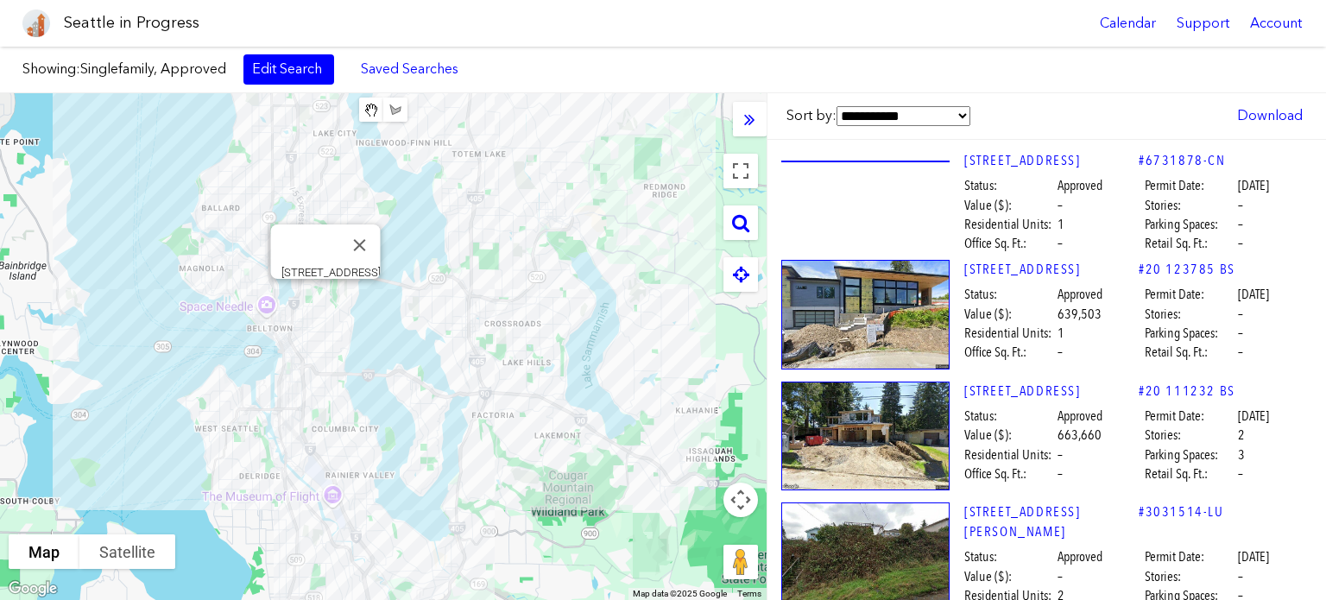
scroll to position [49535, 0]
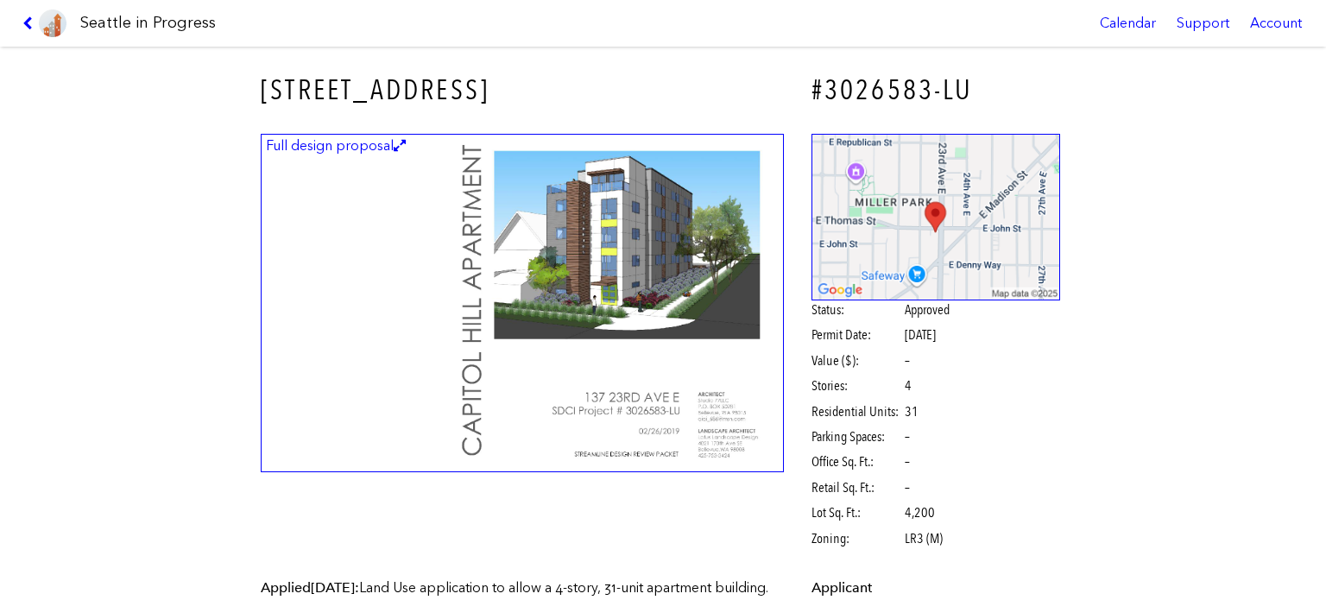
scroll to position [49624, 0]
click at [28, 16] on icon at bounding box center [30, 23] width 16 height 14
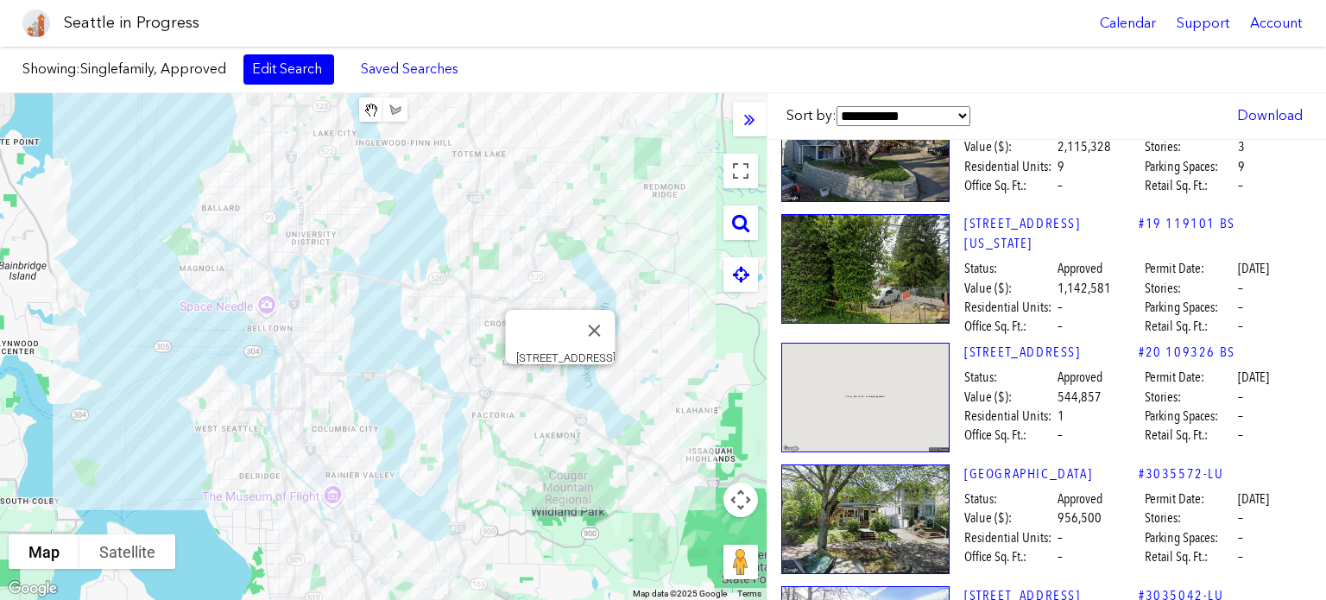
scroll to position [50512, 0]
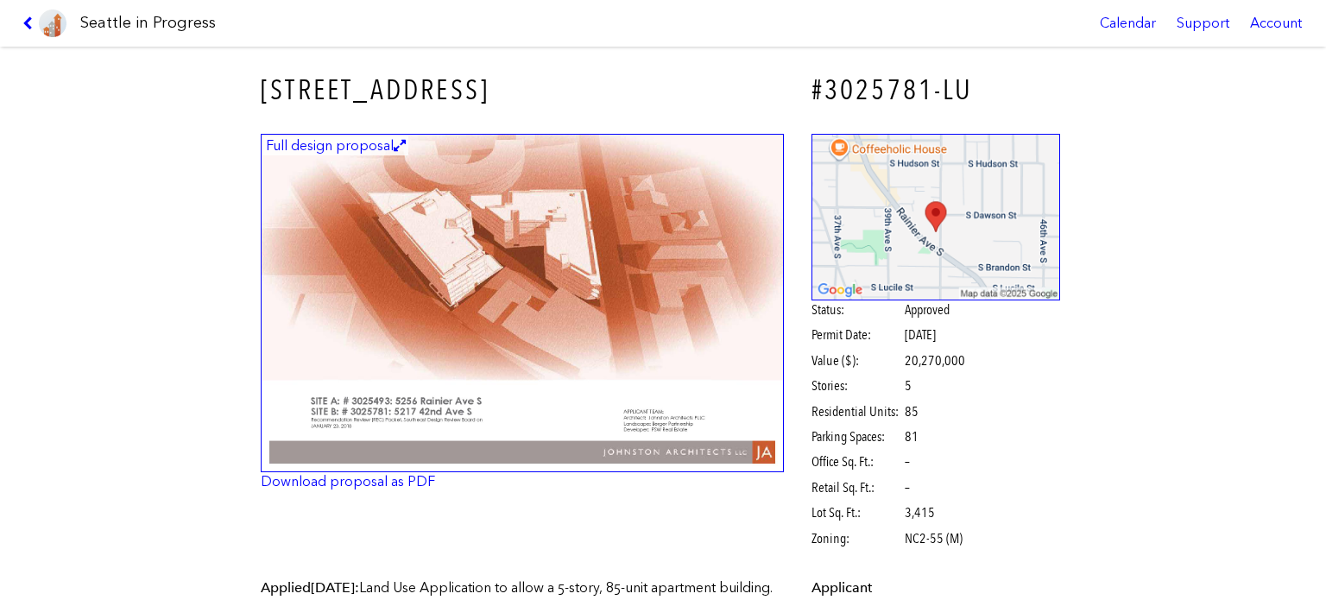
click at [541, 227] on img at bounding box center [522, 303] width 523 height 339
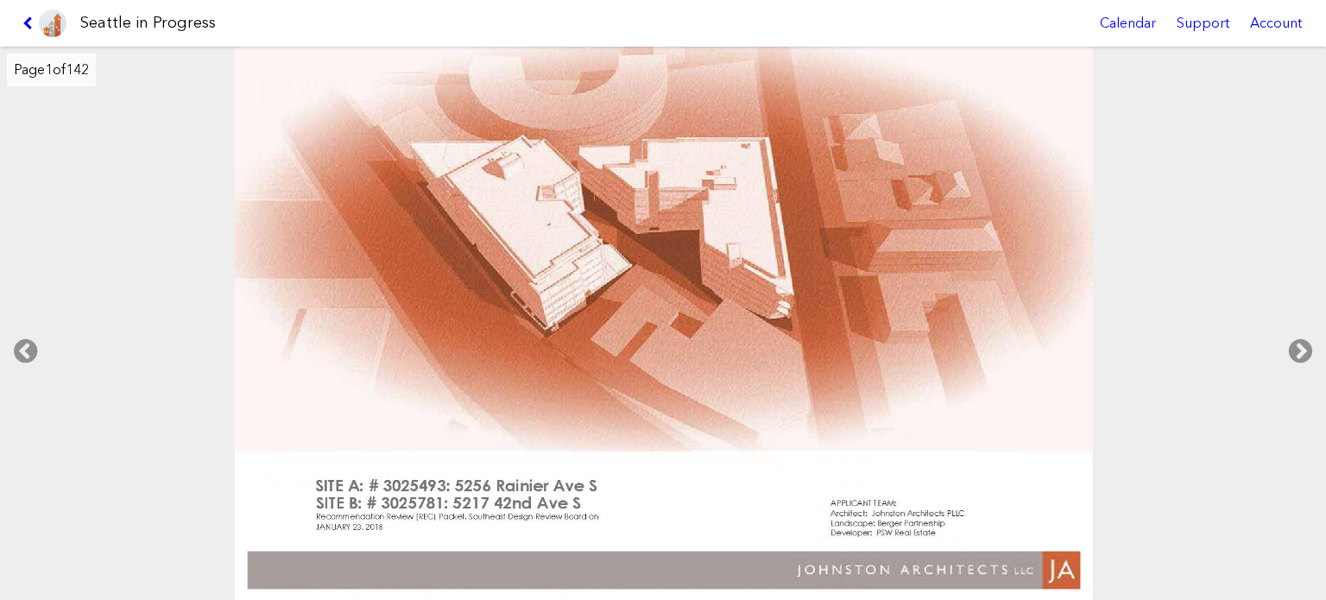
scroll to position [50575, 0]
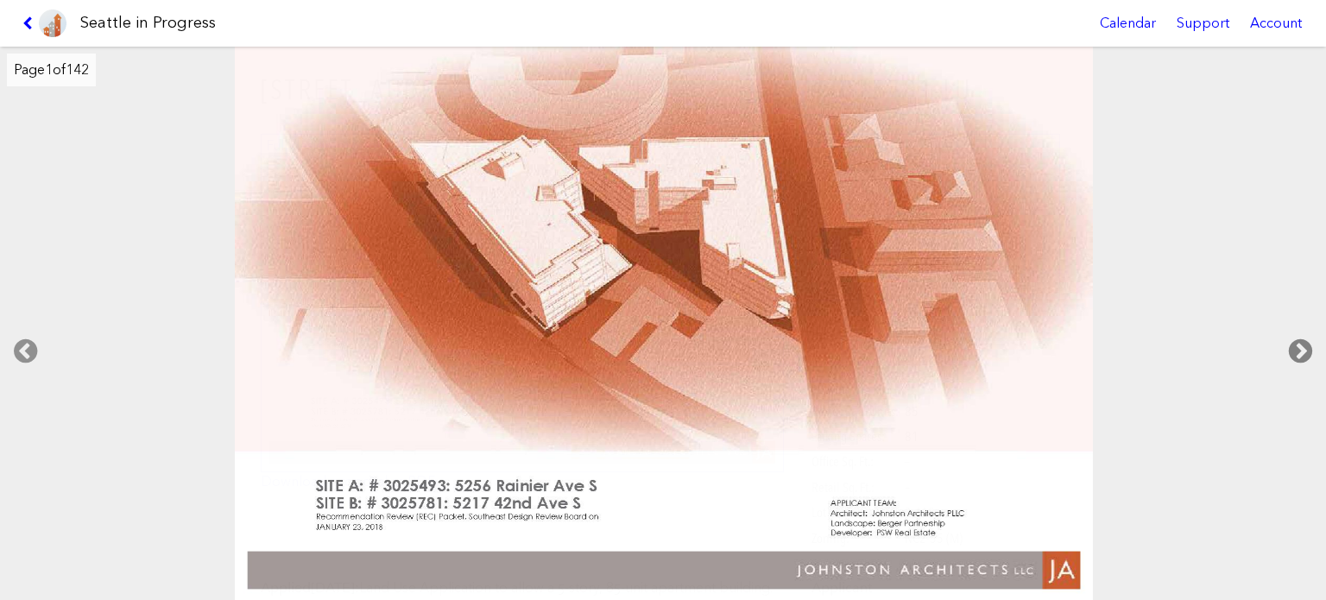
click at [1305, 348] on icon at bounding box center [1300, 351] width 51 height 55
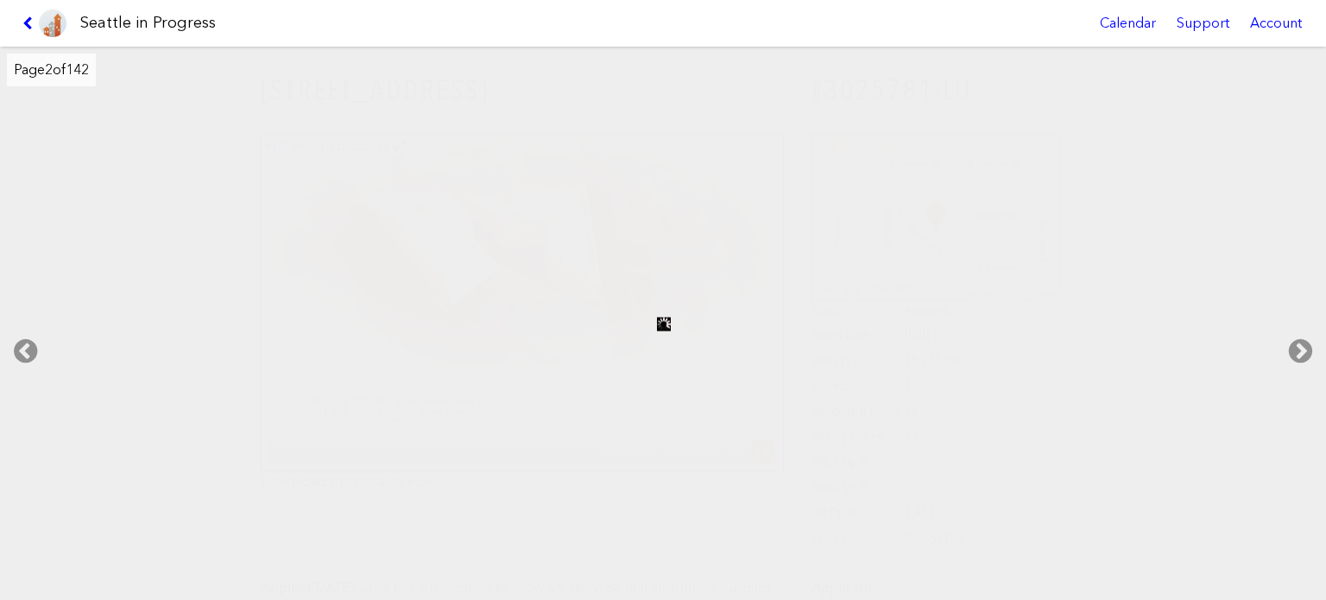
scroll to position [50627, 0]
click at [24, 15] on link at bounding box center [45, 23] width 58 height 47
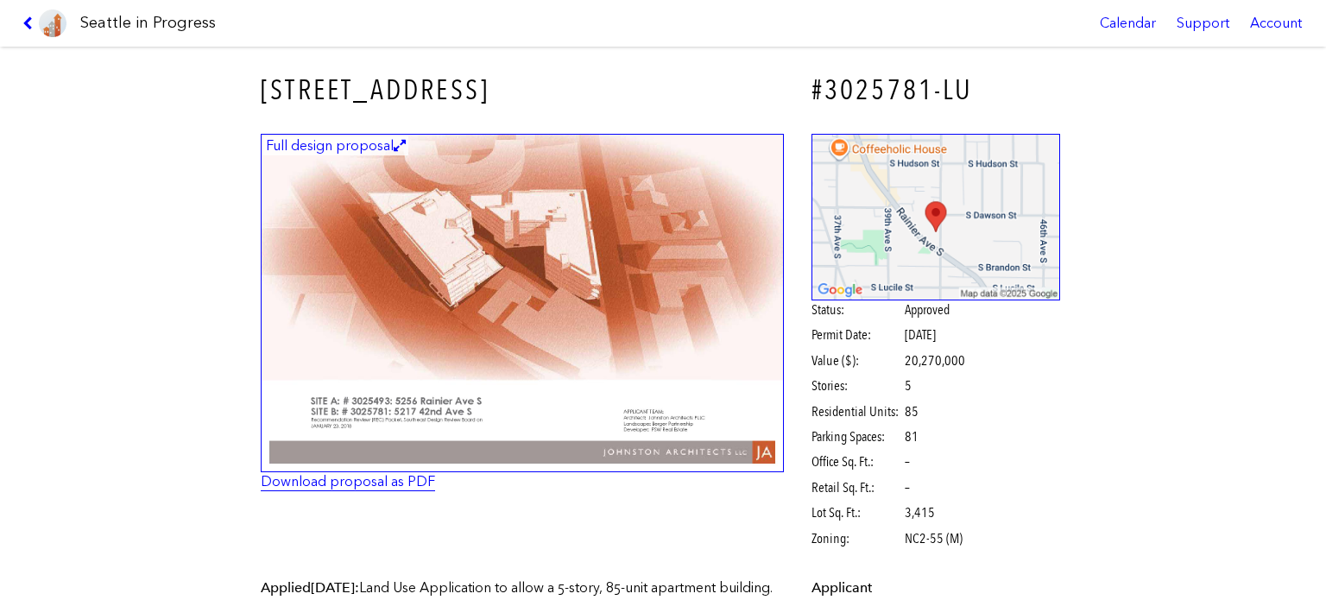
scroll to position [50639, 0]
click at [367, 483] on link "Download proposal as PDF" at bounding box center [348, 481] width 174 height 16
click at [22, 22] on icon at bounding box center [30, 23] width 16 height 14
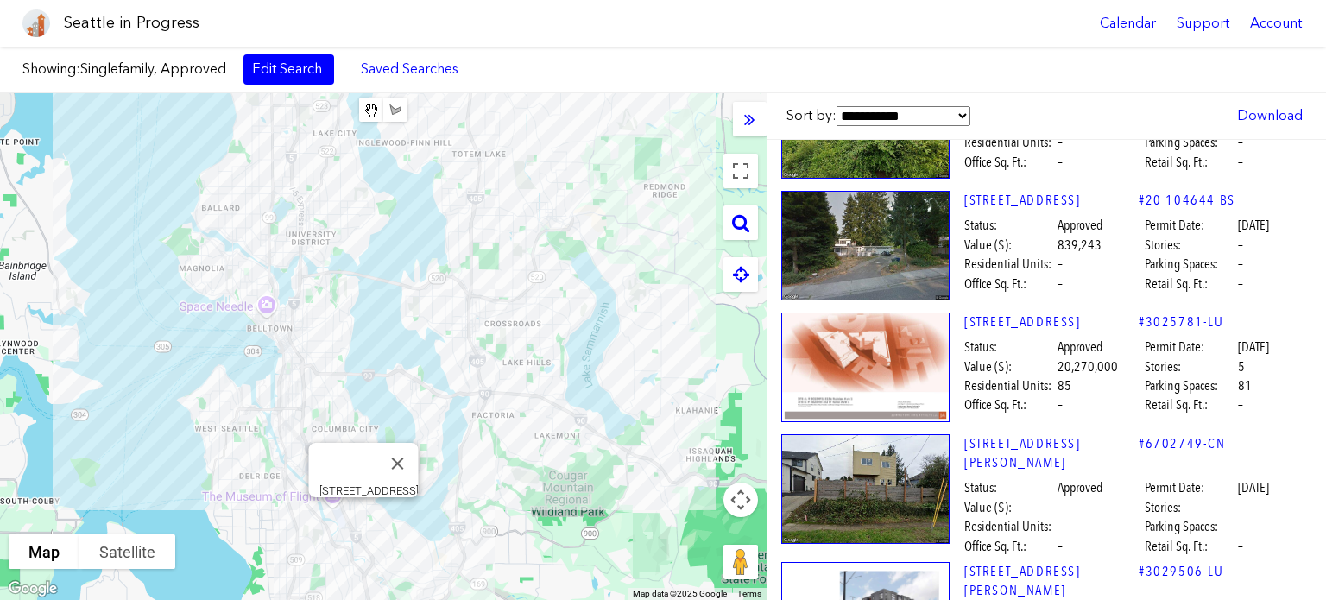
scroll to position [53271, 0]
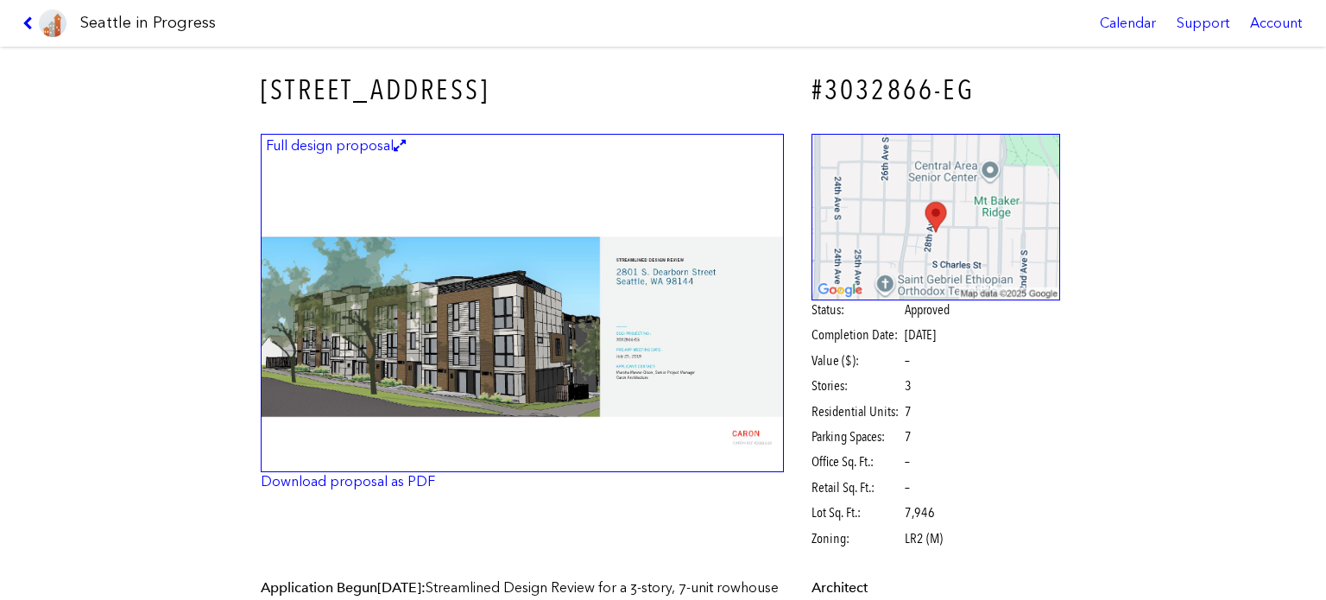
scroll to position [53446, 0]
click at [466, 317] on img at bounding box center [522, 303] width 523 height 339
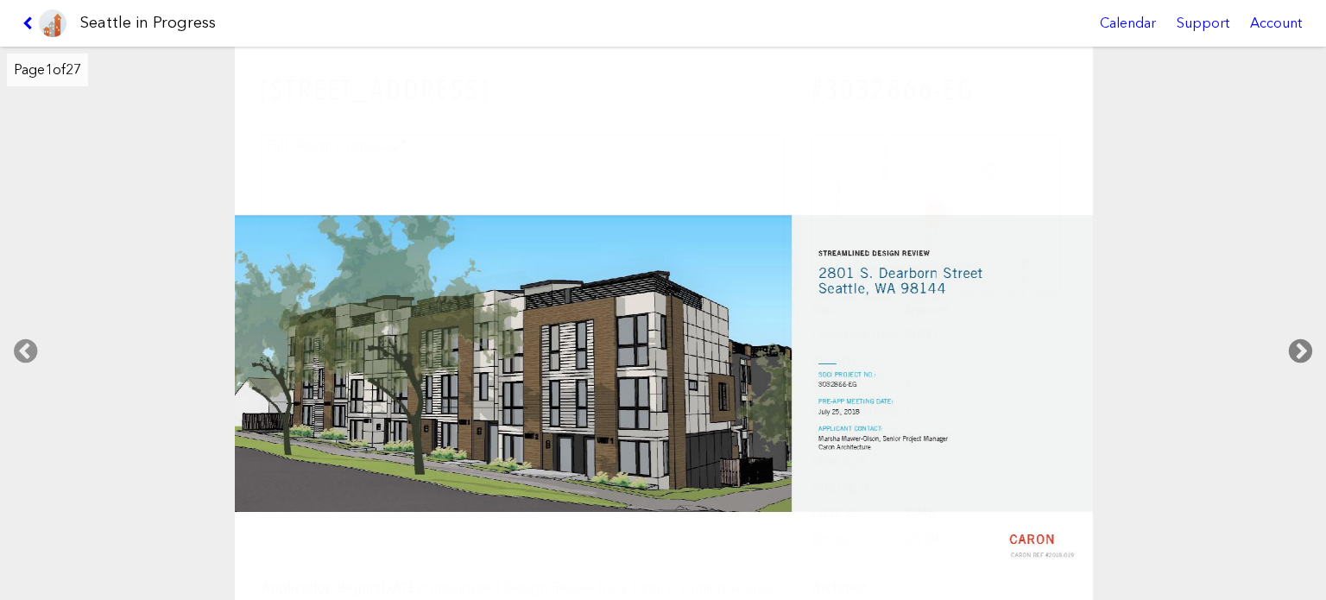
scroll to position [53484, 0]
click at [1287, 349] on icon at bounding box center [1300, 351] width 51 height 55
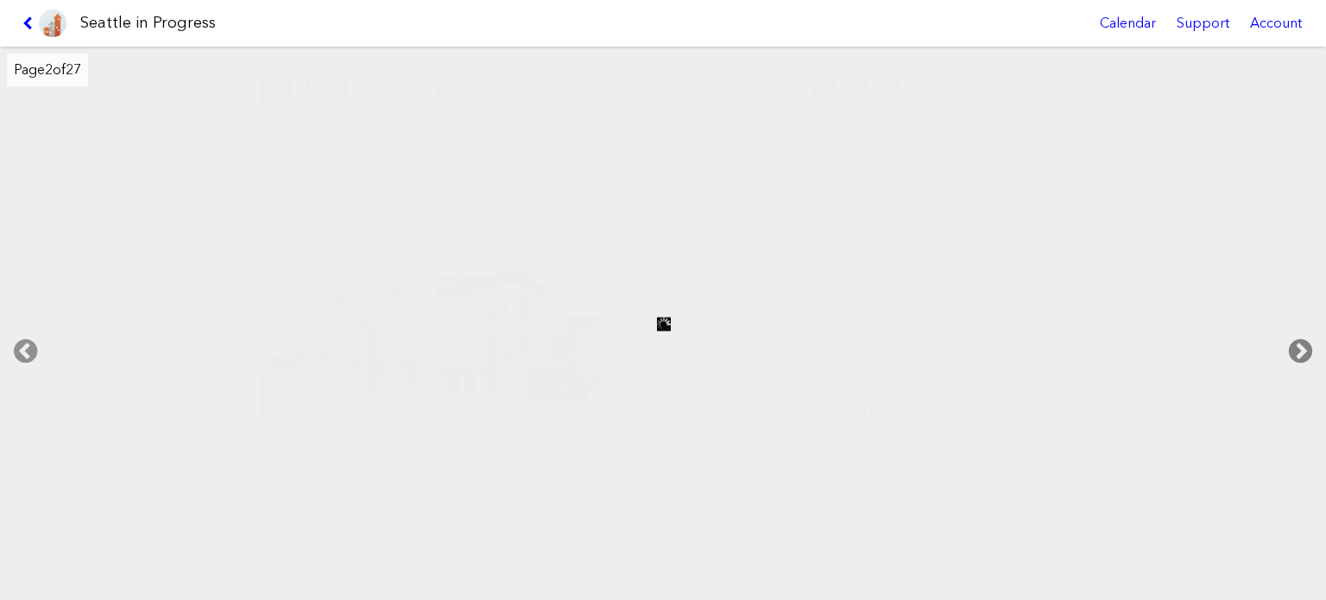
scroll to position [53497, 0]
click at [1289, 344] on icon at bounding box center [1300, 351] width 51 height 55
click at [18, 20] on link at bounding box center [45, 23] width 58 height 47
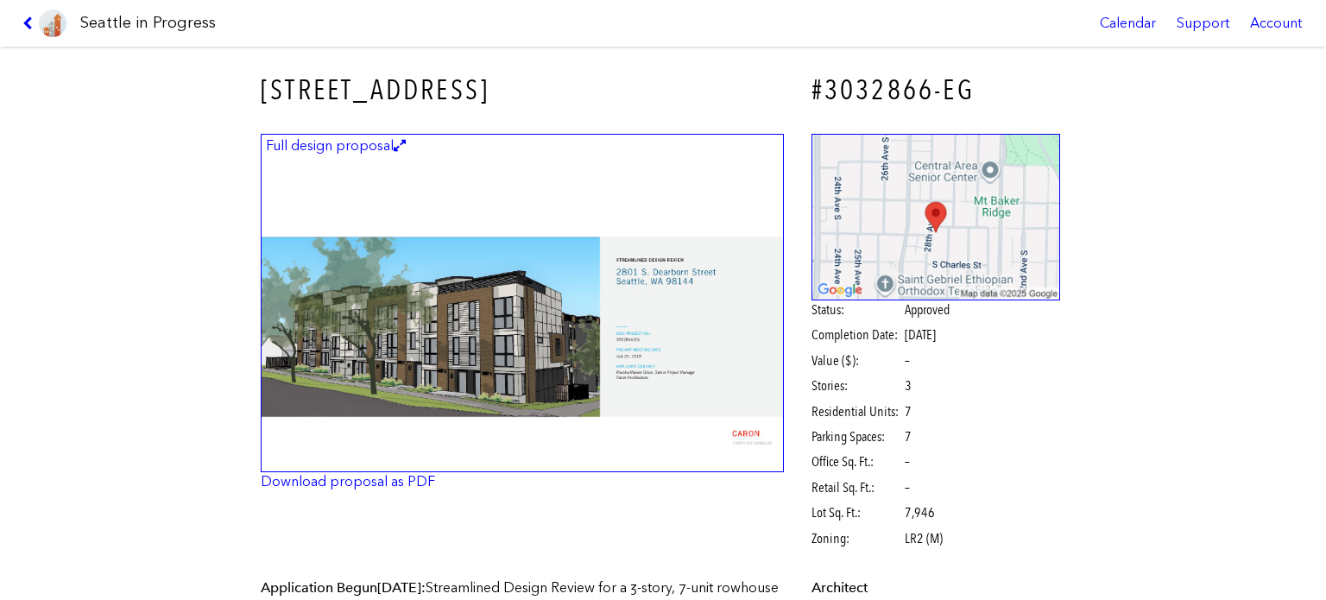
scroll to position [53535, 0]
click at [22, 16] on icon at bounding box center [30, 23] width 16 height 14
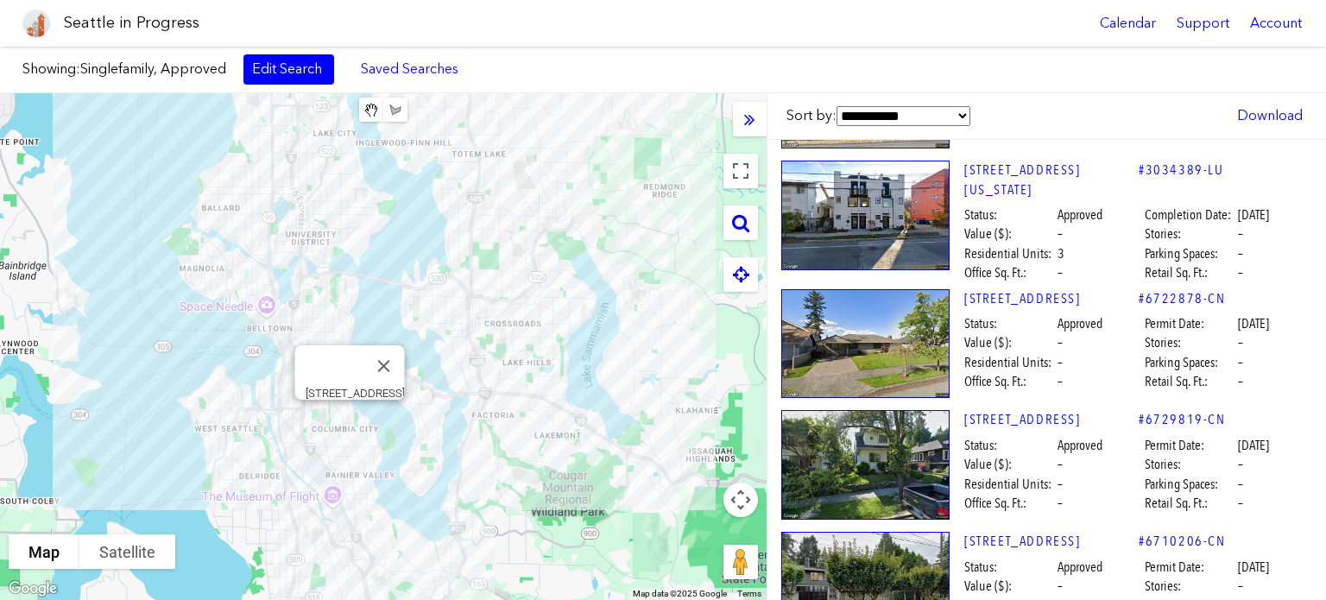
scroll to position [53832, 0]
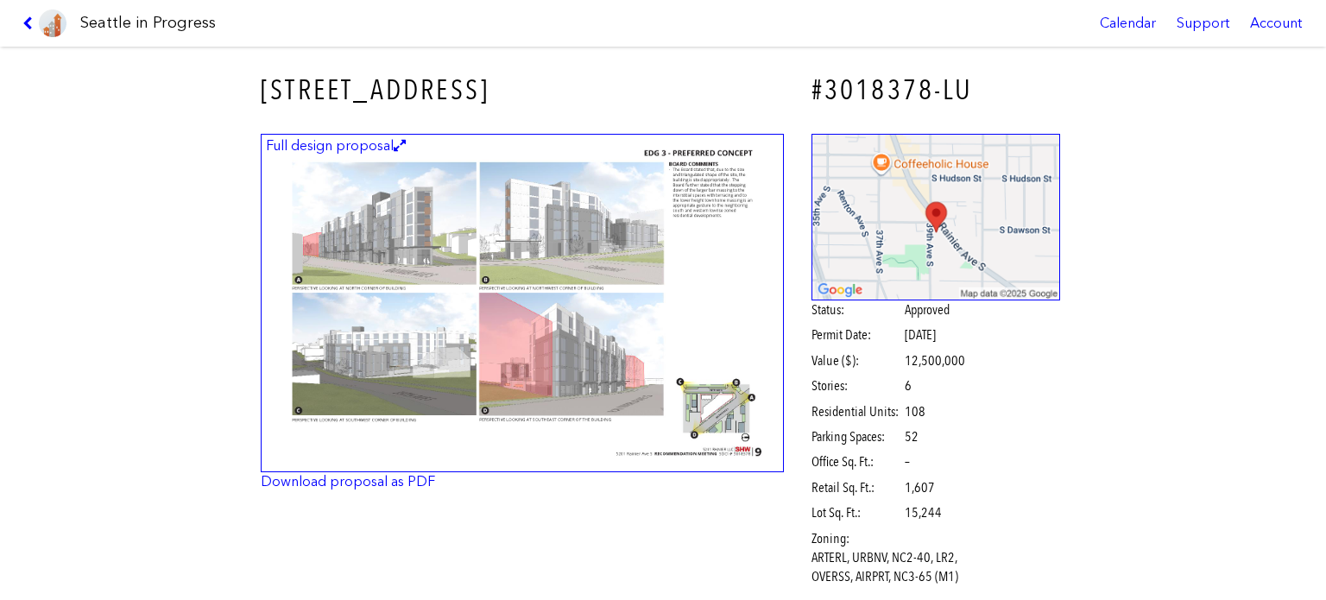
scroll to position [53896, 0]
click at [489, 306] on img at bounding box center [522, 303] width 523 height 339
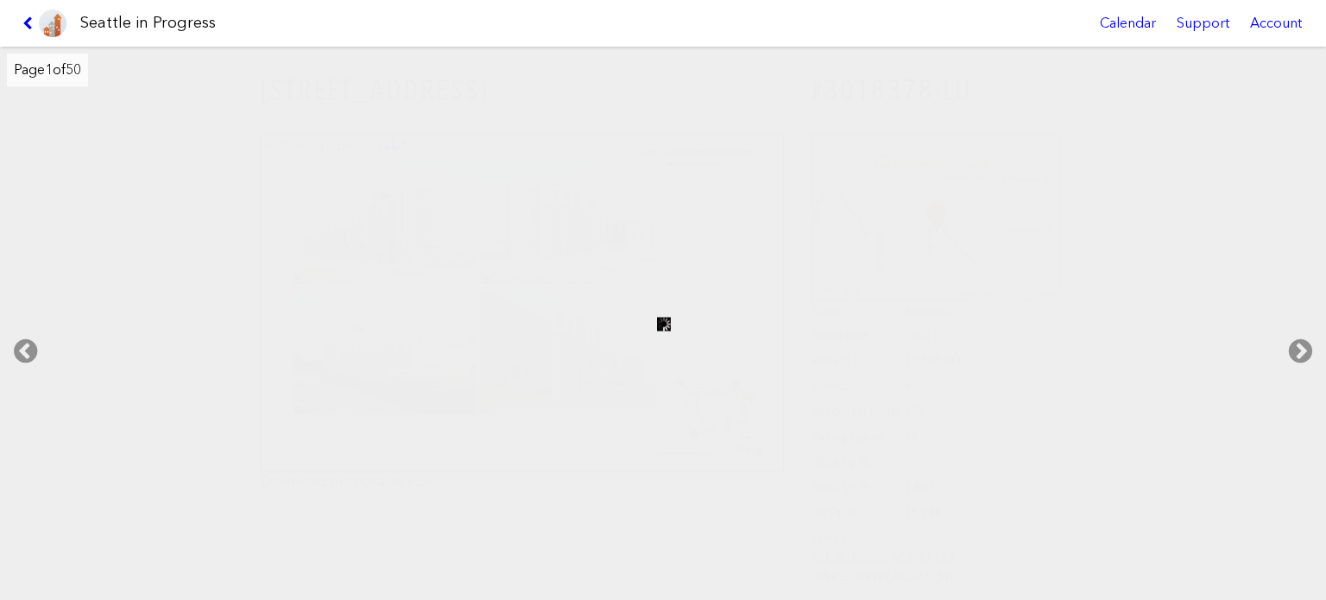
scroll to position [53909, 0]
click at [26, 13] on link at bounding box center [45, 23] width 58 height 47
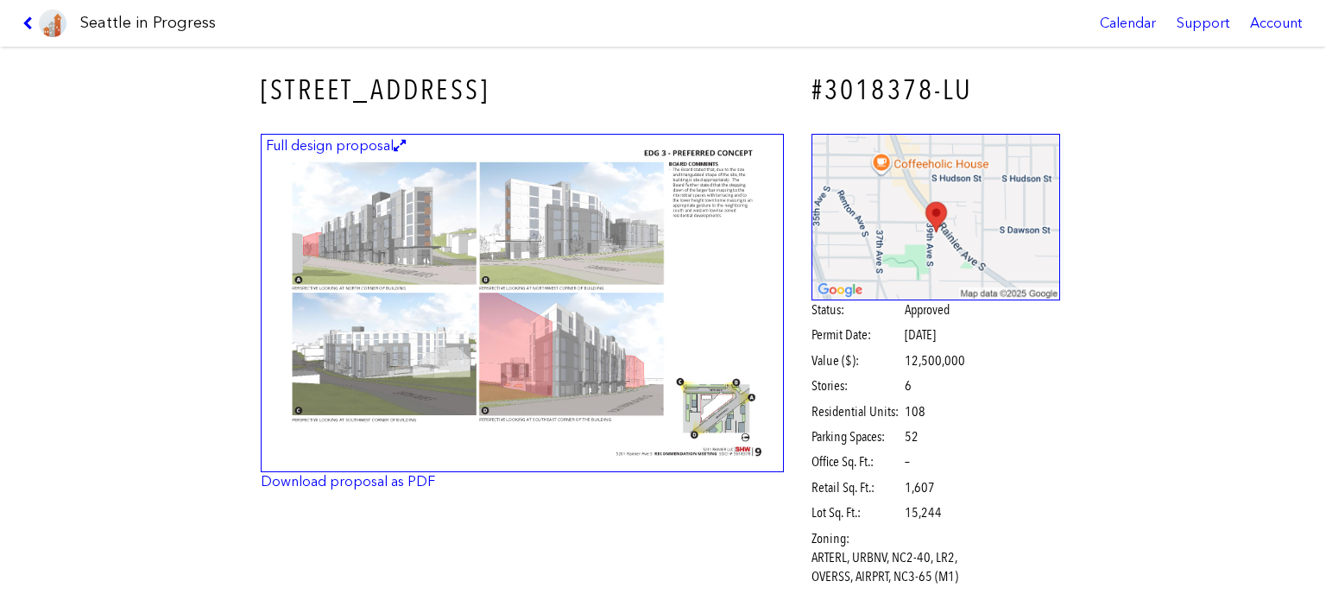
scroll to position [53947, 0]
click at [376, 477] on link "Download proposal as PDF" at bounding box center [348, 481] width 174 height 16
click at [27, 21] on icon at bounding box center [30, 23] width 16 height 14
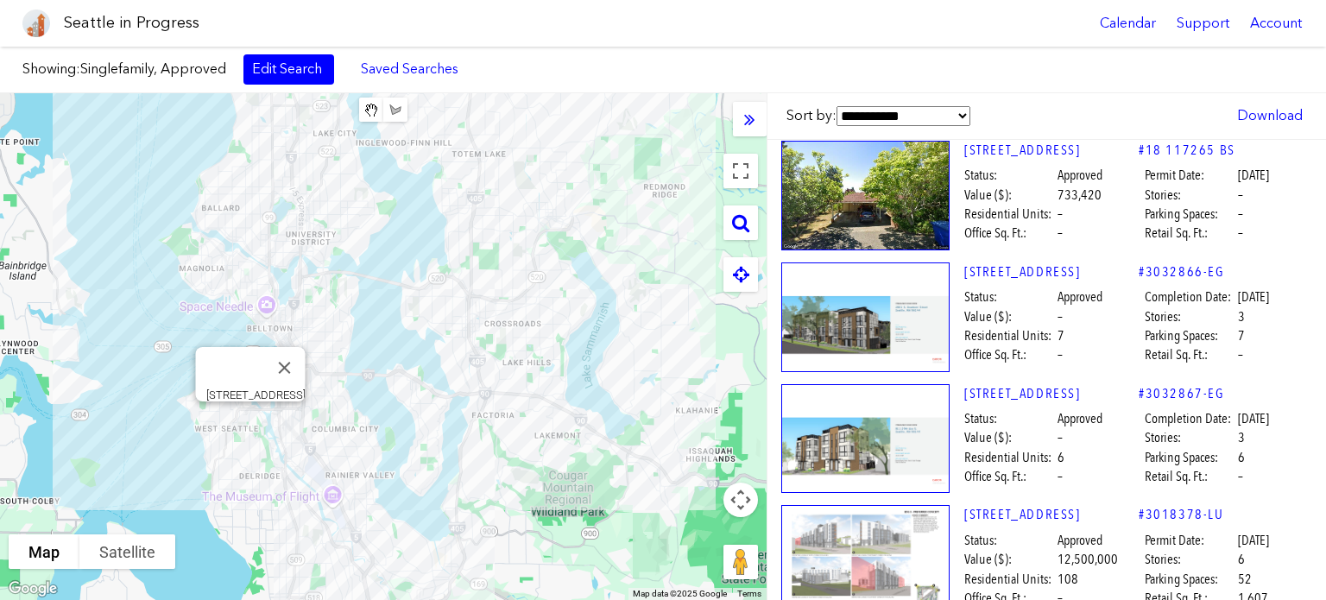
scroll to position [55887, 0]
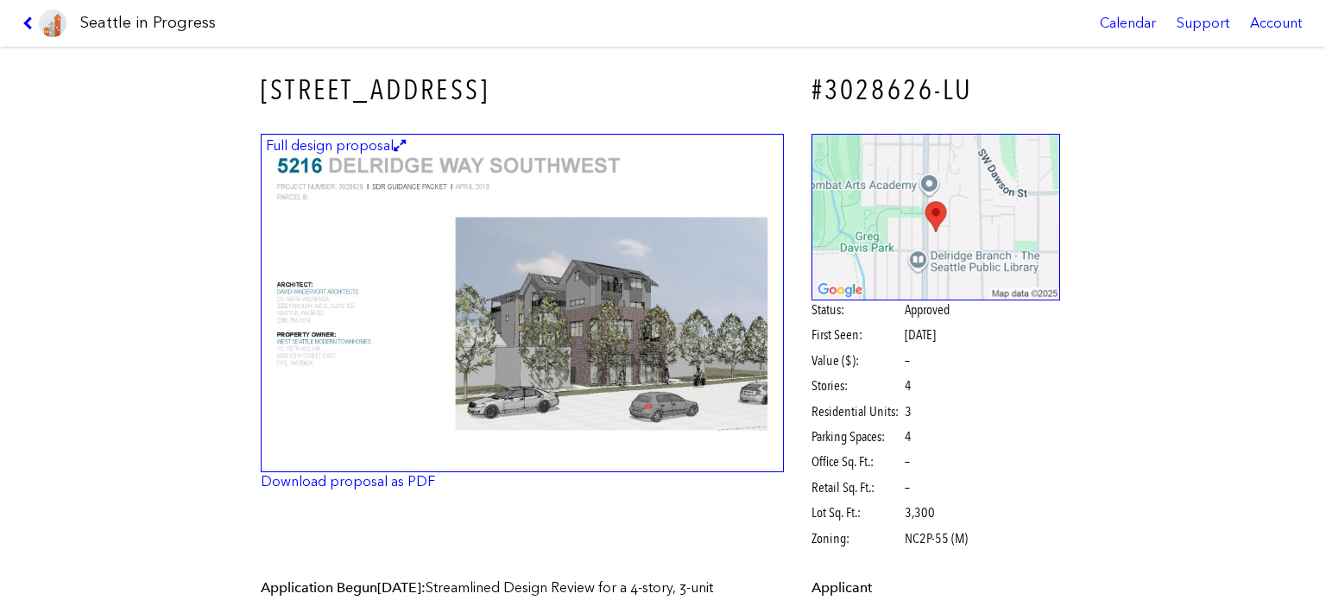
scroll to position [55951, 0]
click at [27, 11] on link at bounding box center [45, 23] width 58 height 47
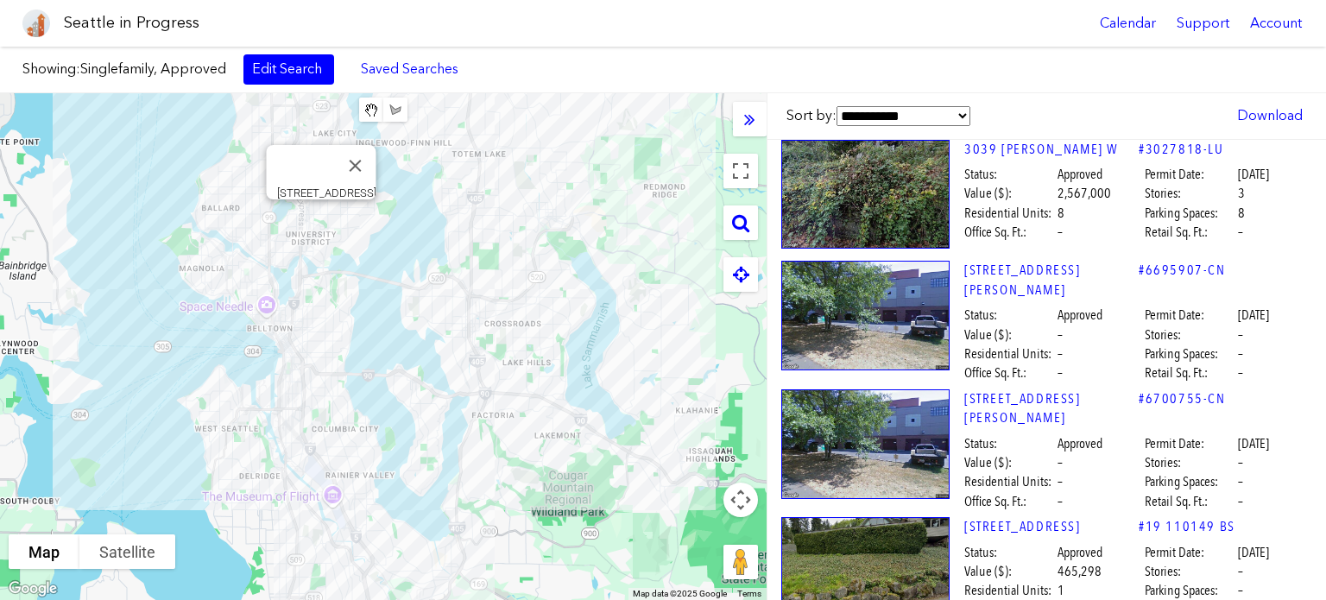
scroll to position [55064, 0]
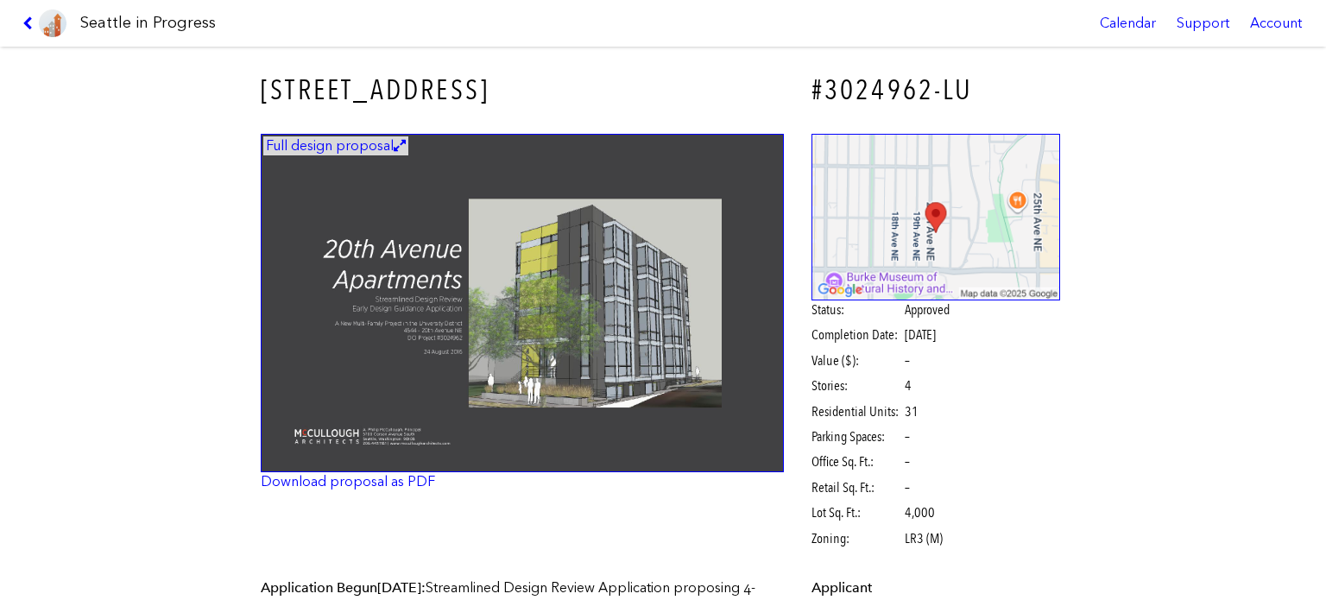
click at [24, 14] on link at bounding box center [45, 23] width 58 height 47
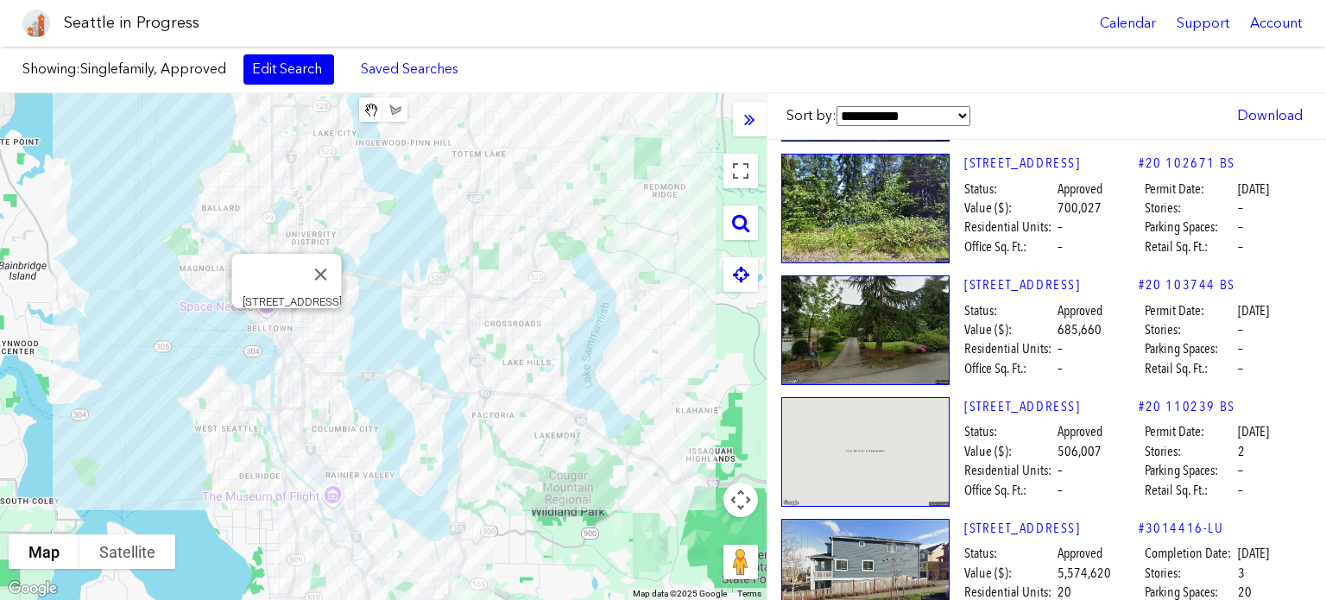
scroll to position [51113, 0]
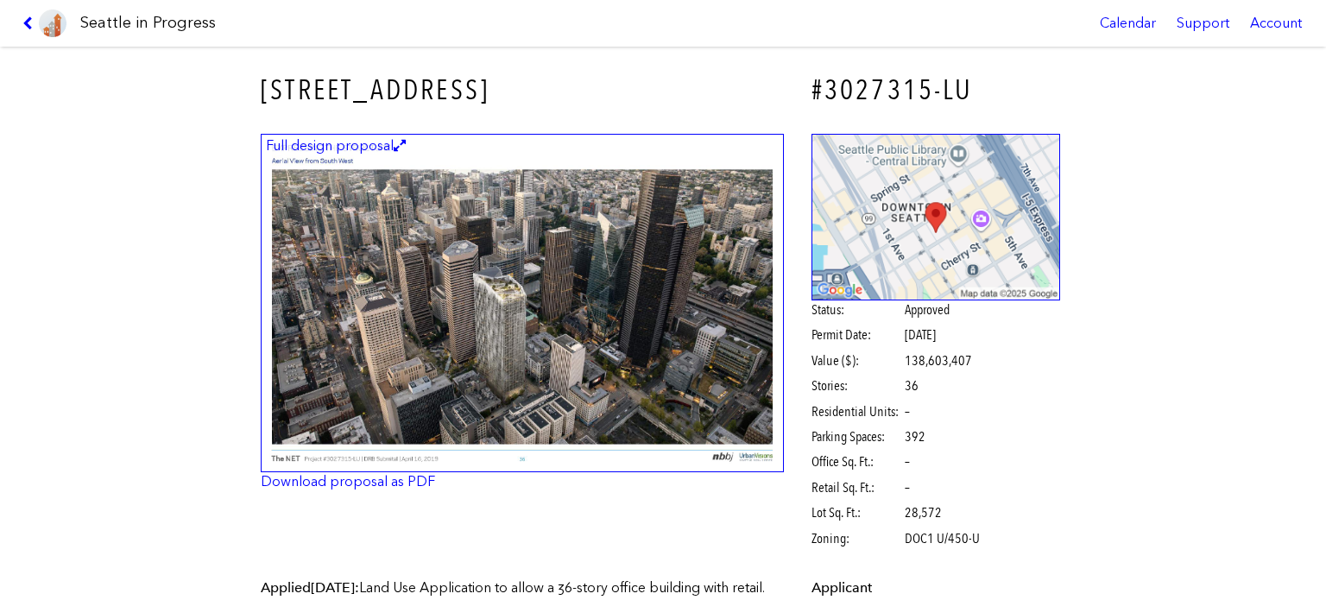
scroll to position [51202, 0]
click at [22, 16] on icon at bounding box center [30, 23] width 16 height 14
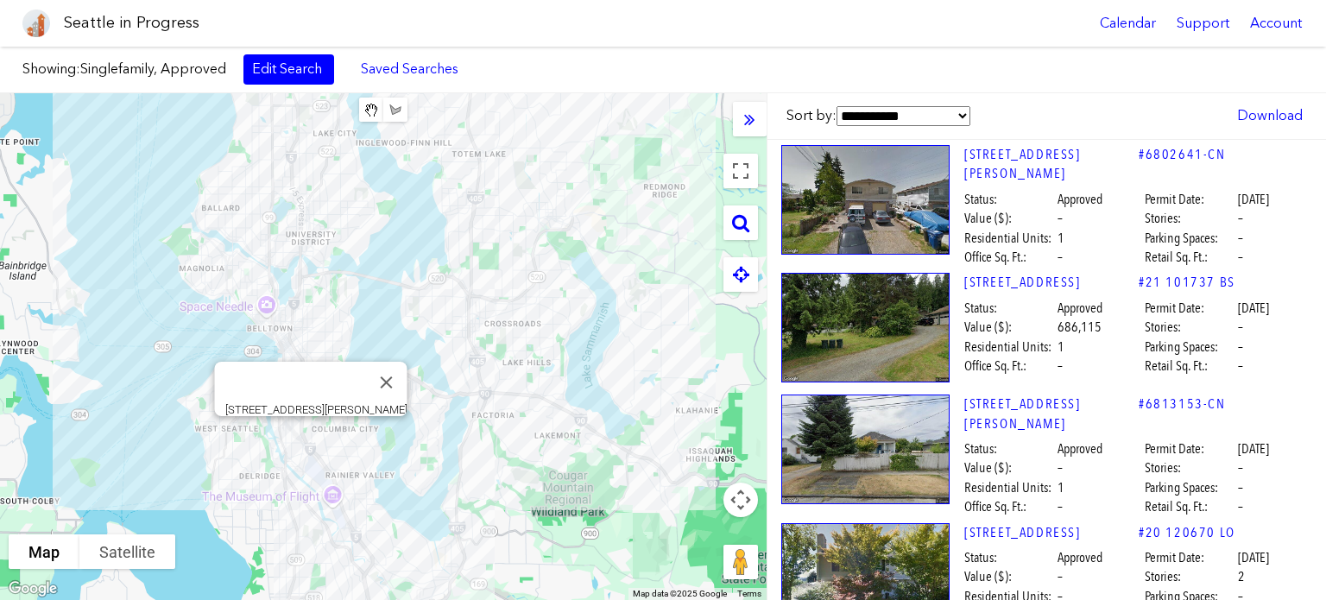
scroll to position [50331, 0]
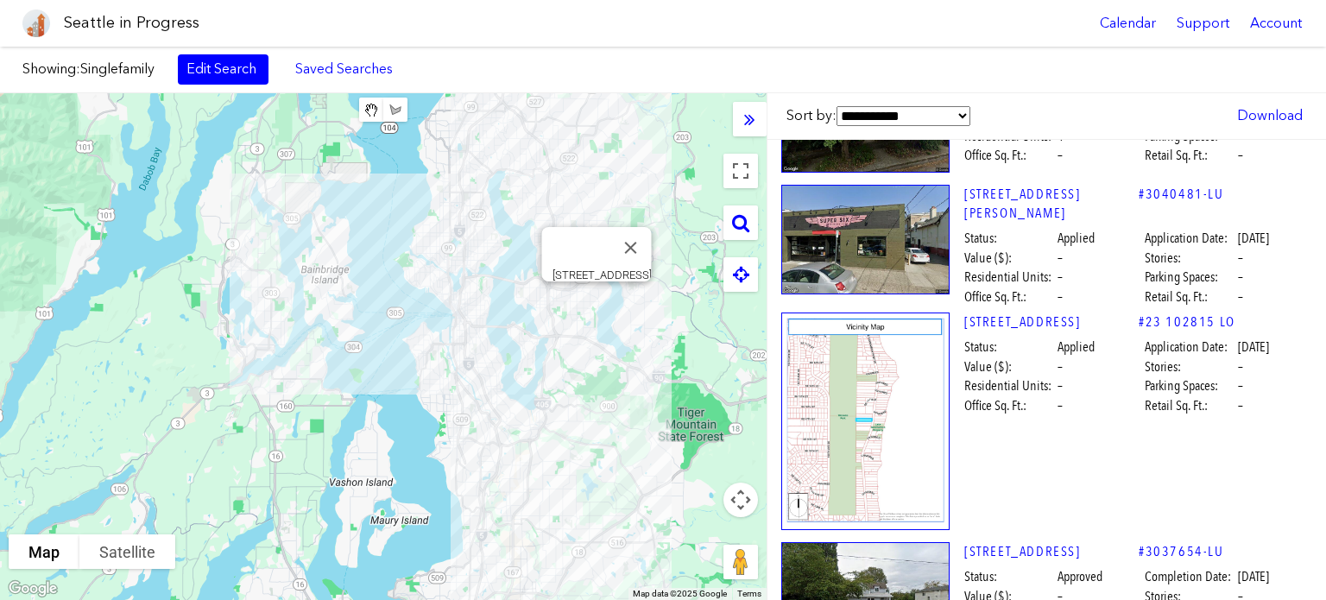
scroll to position [32572, 0]
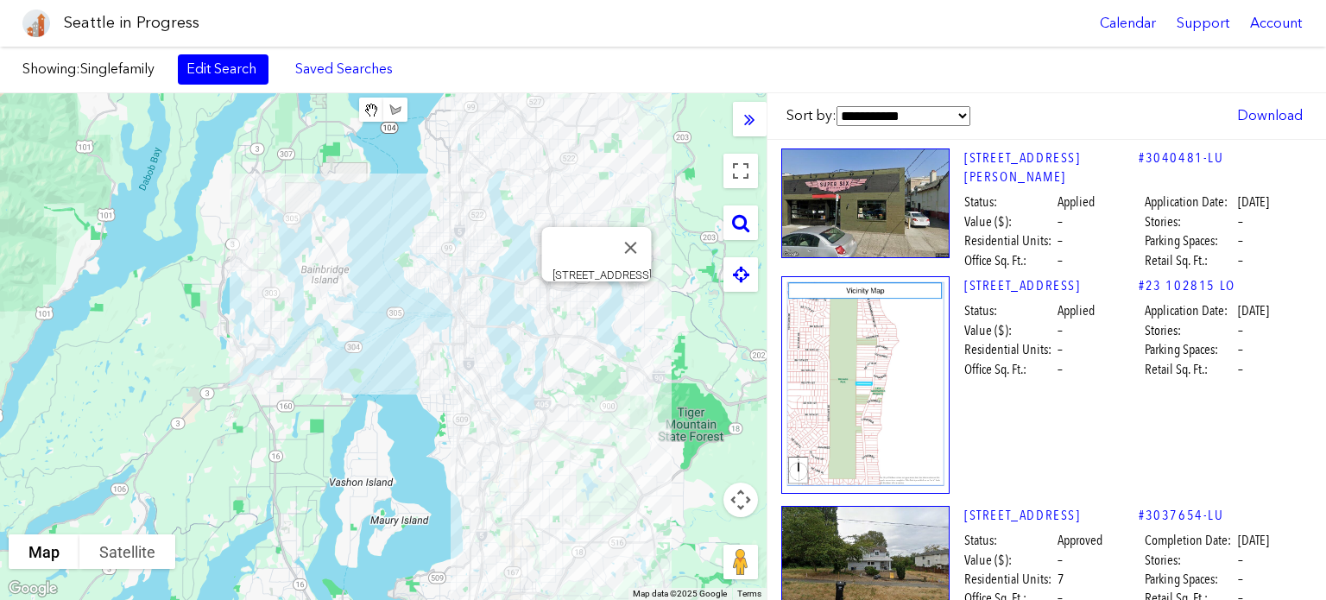
click at [847, 276] on img at bounding box center [865, 385] width 168 height 218
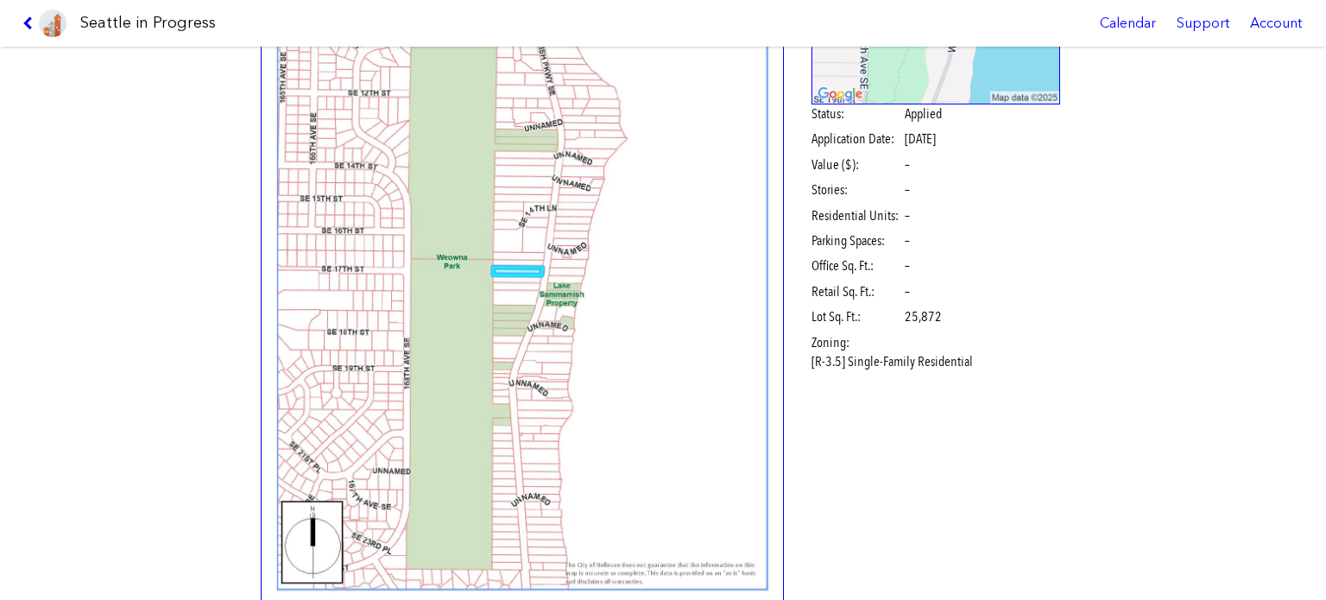
scroll to position [432, 0]
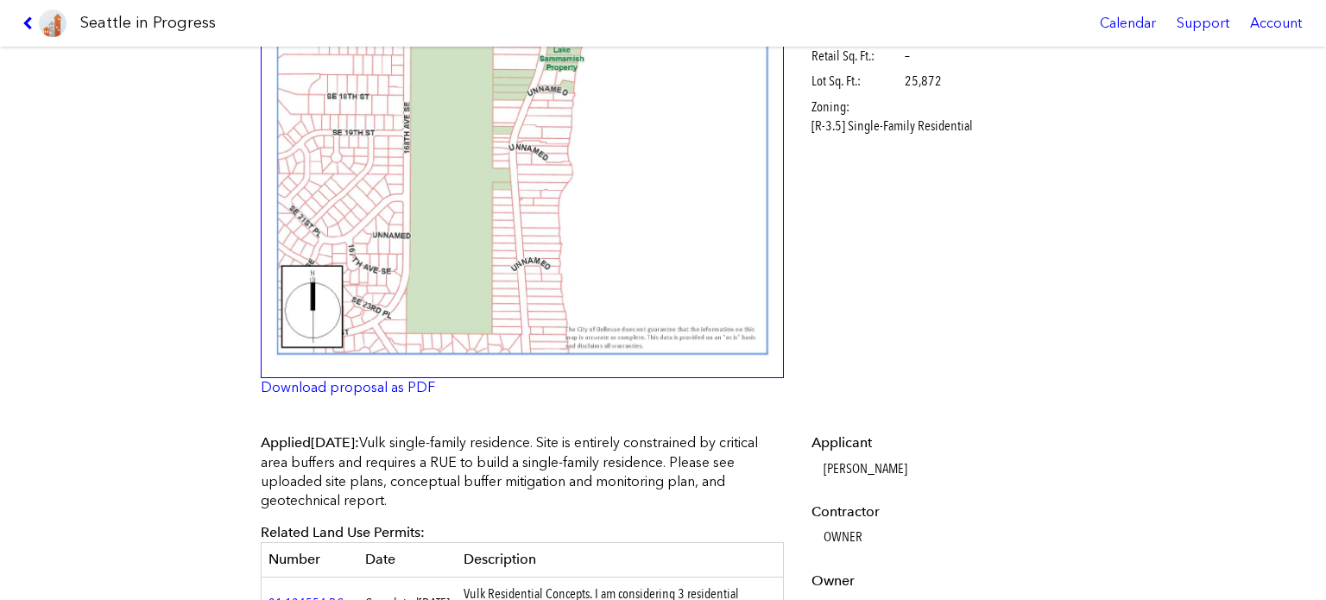
click at [470, 241] on img at bounding box center [522, 40] width 523 height 676
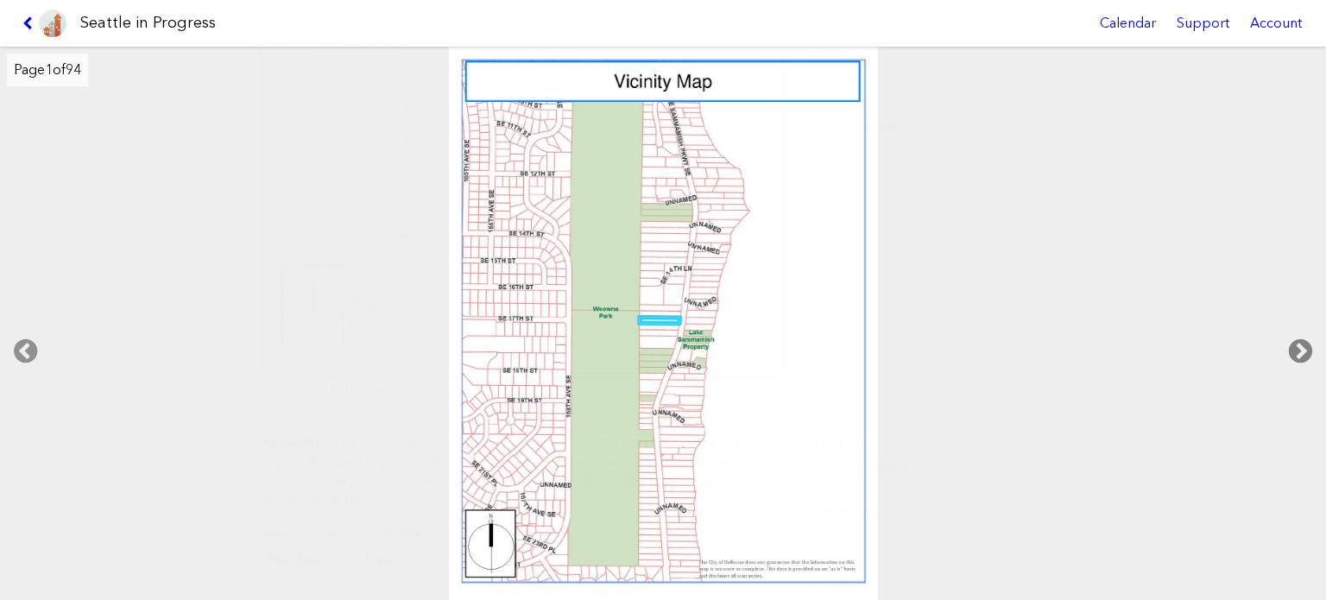
click at [1308, 346] on icon at bounding box center [1300, 351] width 51 height 55
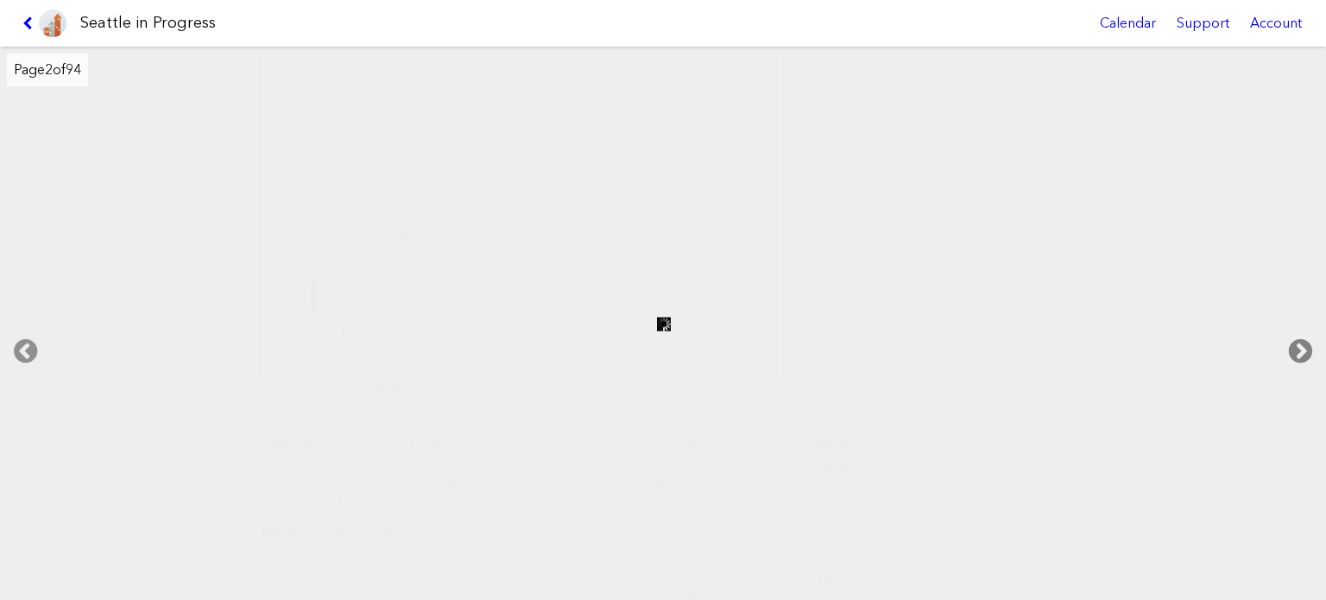
click at [1308, 346] on icon at bounding box center [1300, 351] width 51 height 55
click at [22, 11] on link at bounding box center [45, 23] width 58 height 47
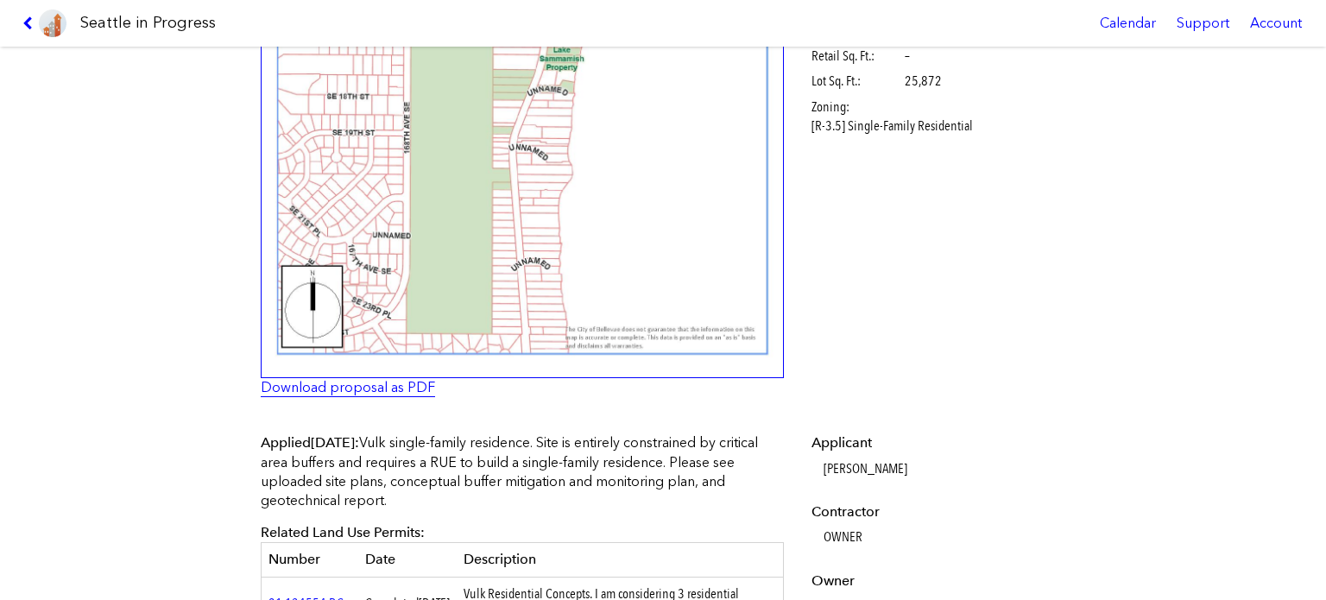
click at [343, 386] on link "Download proposal as PDF" at bounding box center [348, 387] width 174 height 16
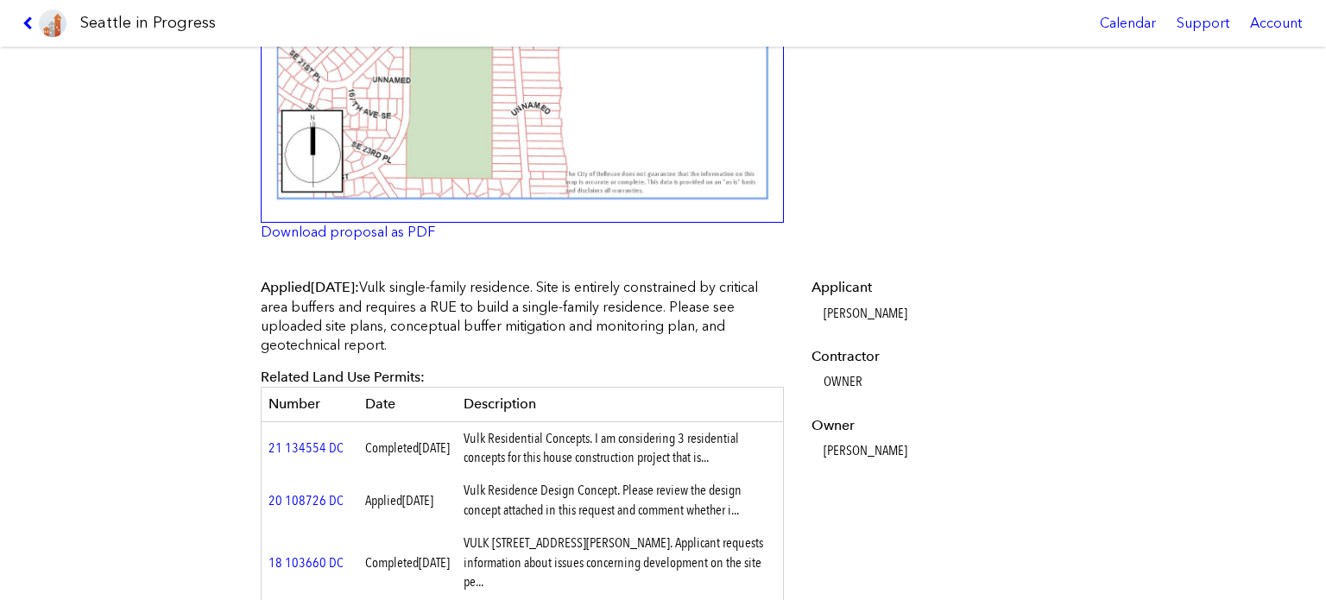
scroll to position [432, 0]
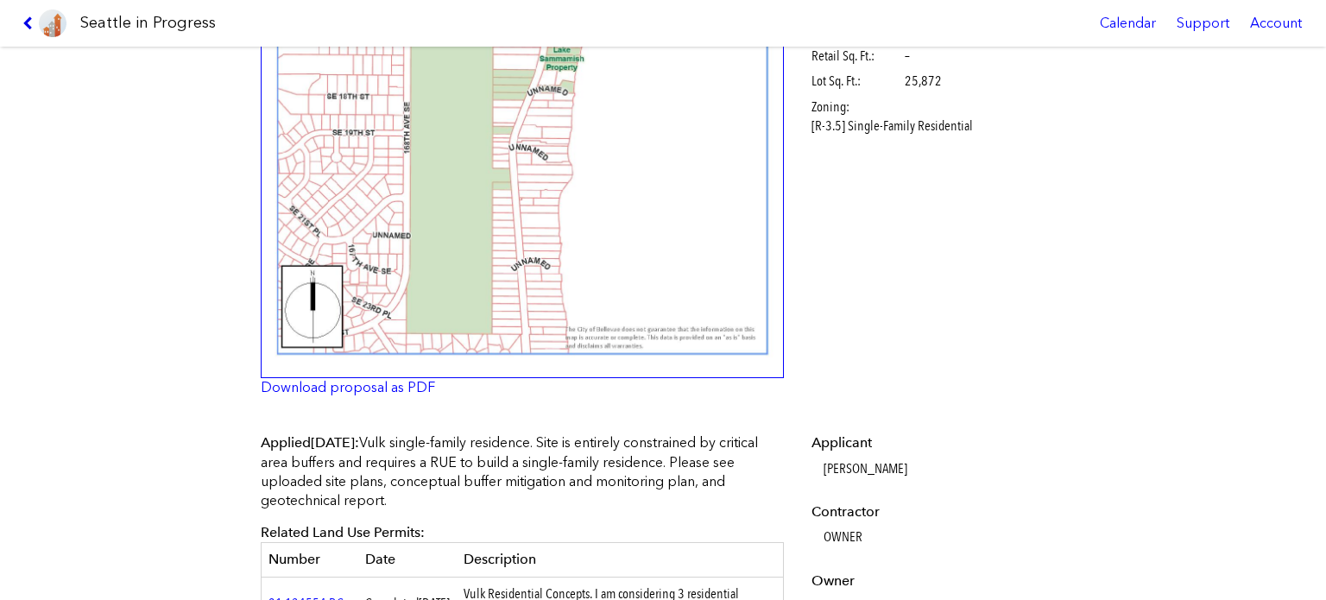
click at [23, 16] on icon at bounding box center [30, 23] width 16 height 14
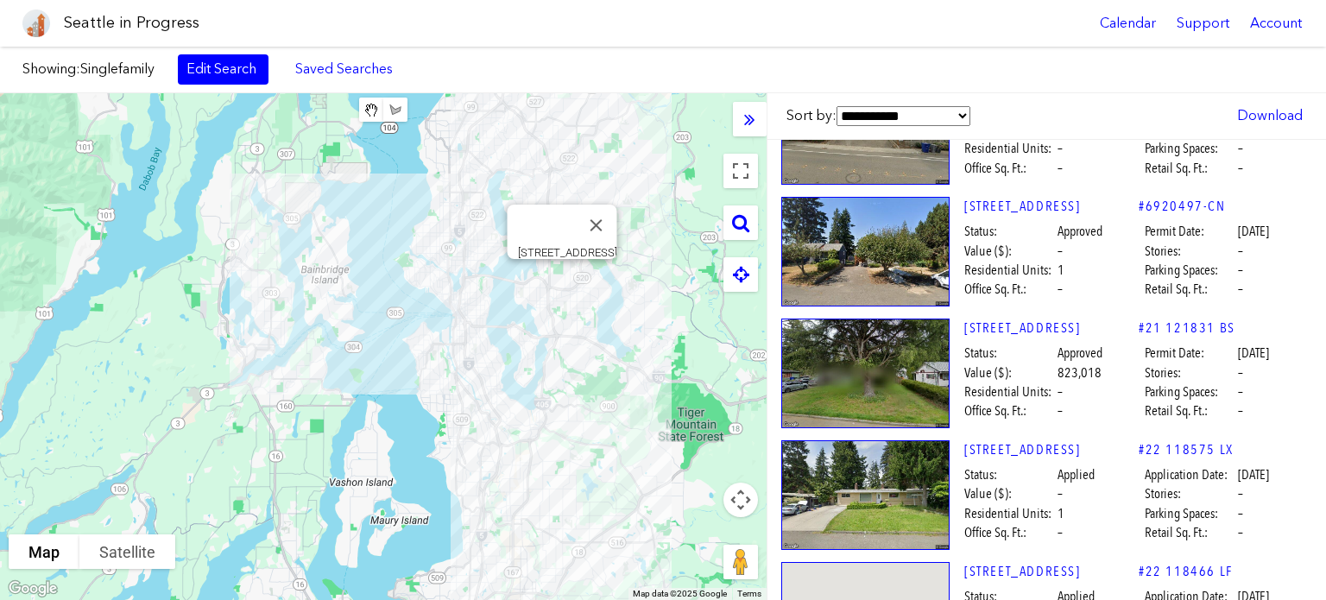
scroll to position [35656, 0]
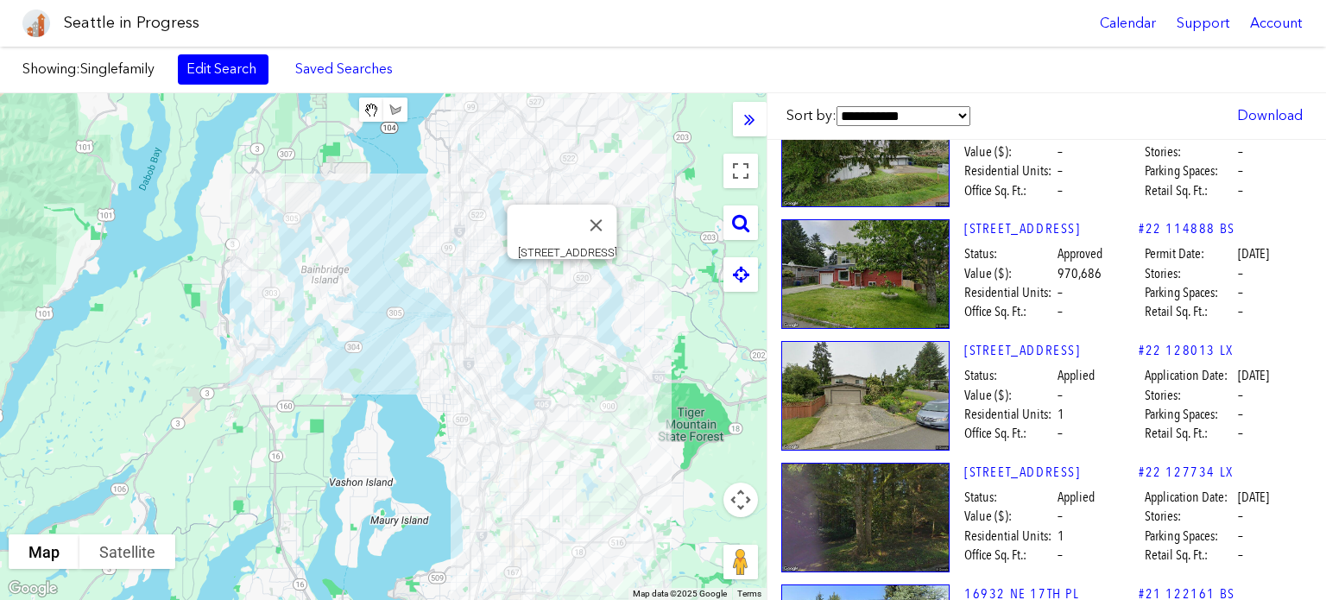
click at [1269, 488] on span "Nov. 8, 2022" at bounding box center [1253, 497] width 31 height 19
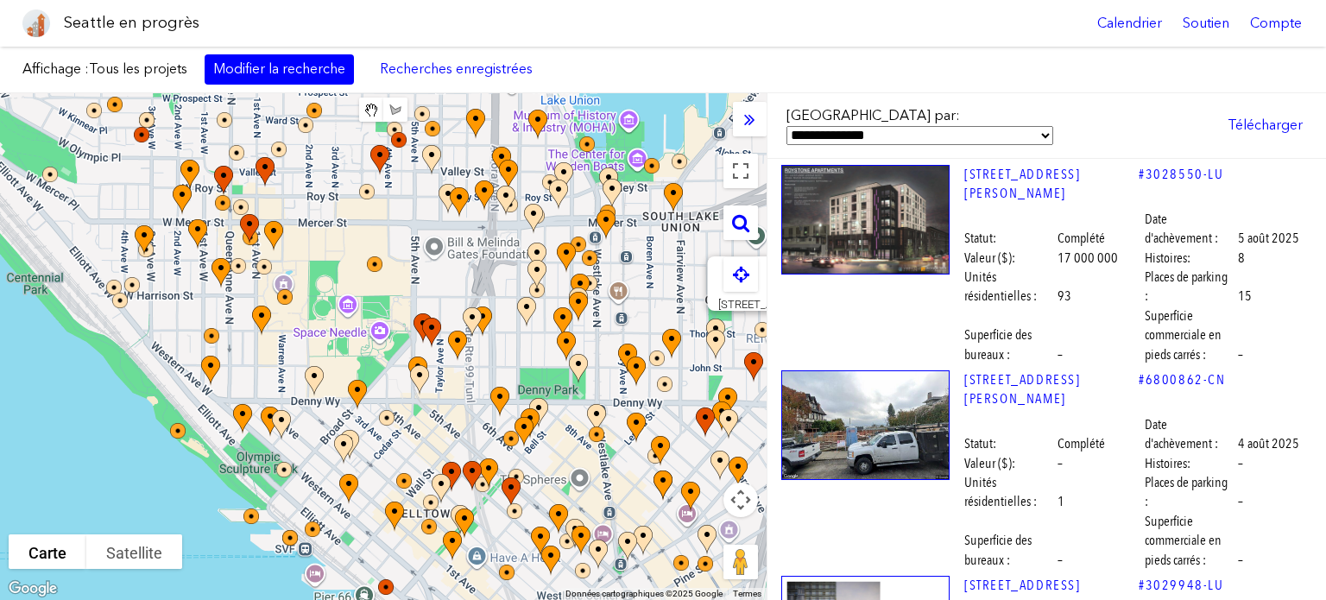
scroll to position [19962, 0]
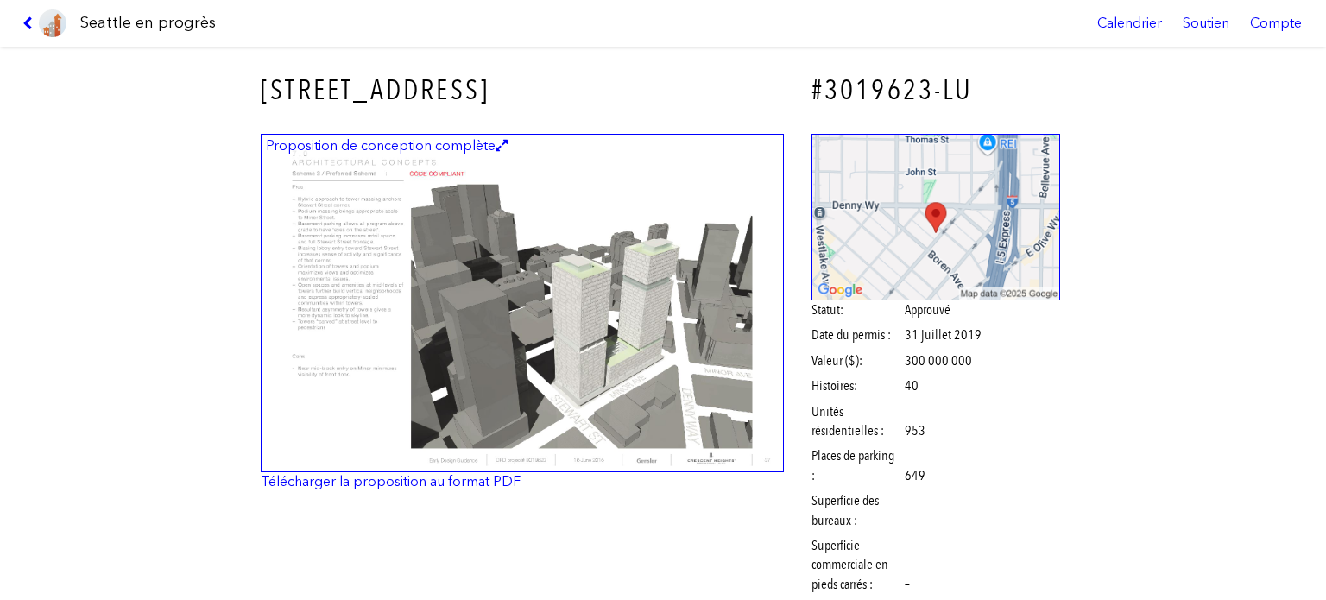
click at [614, 274] on img at bounding box center [522, 303] width 523 height 339
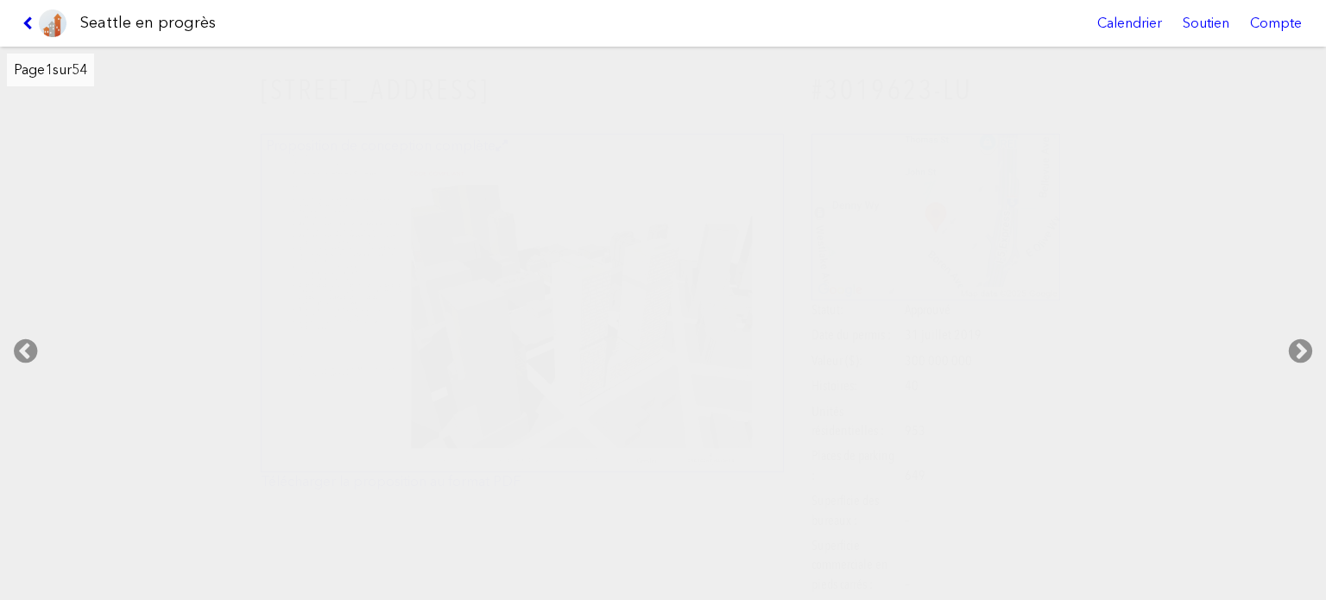
click at [28, 21] on icon at bounding box center [30, 23] width 16 height 14
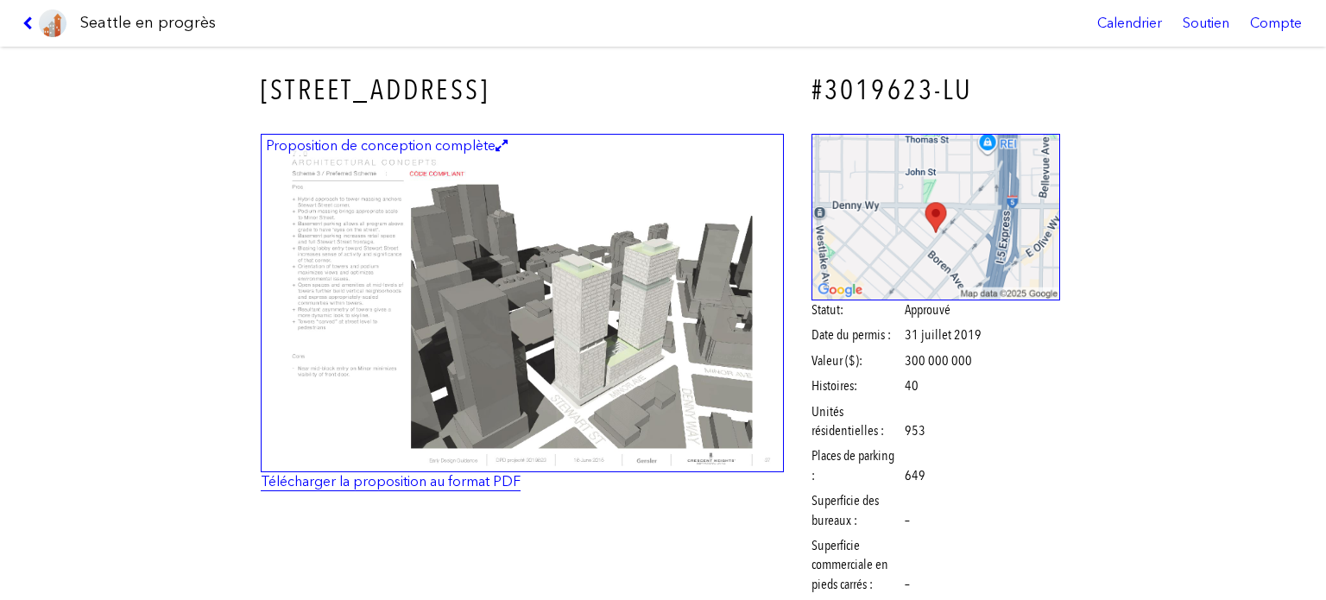
click at [462, 476] on font "Télécharger la proposition au format PDF" at bounding box center [391, 481] width 260 height 16
click at [21, 18] on link at bounding box center [45, 23] width 58 height 47
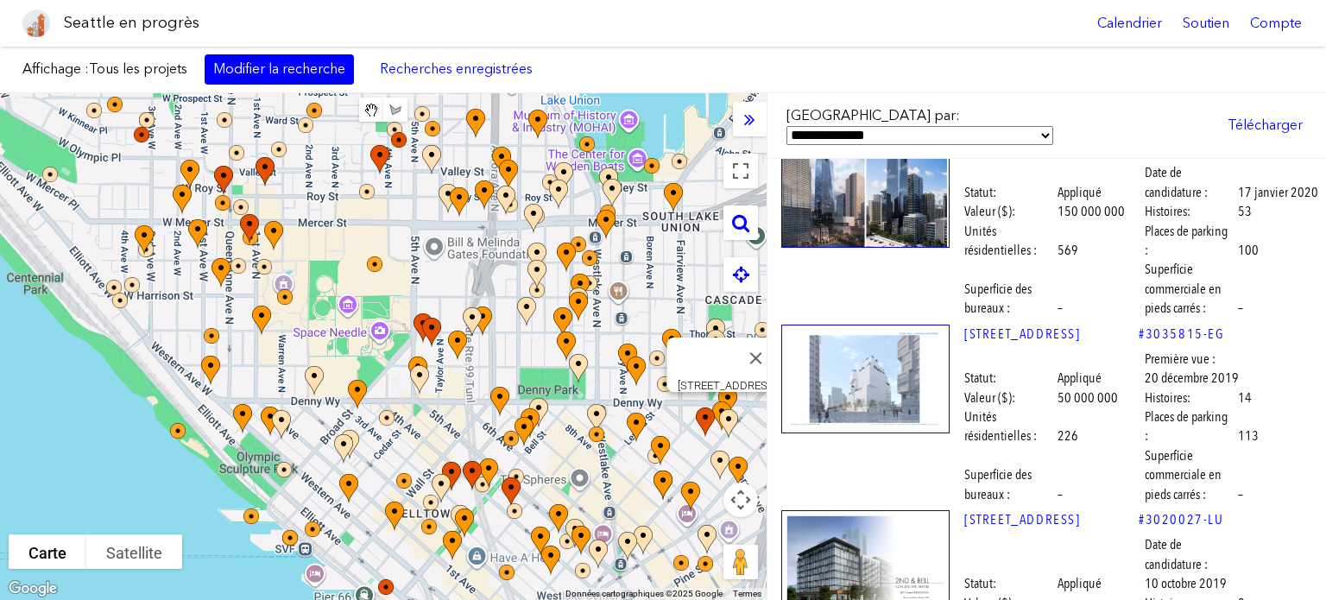
scroll to position [20048, 0]
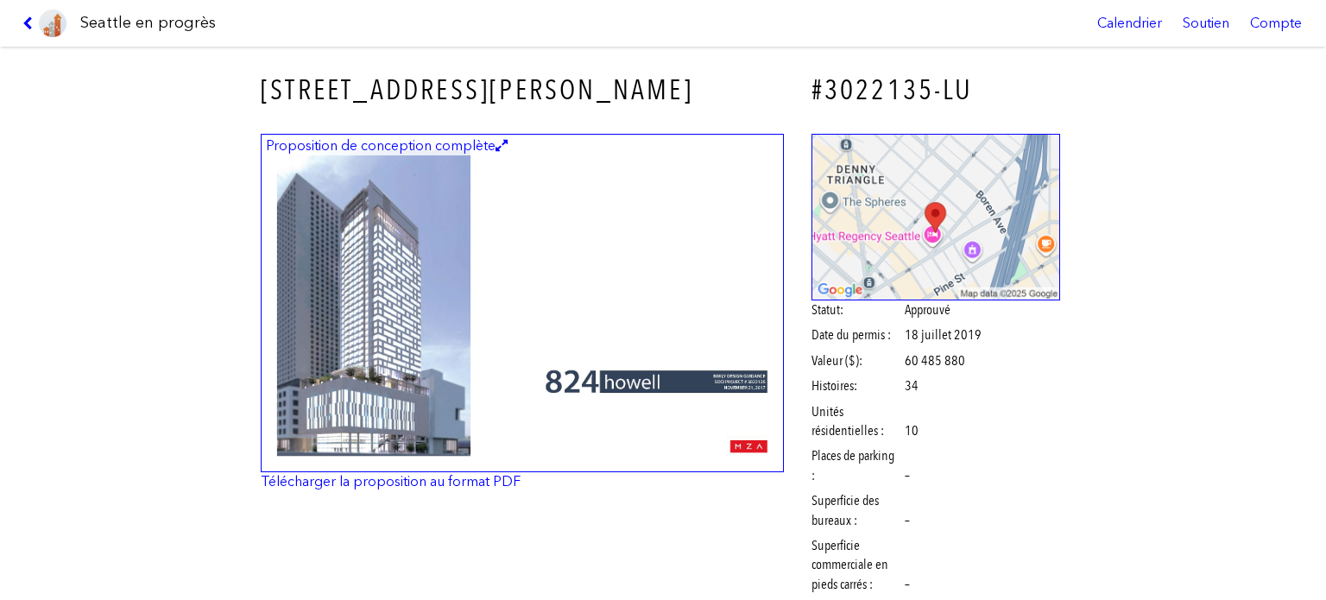
click at [458, 322] on img at bounding box center [522, 303] width 523 height 339
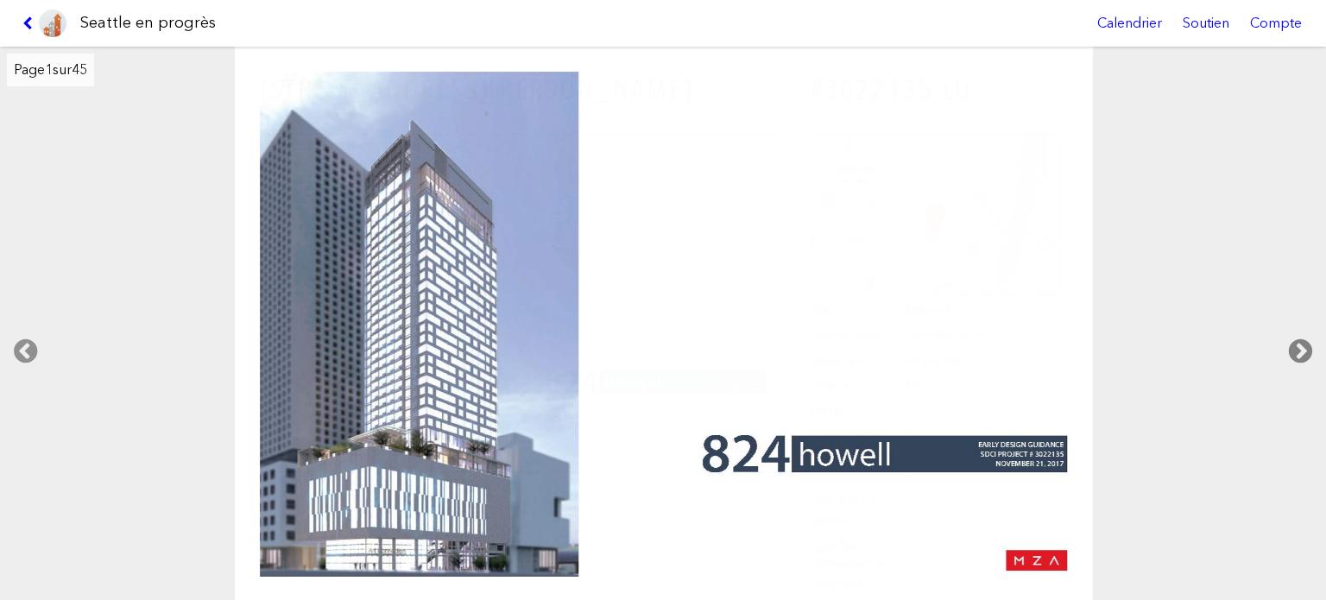
click at [1305, 334] on icon at bounding box center [1300, 351] width 51 height 55
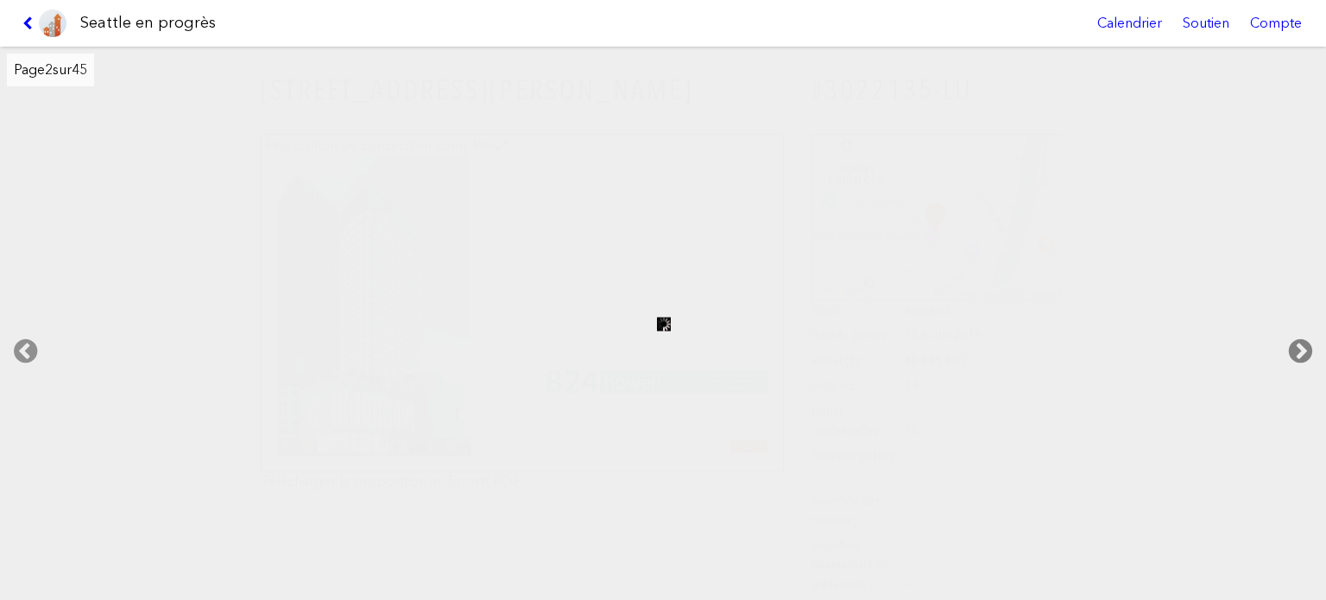
click at [1305, 337] on icon at bounding box center [1300, 351] width 51 height 55
click at [16, 9] on link at bounding box center [45, 23] width 58 height 47
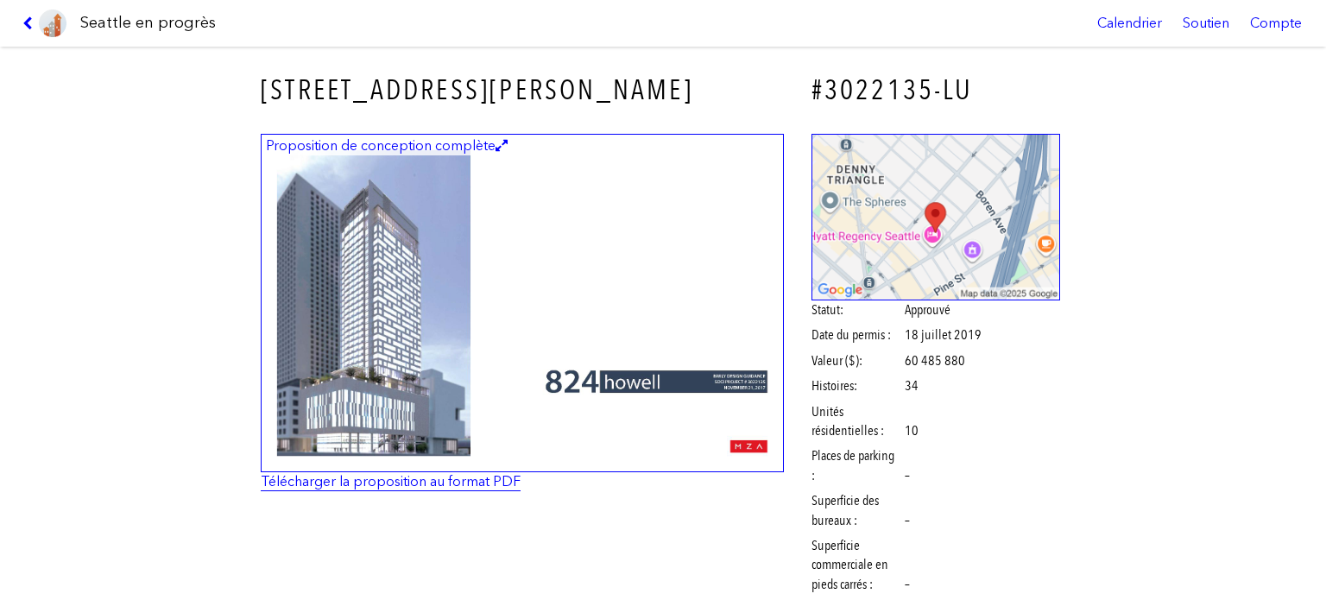
click at [471, 477] on font "Télécharger la proposition au format PDF" at bounding box center [391, 481] width 260 height 16
click at [24, 22] on icon at bounding box center [30, 23] width 16 height 14
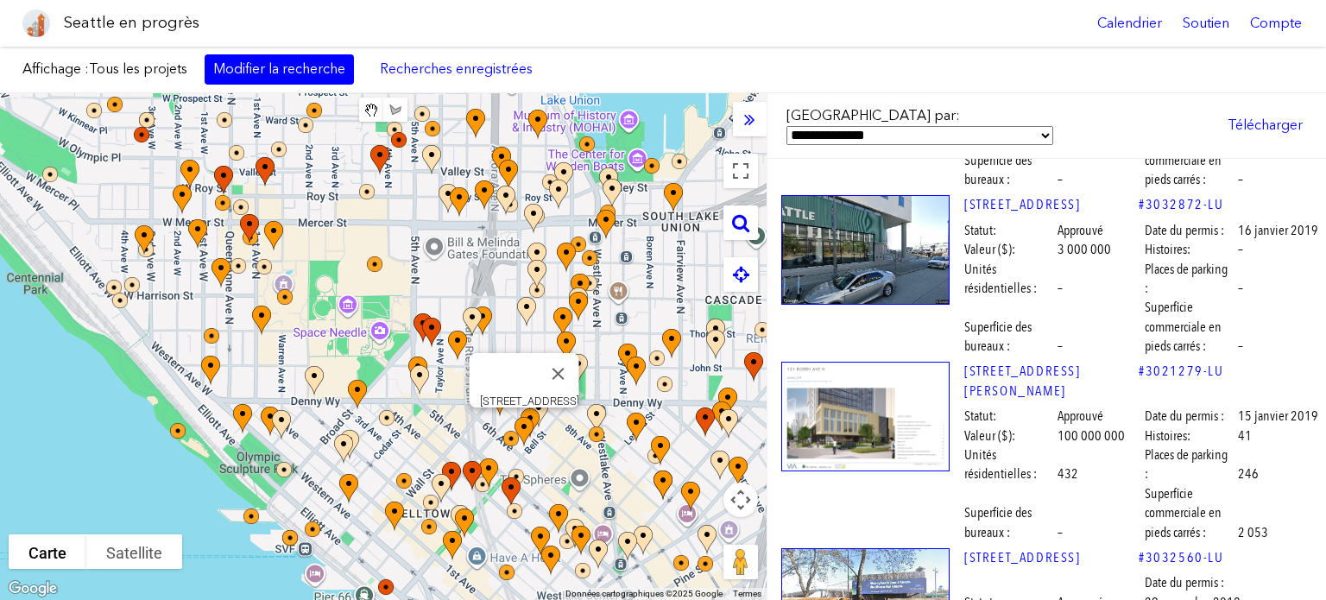
scroll to position [21947, 0]
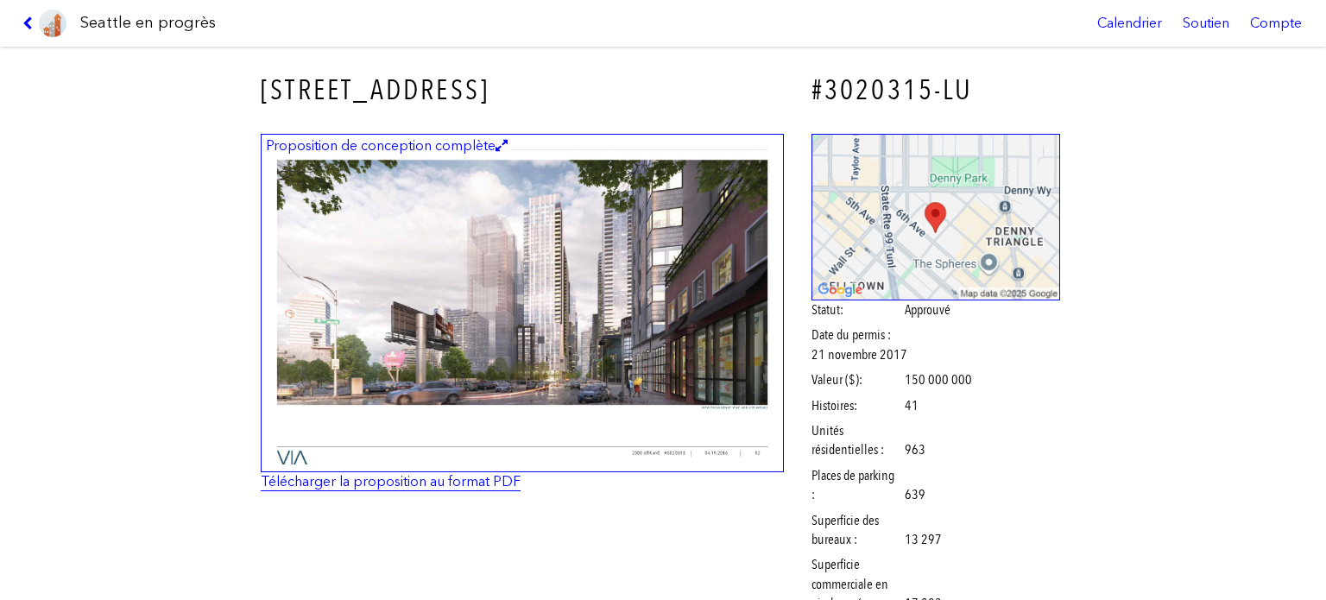
click at [446, 483] on font "Télécharger la proposition au format PDF" at bounding box center [391, 481] width 260 height 16
click at [28, 13] on link at bounding box center [45, 23] width 58 height 47
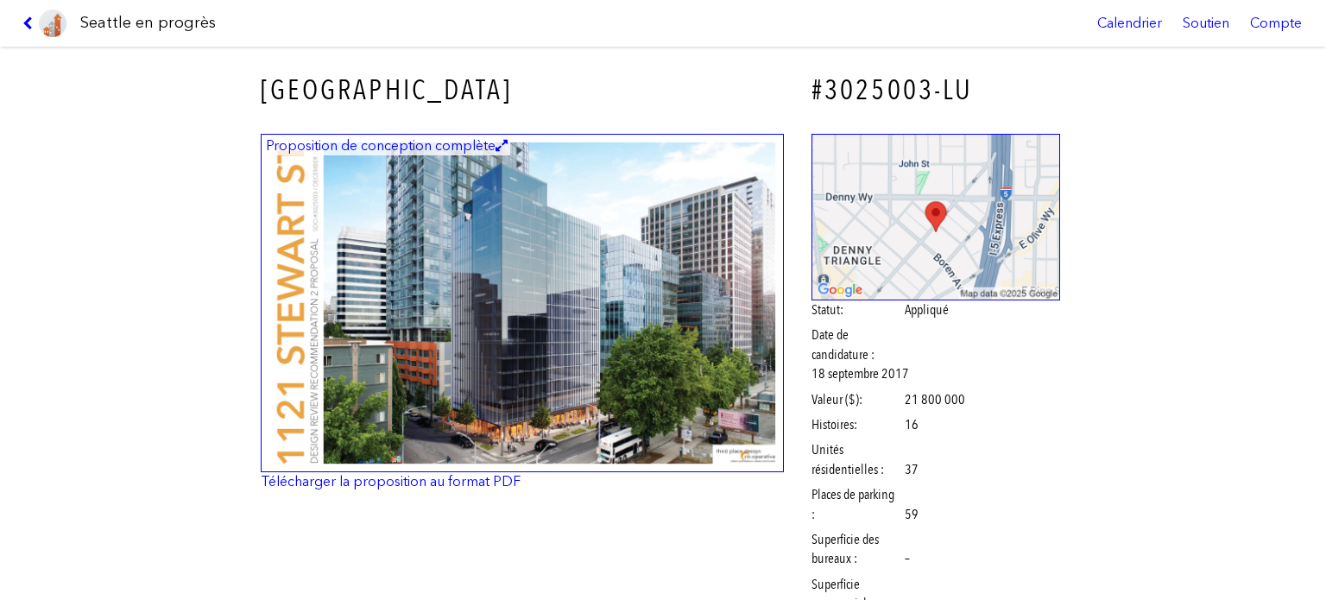
click at [504, 400] on img at bounding box center [522, 303] width 523 height 339
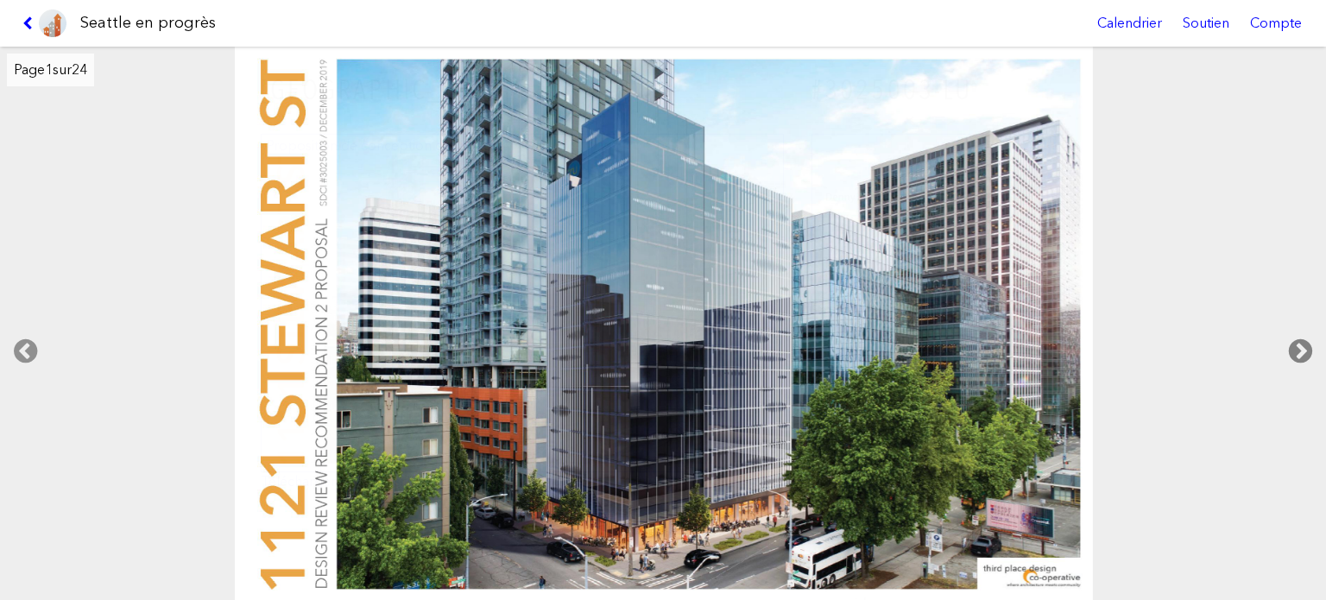
click at [1297, 339] on icon at bounding box center [1300, 351] width 51 height 55
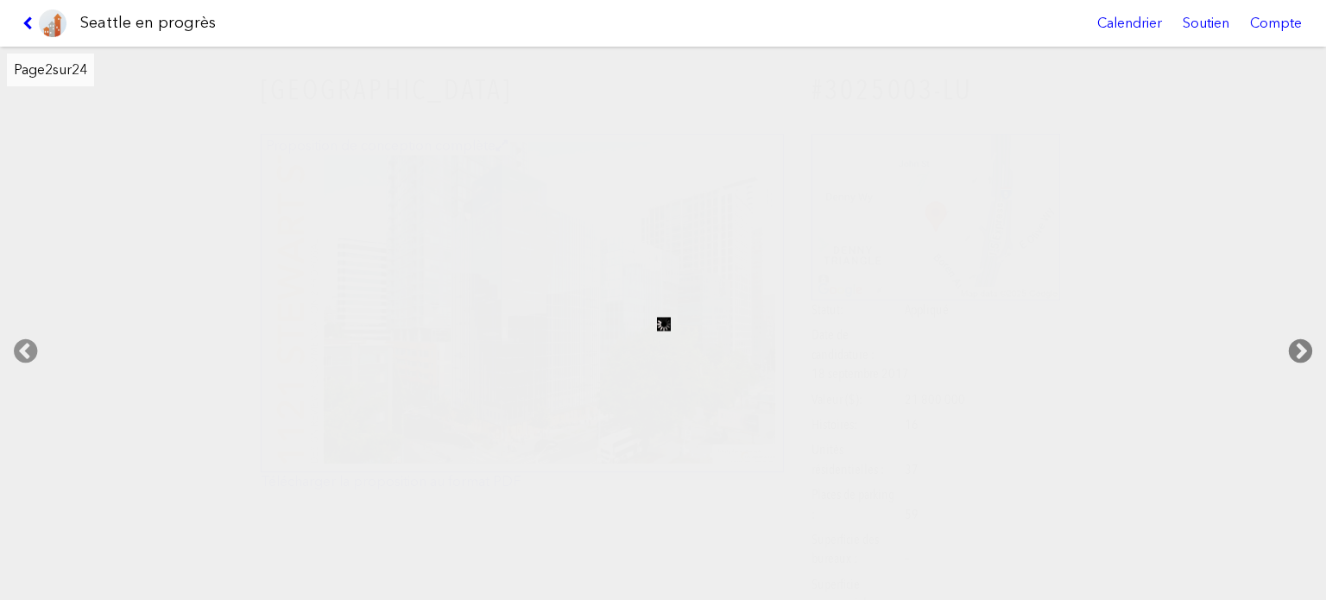
click at [1298, 344] on icon at bounding box center [1300, 351] width 51 height 55
click at [25, 18] on icon at bounding box center [30, 23] width 16 height 14
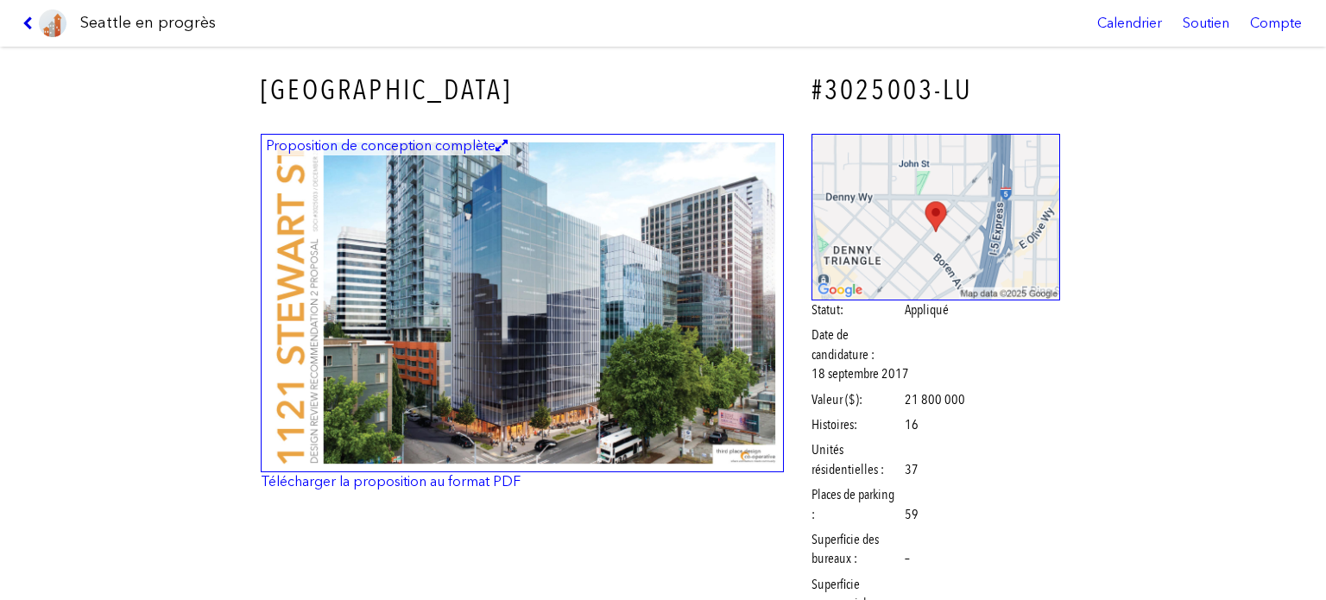
click at [25, 18] on icon at bounding box center [30, 23] width 16 height 14
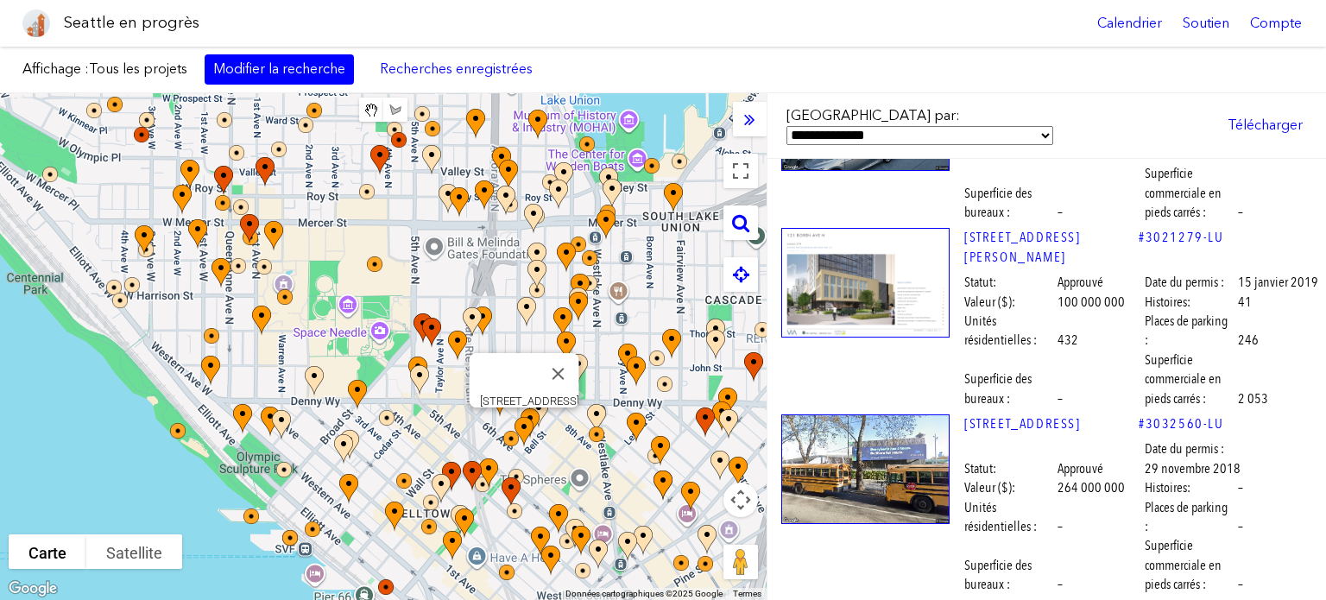
scroll to position [22293, 0]
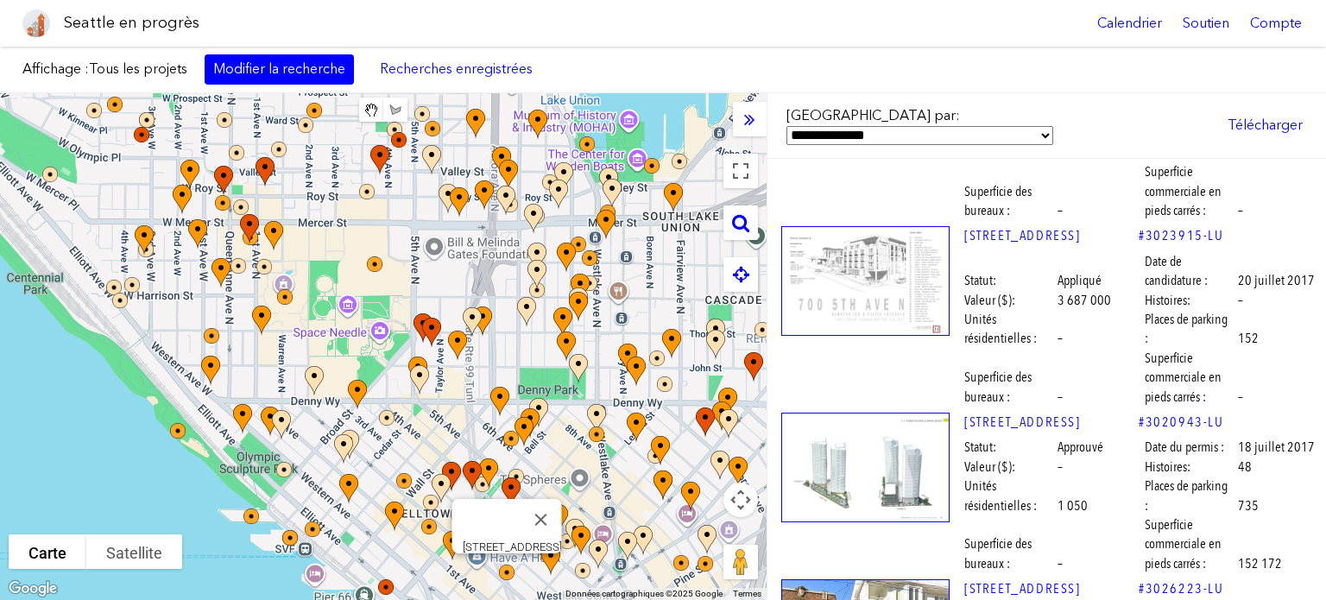
scroll to position [23573, 0]
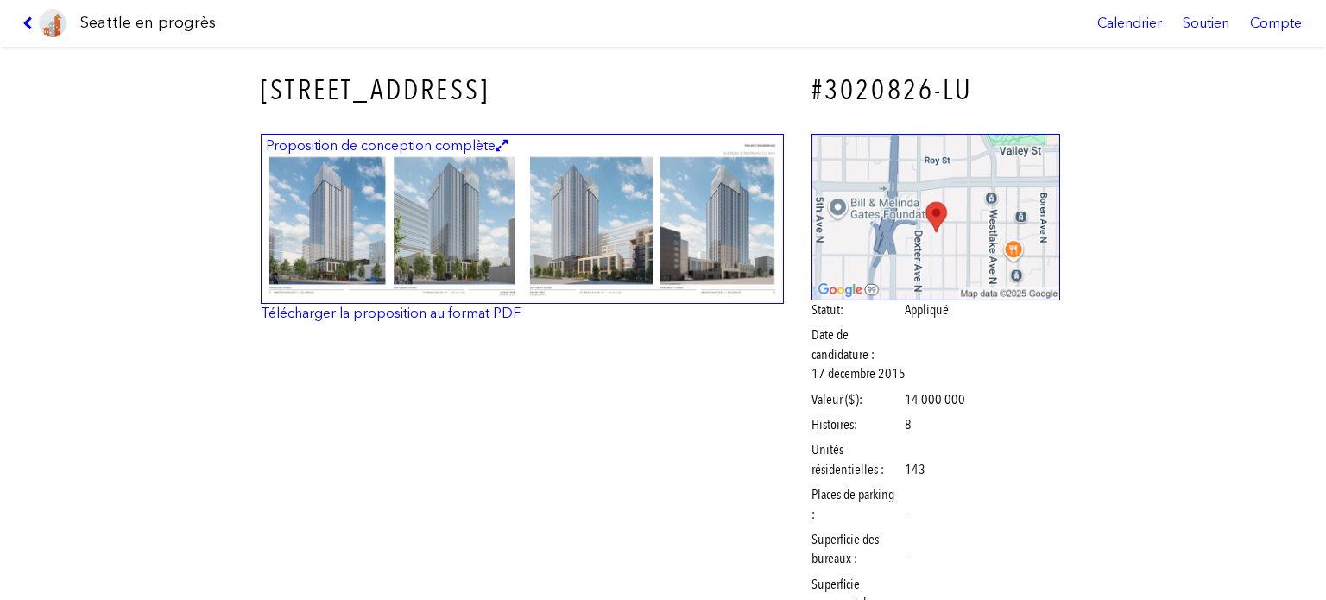
click at [463, 213] on img at bounding box center [522, 219] width 523 height 170
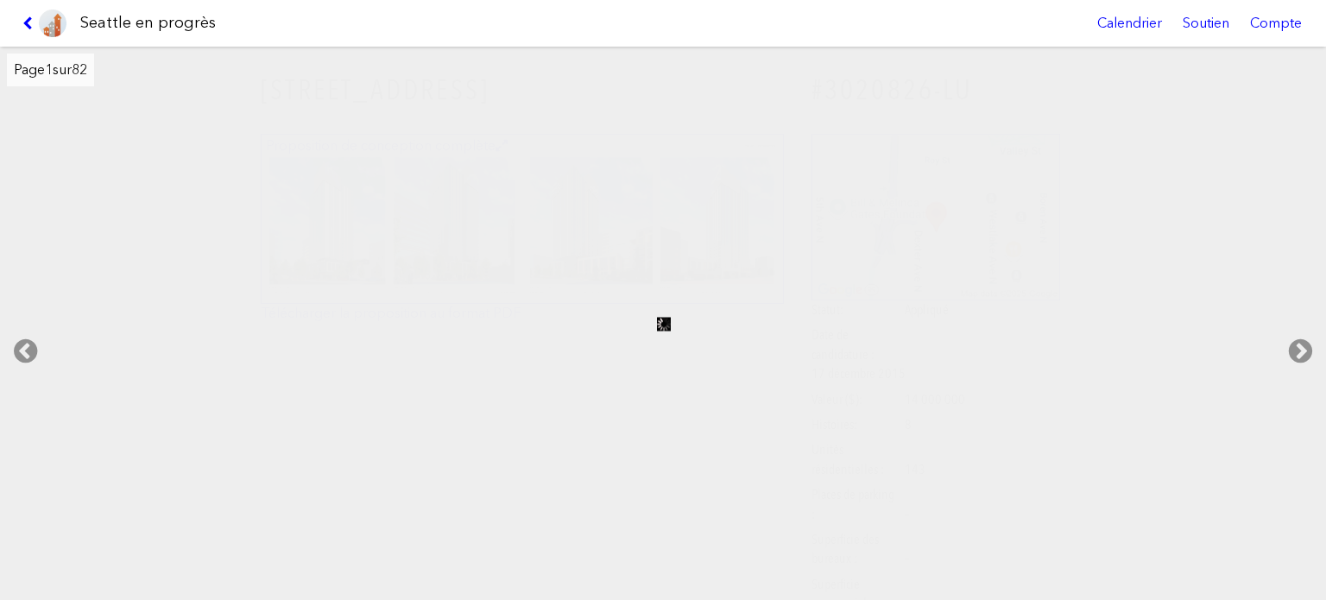
click at [26, 14] on link at bounding box center [45, 23] width 58 height 47
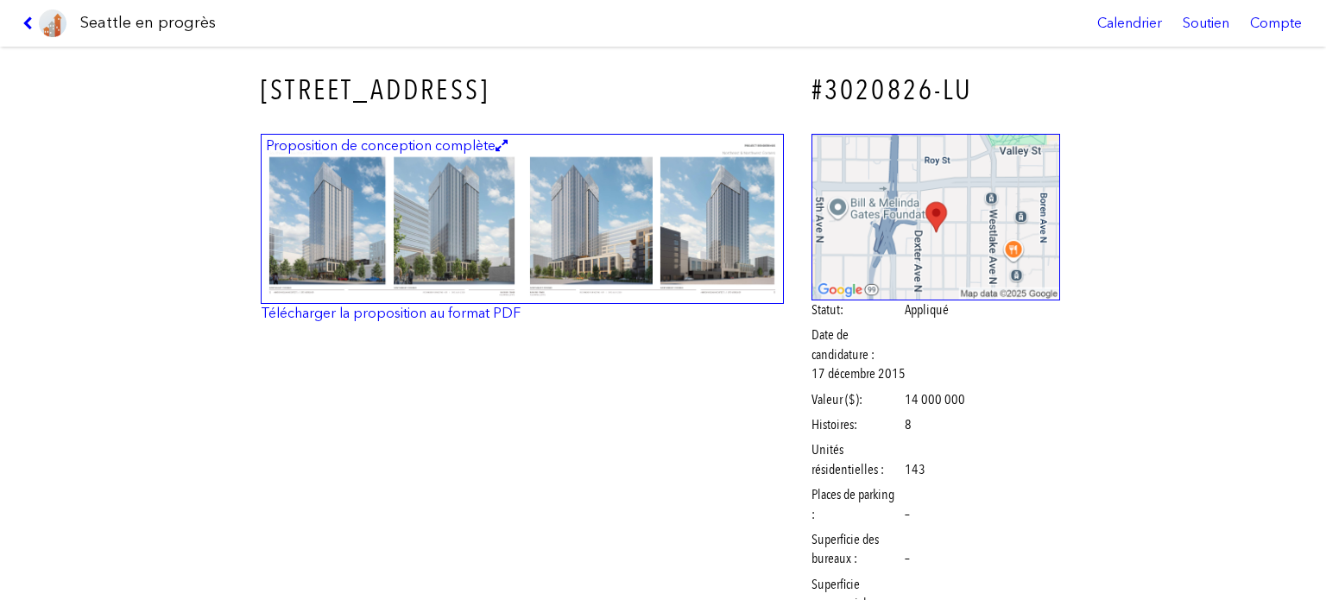
click at [472, 325] on div "Proposition de conception complète Télécharger la proposition au format PDF" at bounding box center [522, 235] width 547 height 226
click at [490, 315] on font "Télécharger la proposition au format PDF" at bounding box center [391, 313] width 260 height 16
click at [23, 22] on icon at bounding box center [30, 23] width 16 height 14
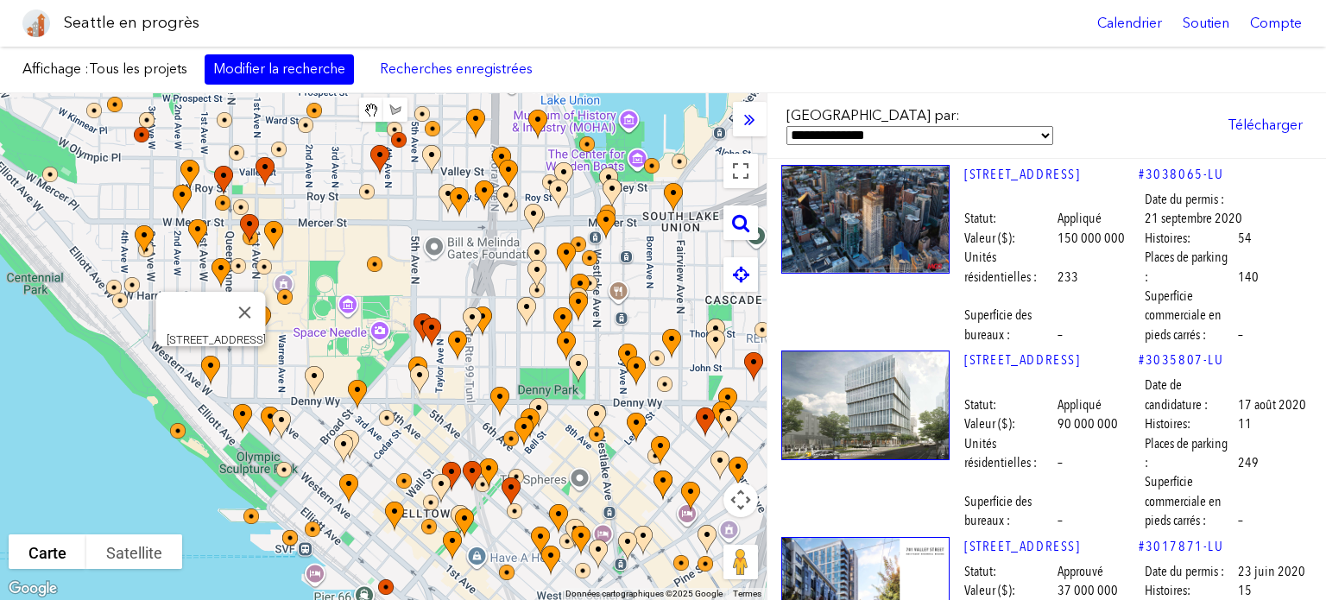
scroll to position [18825, 0]
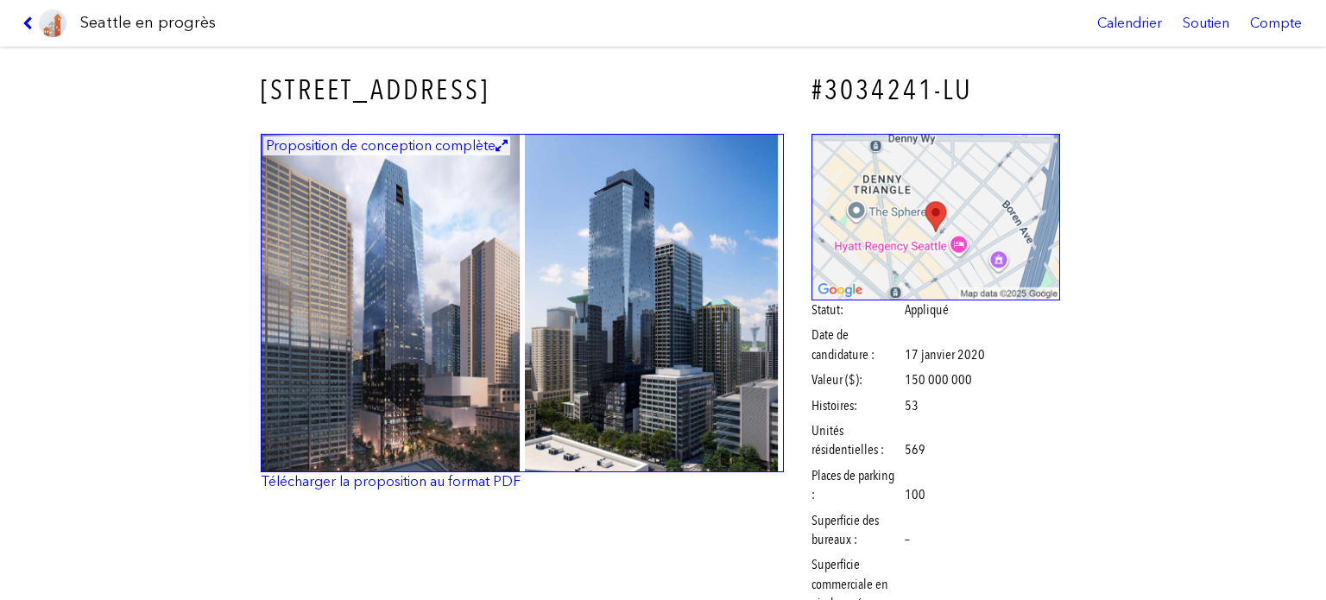
click at [470, 389] on img at bounding box center [522, 303] width 523 height 339
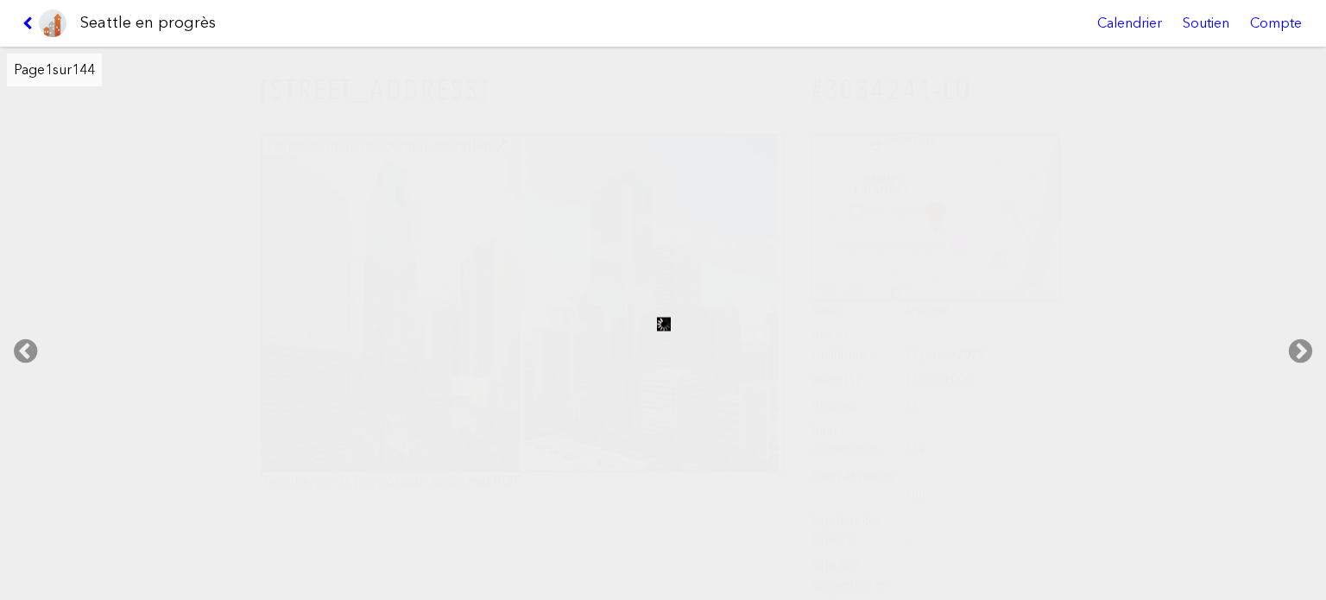
click at [17, 20] on link at bounding box center [45, 23] width 58 height 47
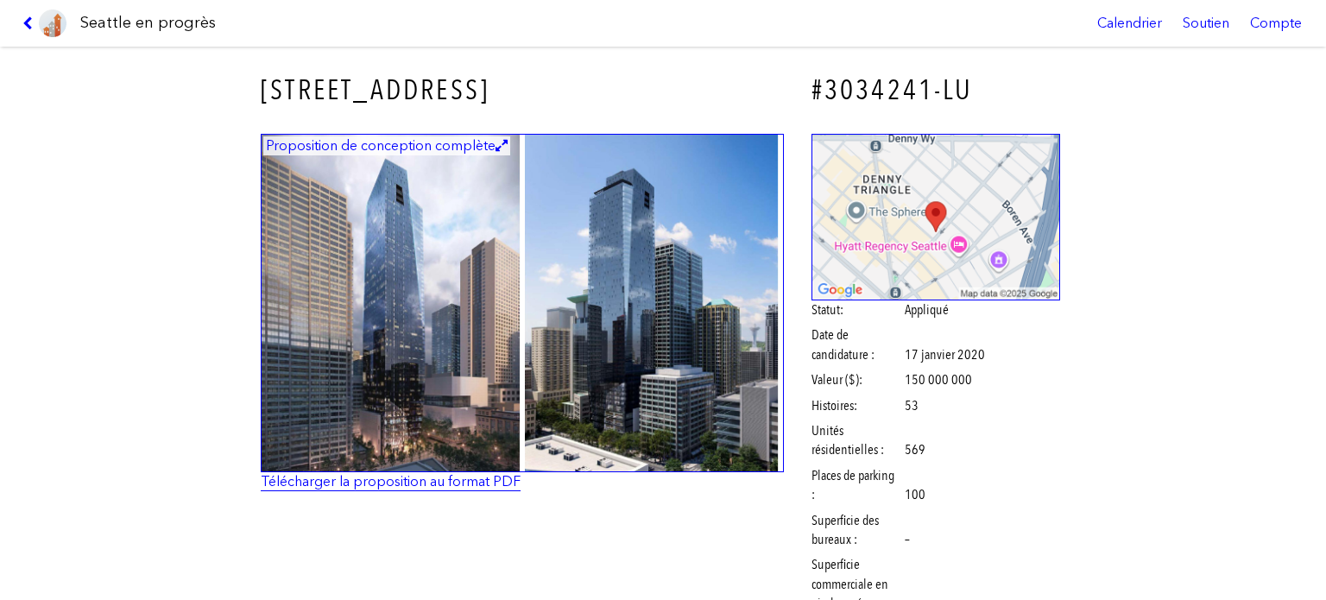
click at [478, 479] on font "Télécharger la proposition au format PDF" at bounding box center [391, 481] width 260 height 16
click at [26, 12] on link at bounding box center [45, 23] width 58 height 47
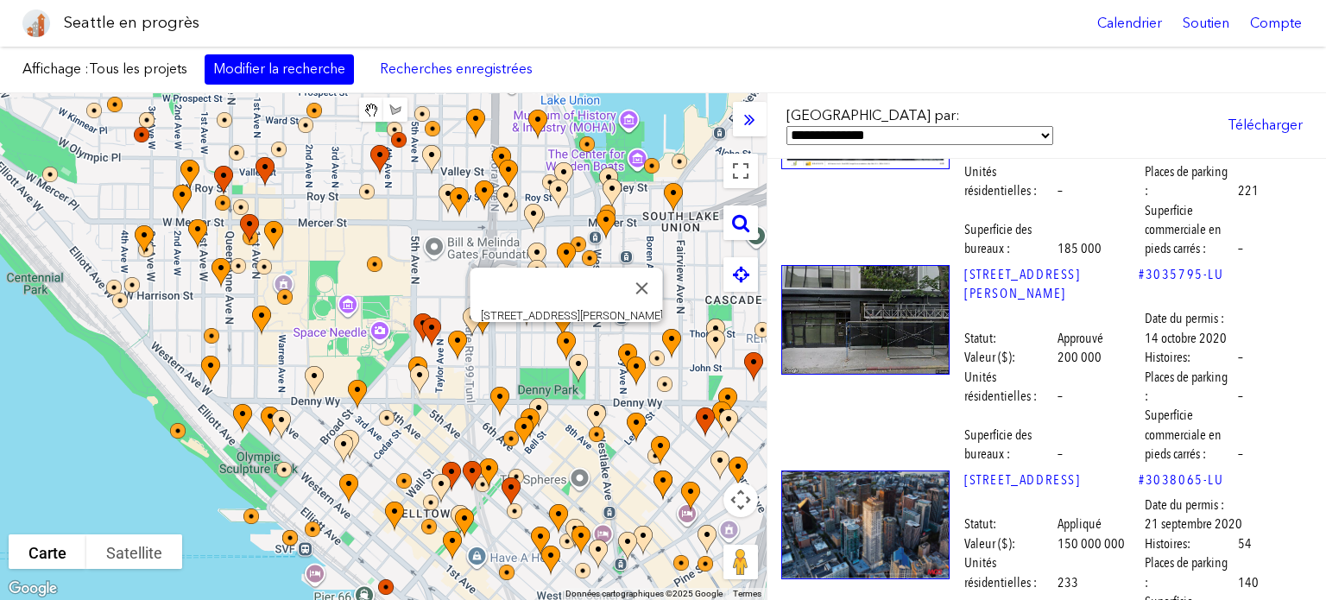
scroll to position [18393, 0]
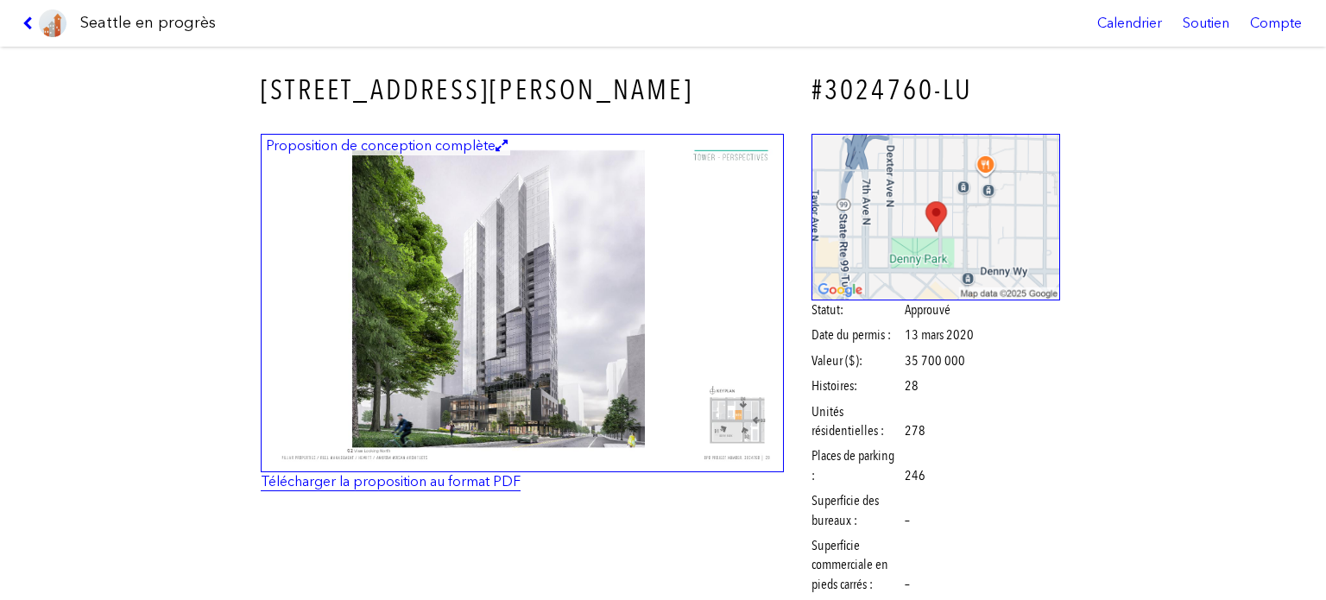
click at [438, 483] on font "Télécharger la proposition au format PDF" at bounding box center [391, 481] width 260 height 16
click at [26, 16] on link at bounding box center [45, 23] width 58 height 47
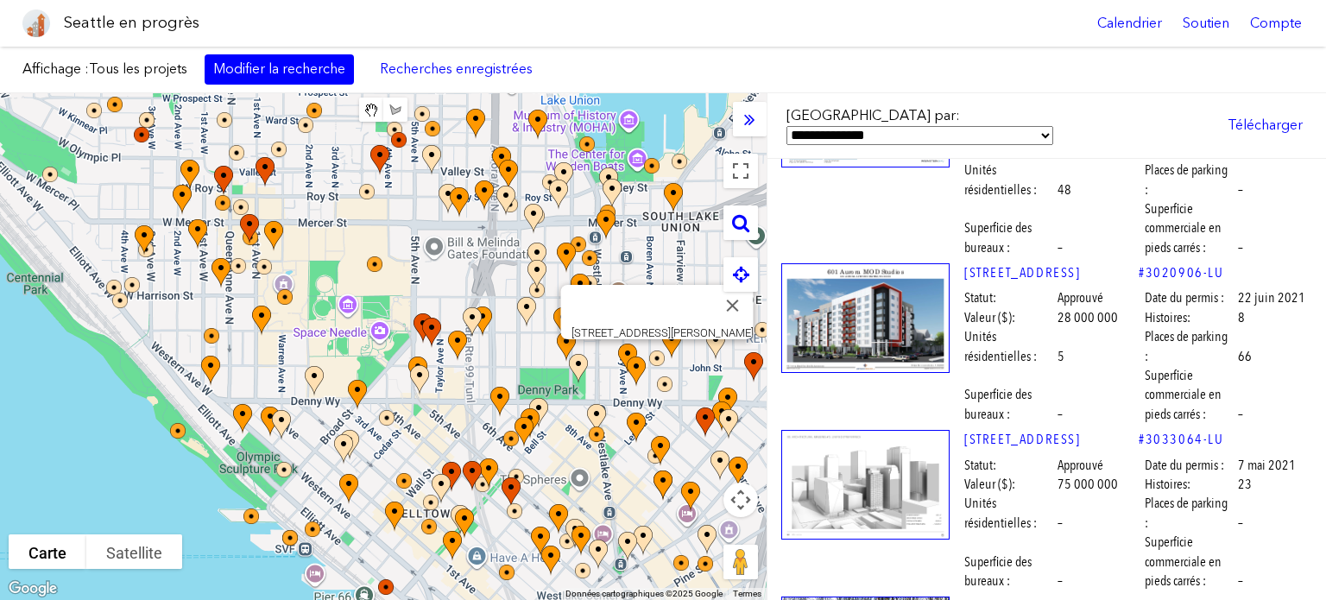
scroll to position [15803, 0]
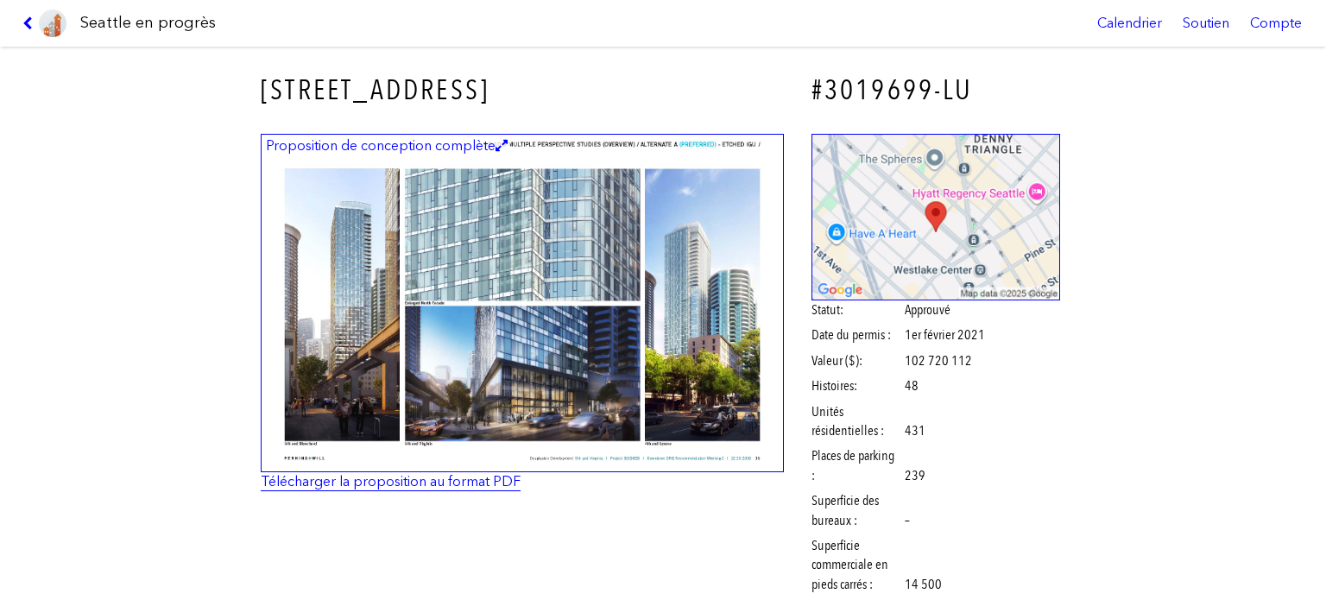
click at [431, 480] on font "Télécharger la proposition au format PDF" at bounding box center [391, 481] width 260 height 16
click at [28, 19] on icon at bounding box center [30, 23] width 16 height 14
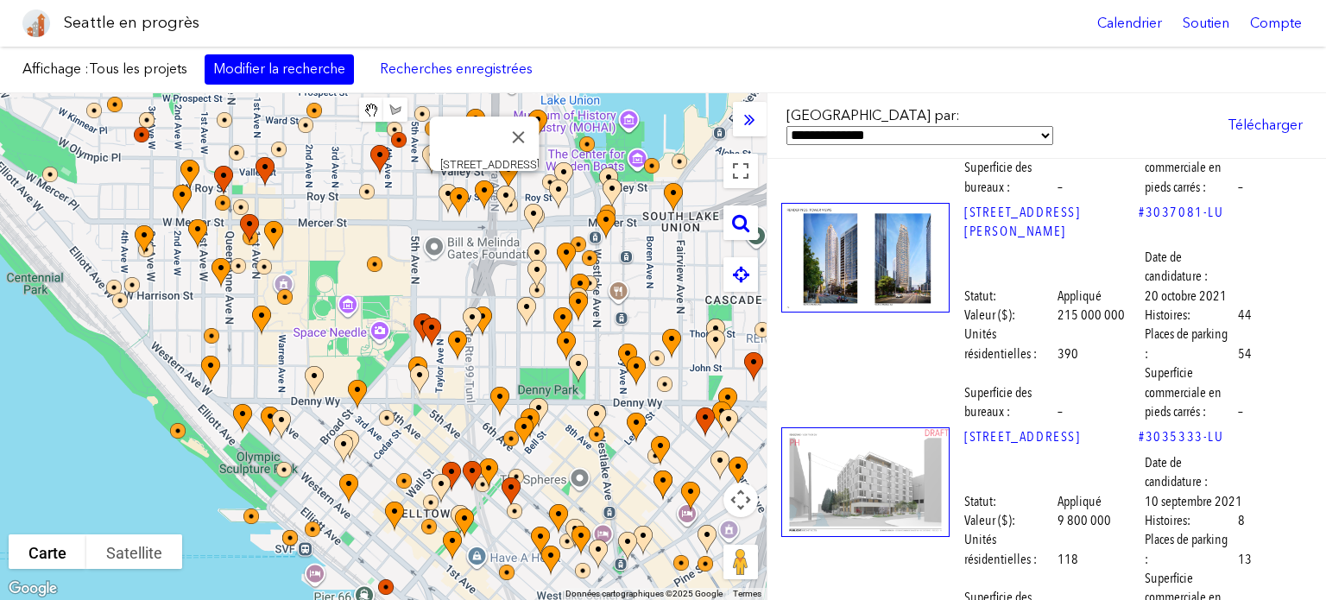
scroll to position [15026, 0]
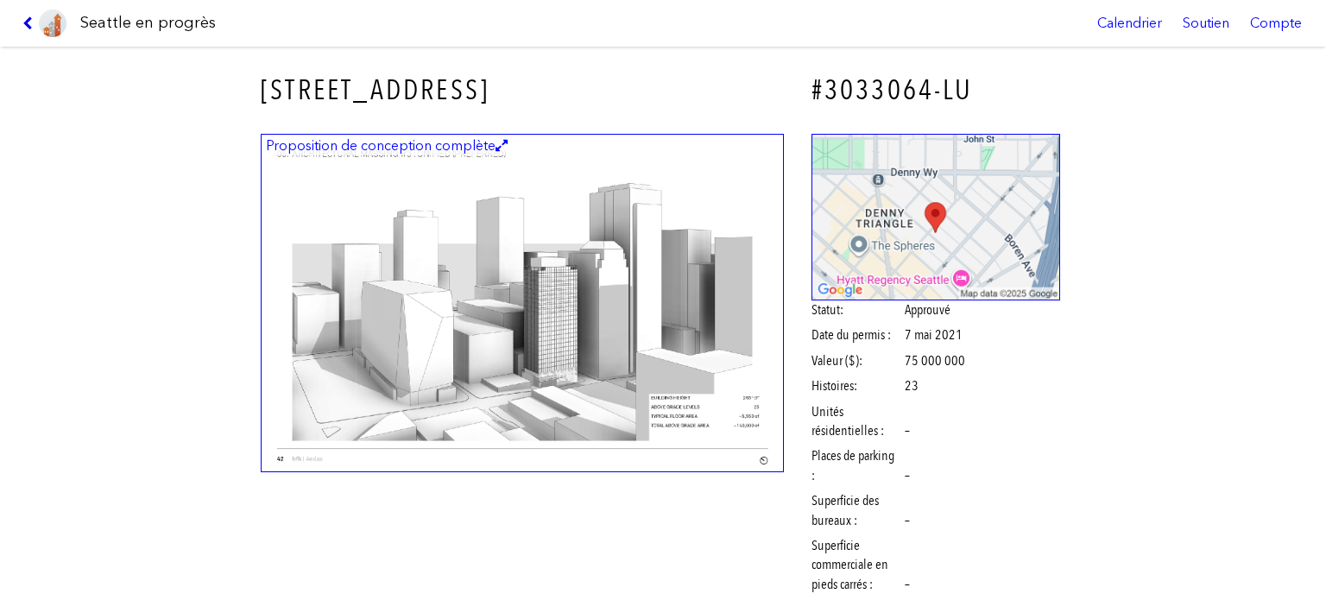
click at [26, 22] on icon at bounding box center [30, 23] width 16 height 14
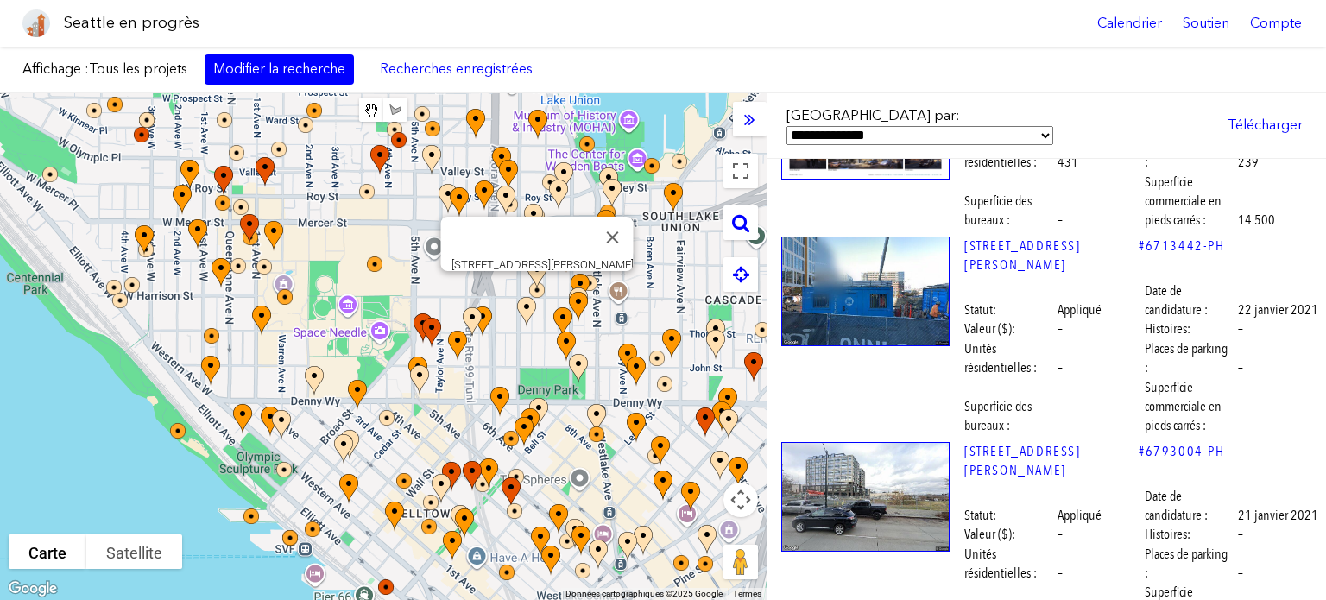
scroll to position [17269, 0]
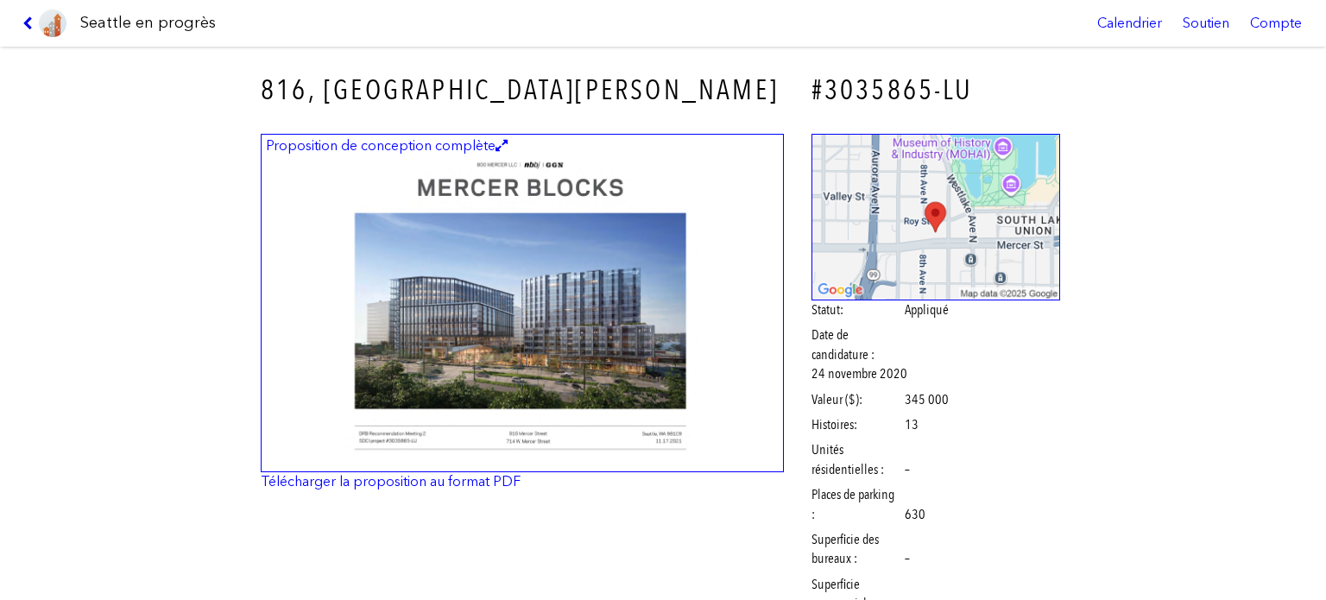
click at [26, 17] on icon at bounding box center [30, 23] width 16 height 14
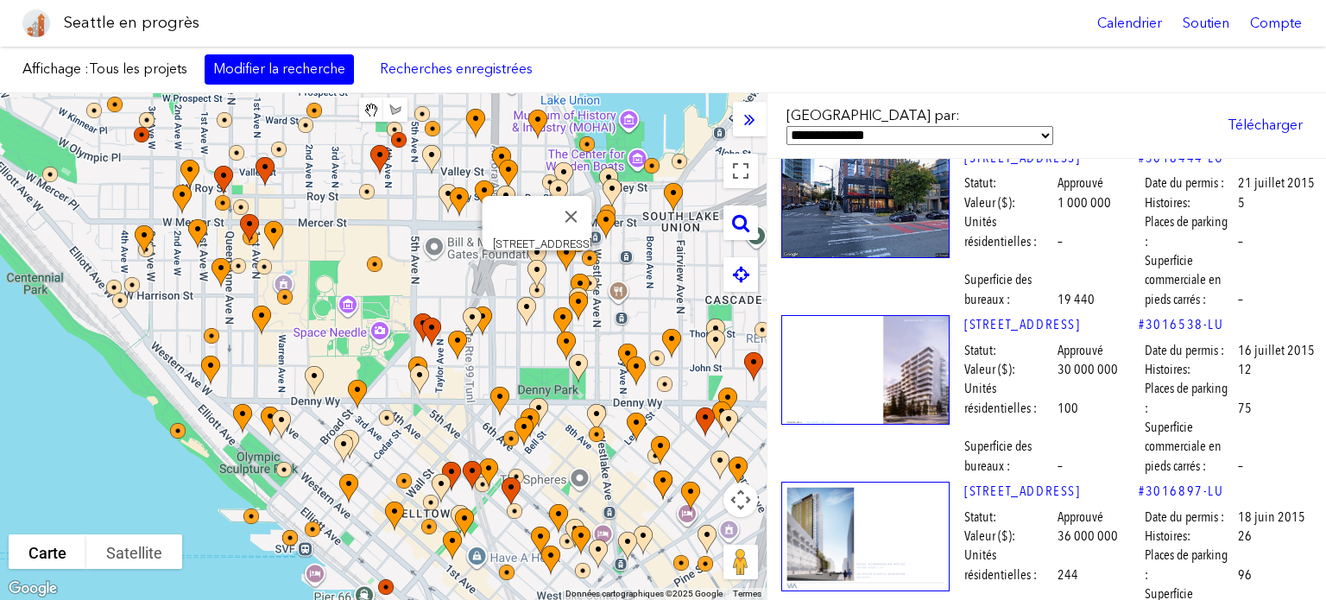
scroll to position [25212, 0]
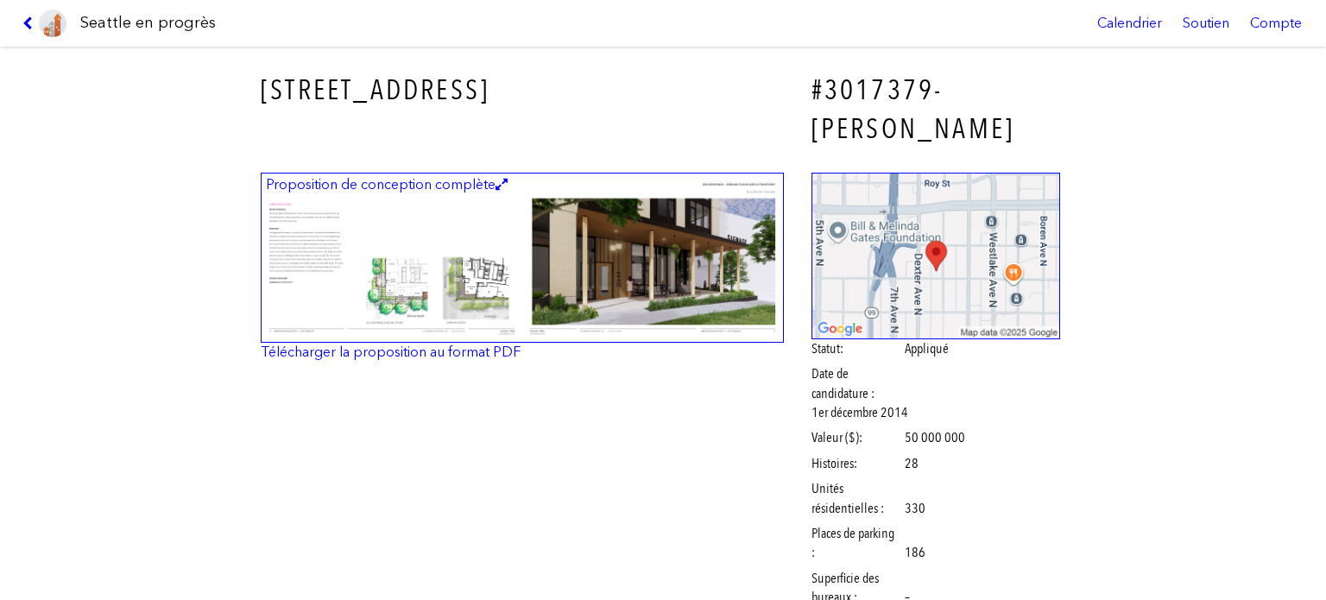
click at [24, 19] on icon at bounding box center [30, 23] width 16 height 14
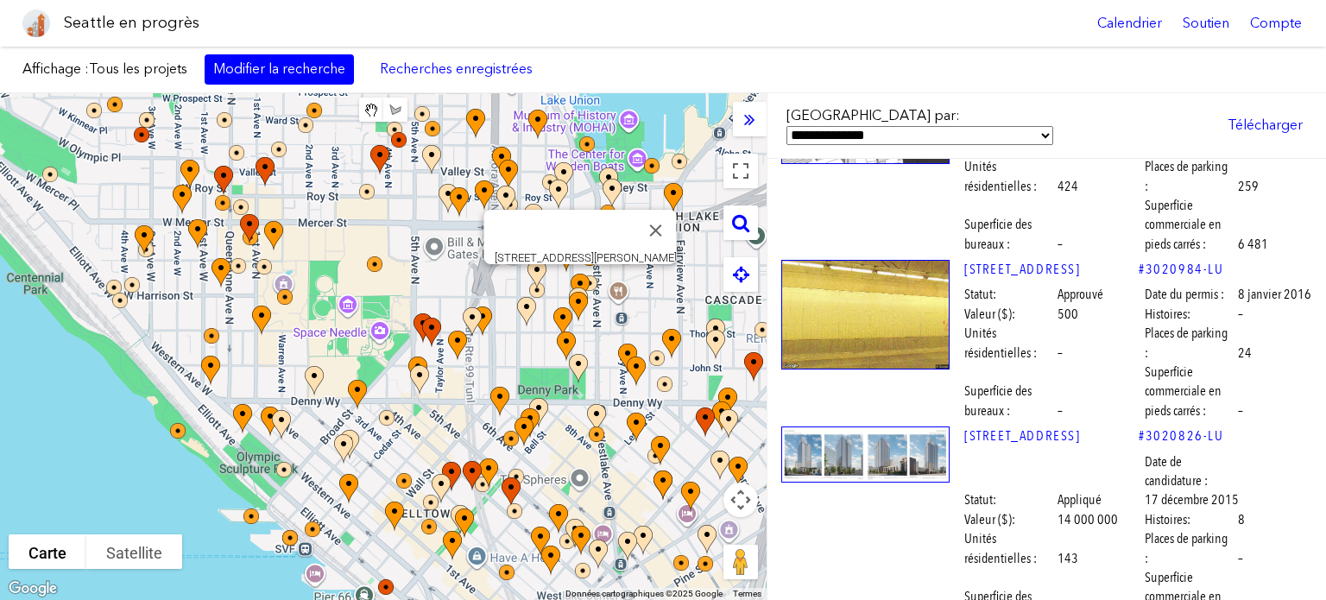
scroll to position [24868, 0]
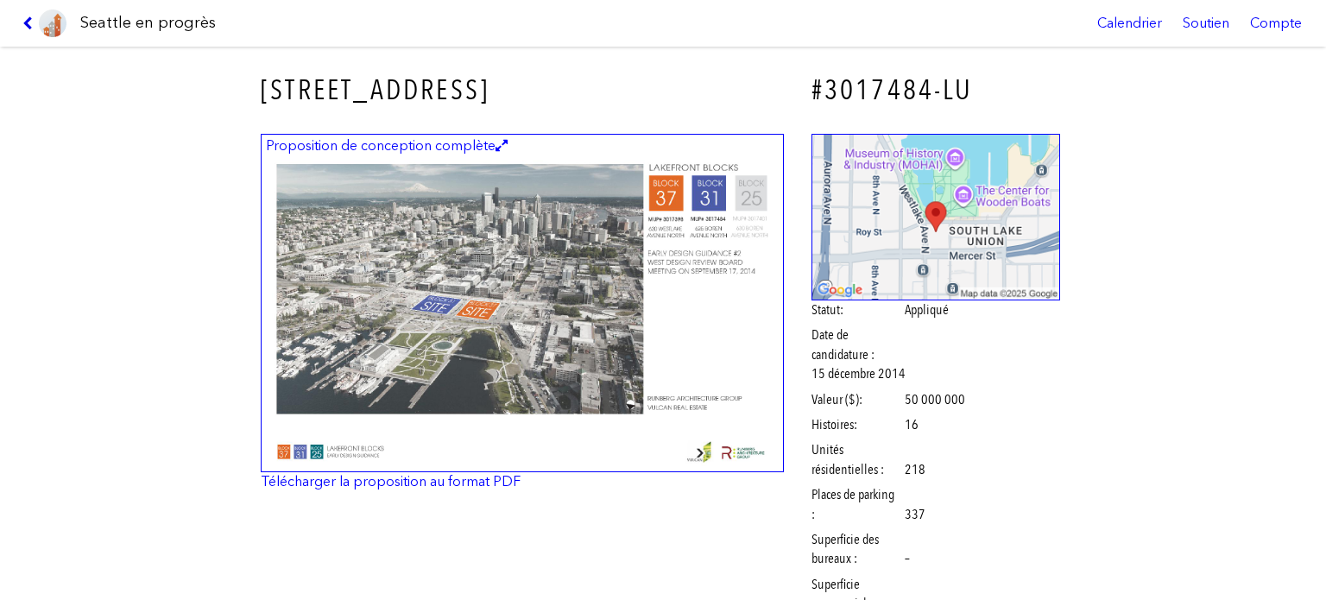
click at [28, 21] on icon at bounding box center [30, 23] width 16 height 14
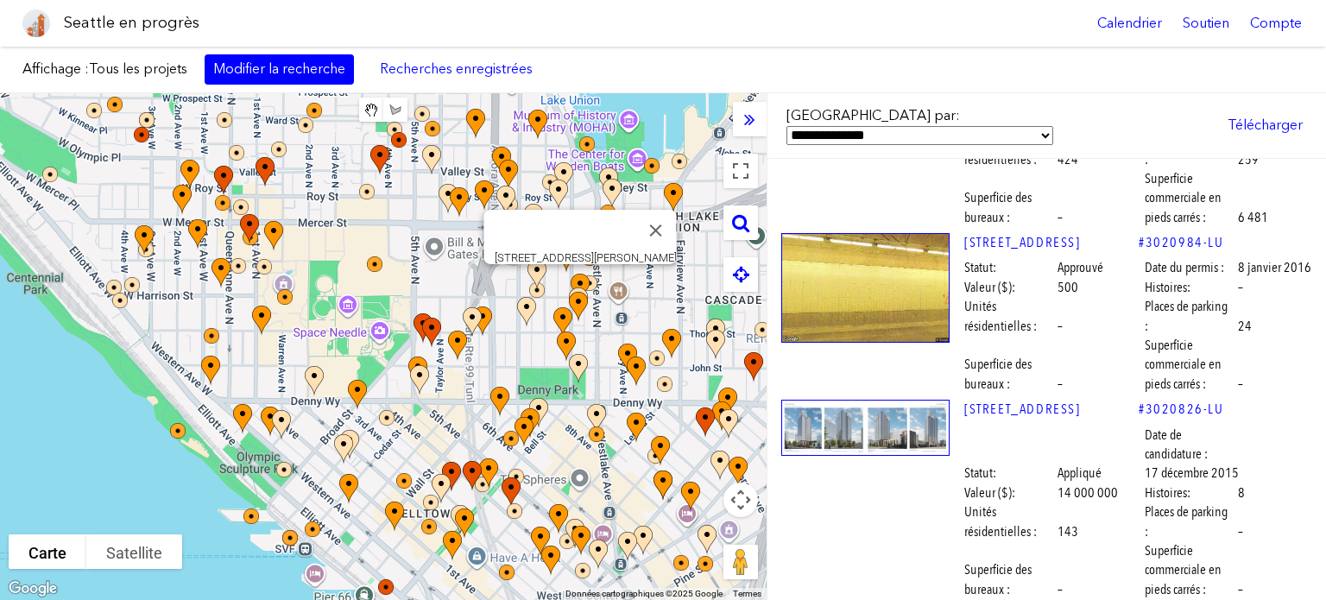
scroll to position [24436, 0]
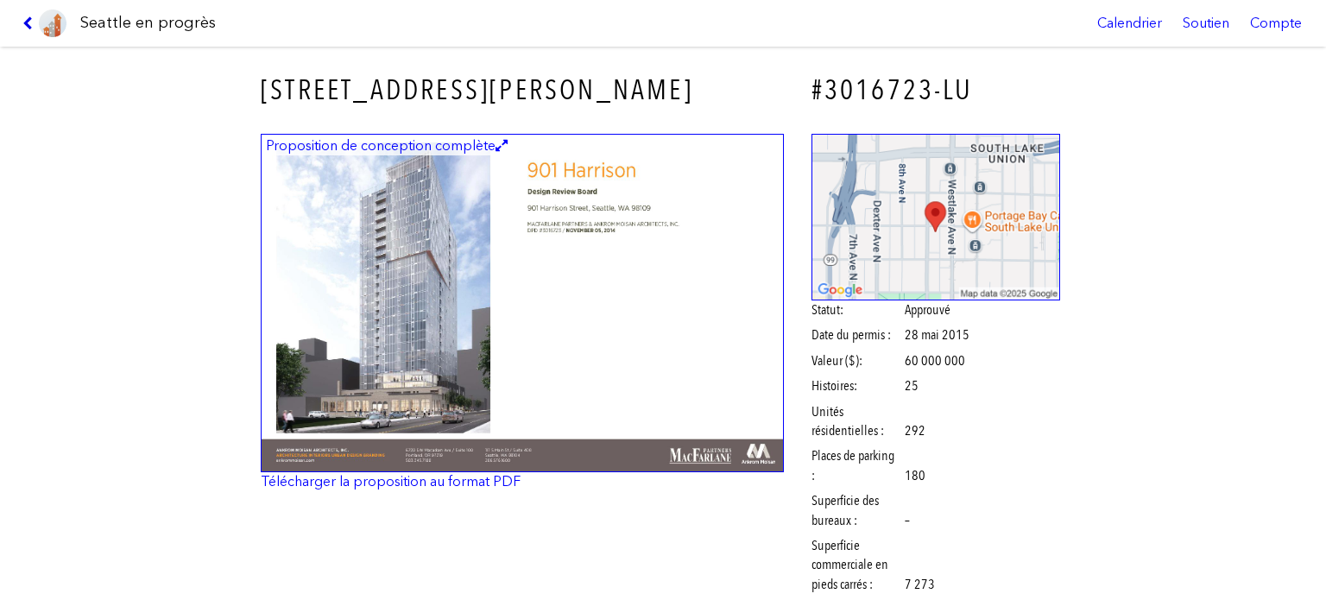
click at [24, 22] on icon at bounding box center [30, 23] width 16 height 14
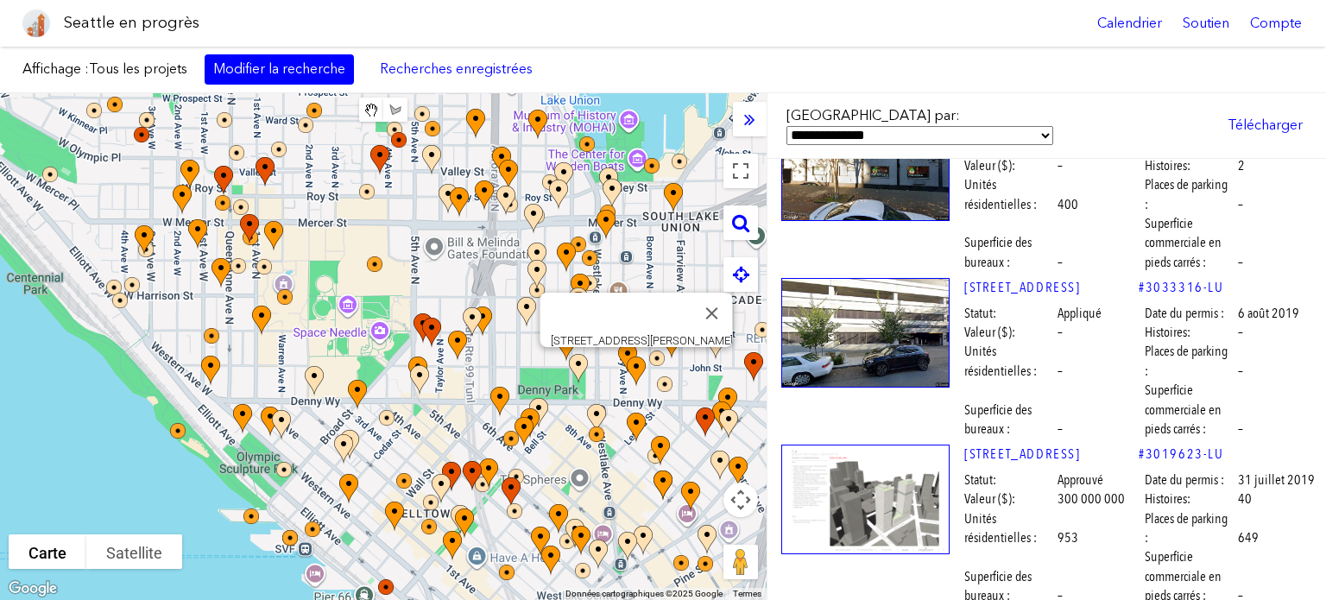
scroll to position [20551, 0]
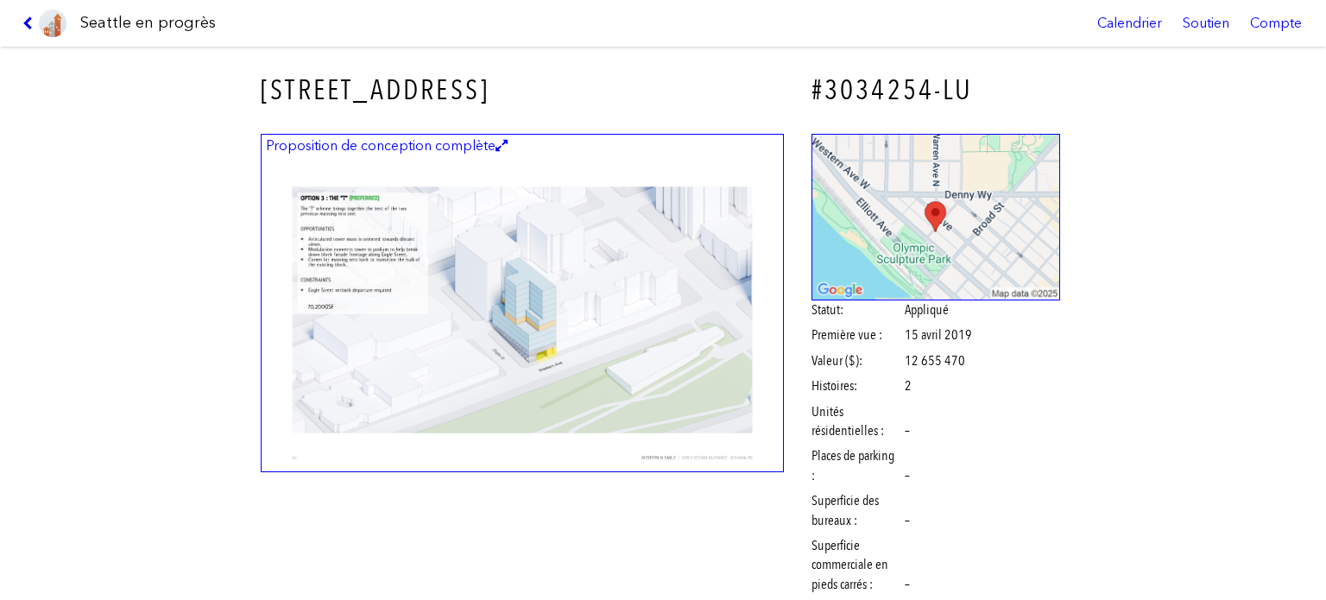
click at [28, 23] on icon at bounding box center [30, 23] width 16 height 14
